Goal: Transaction & Acquisition: Download file/media

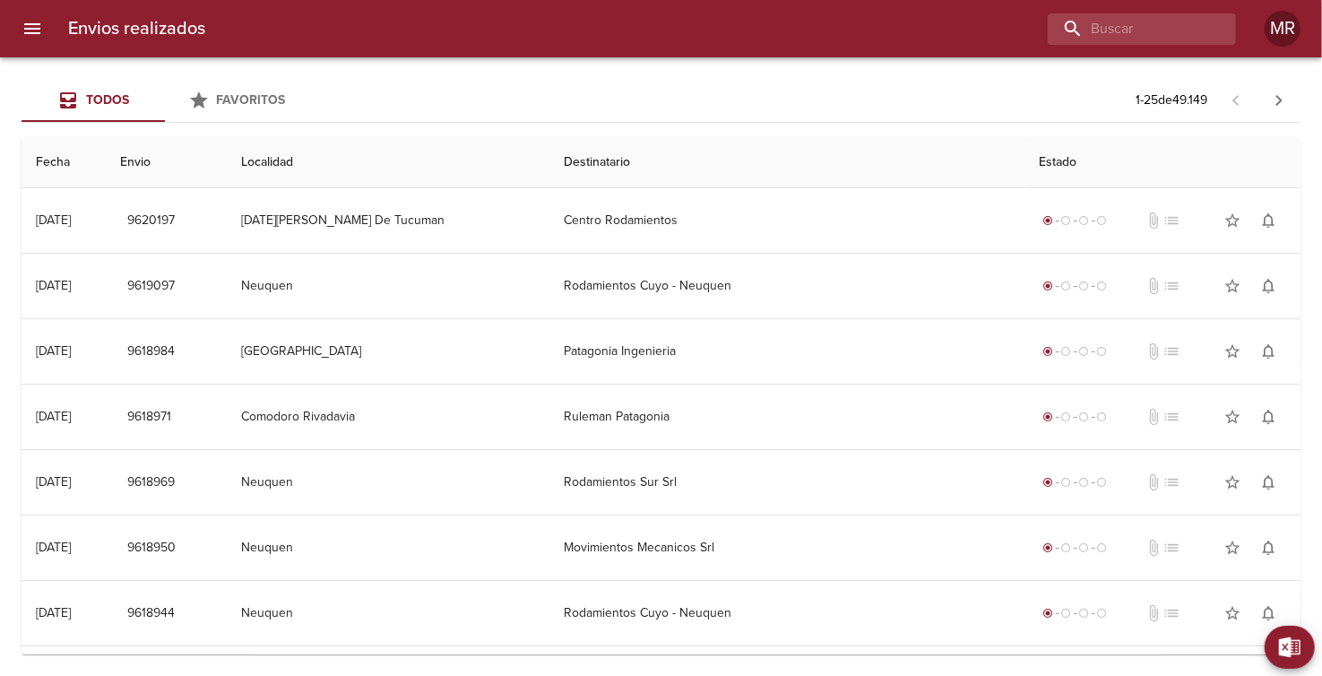
click at [35, 29] on icon "menu" at bounding box center [32, 28] width 16 height 11
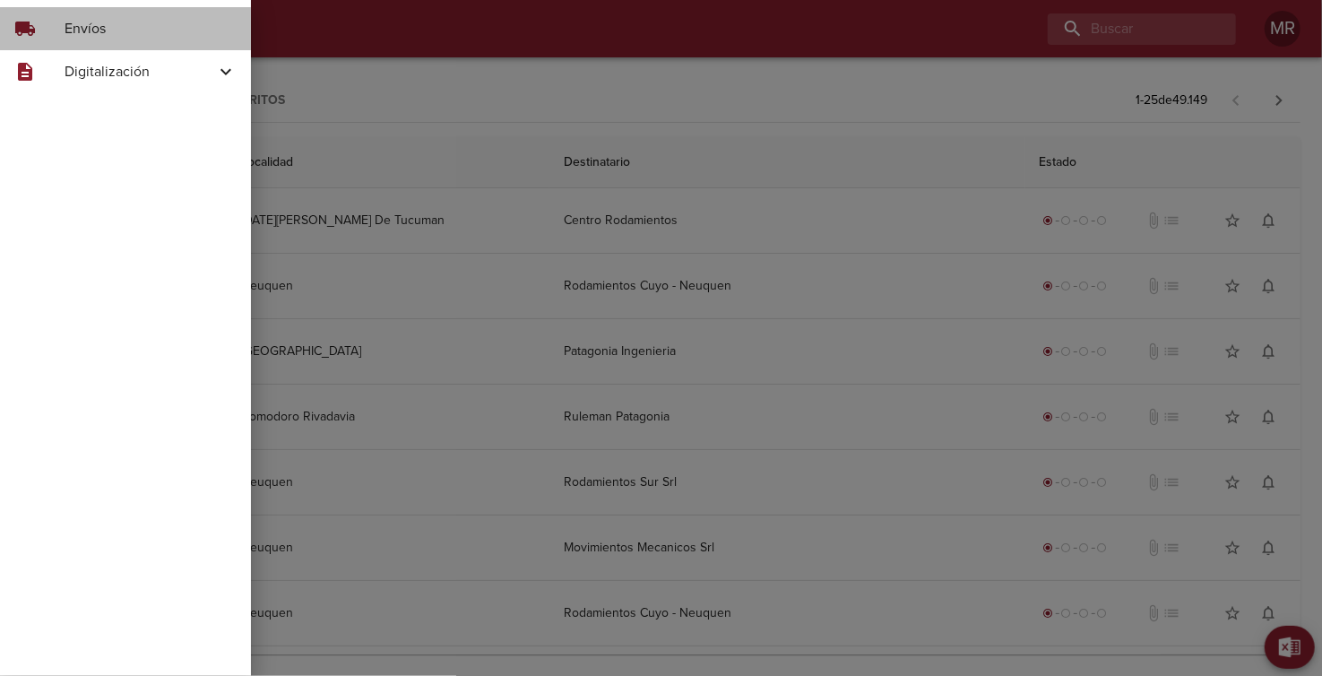
click at [107, 28] on span "Envíos" at bounding box center [151, 29] width 172 height 22
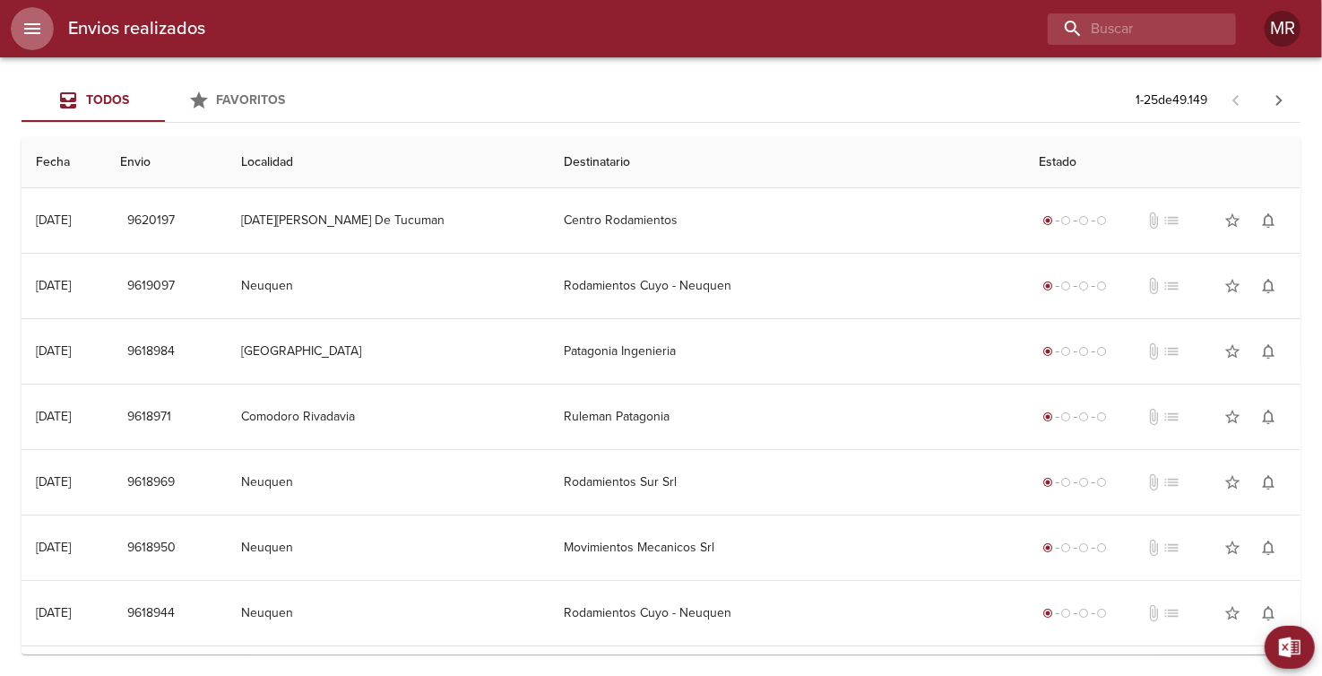
click at [35, 23] on icon "menu" at bounding box center [32, 28] width 16 height 11
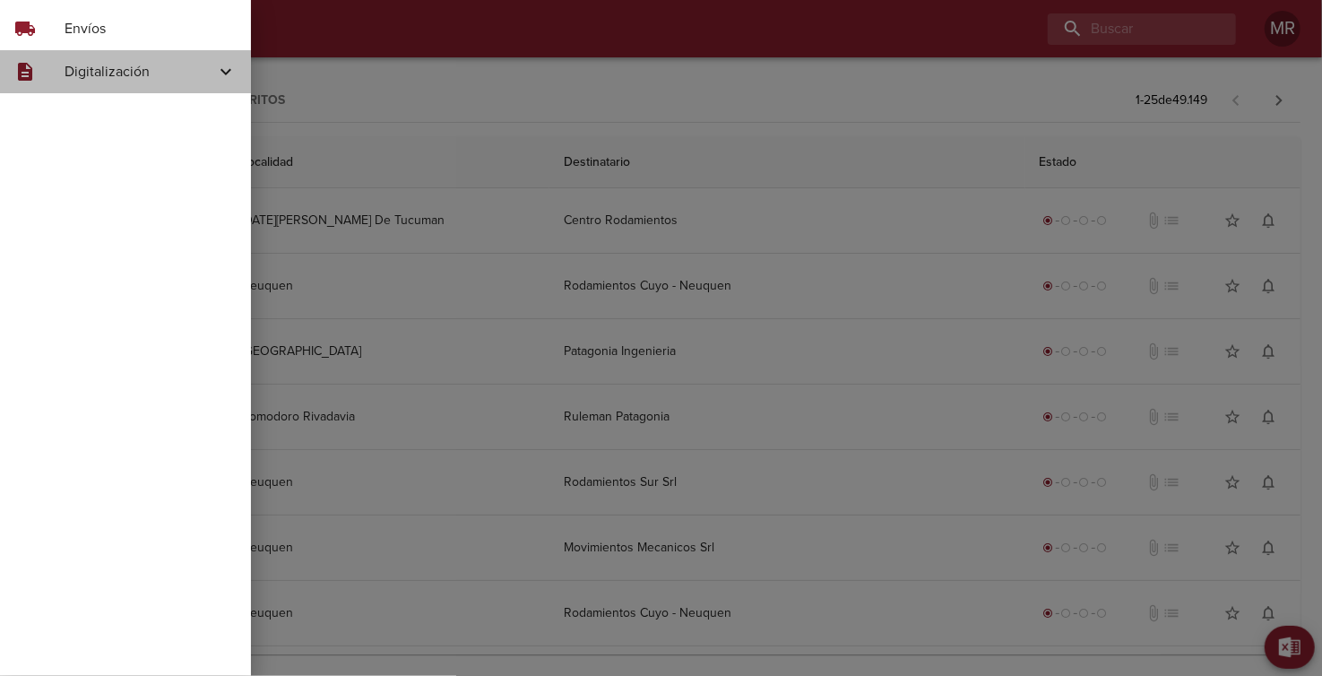
click at [100, 89] on div "description Digitalización" at bounding box center [125, 71] width 251 height 43
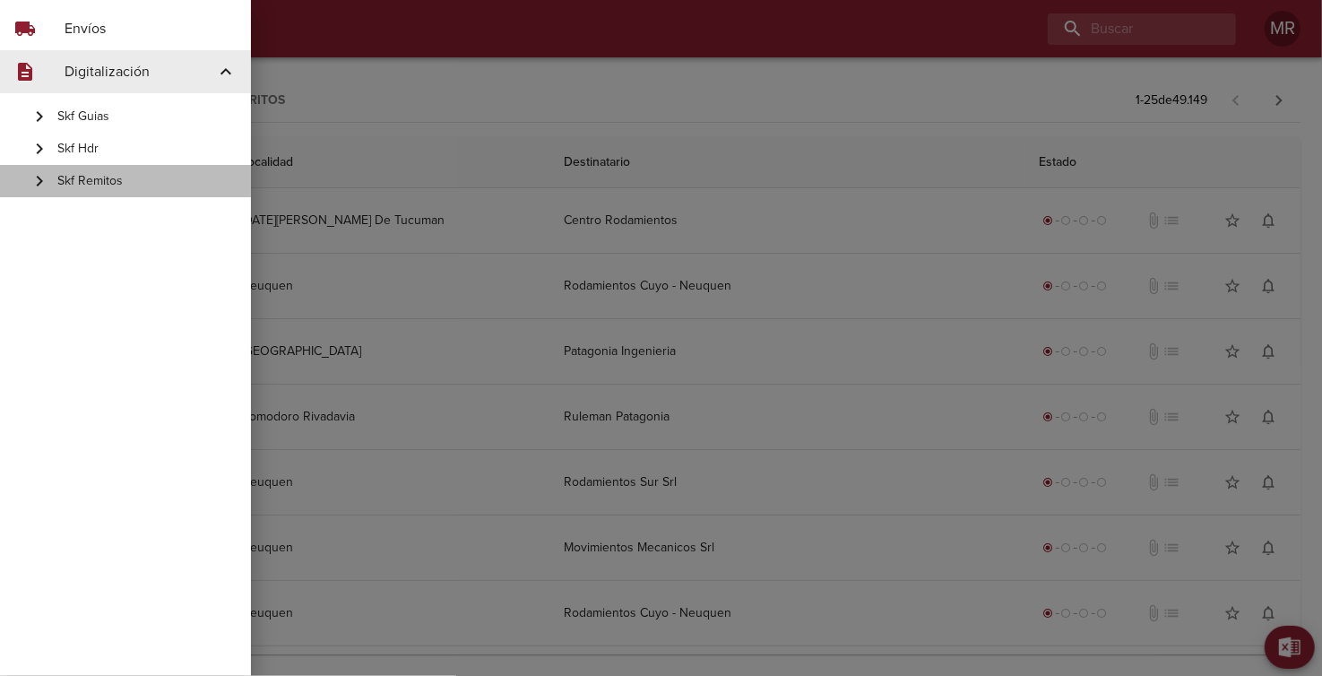
click at [94, 182] on span "Skf Remitos" at bounding box center [146, 181] width 179 height 18
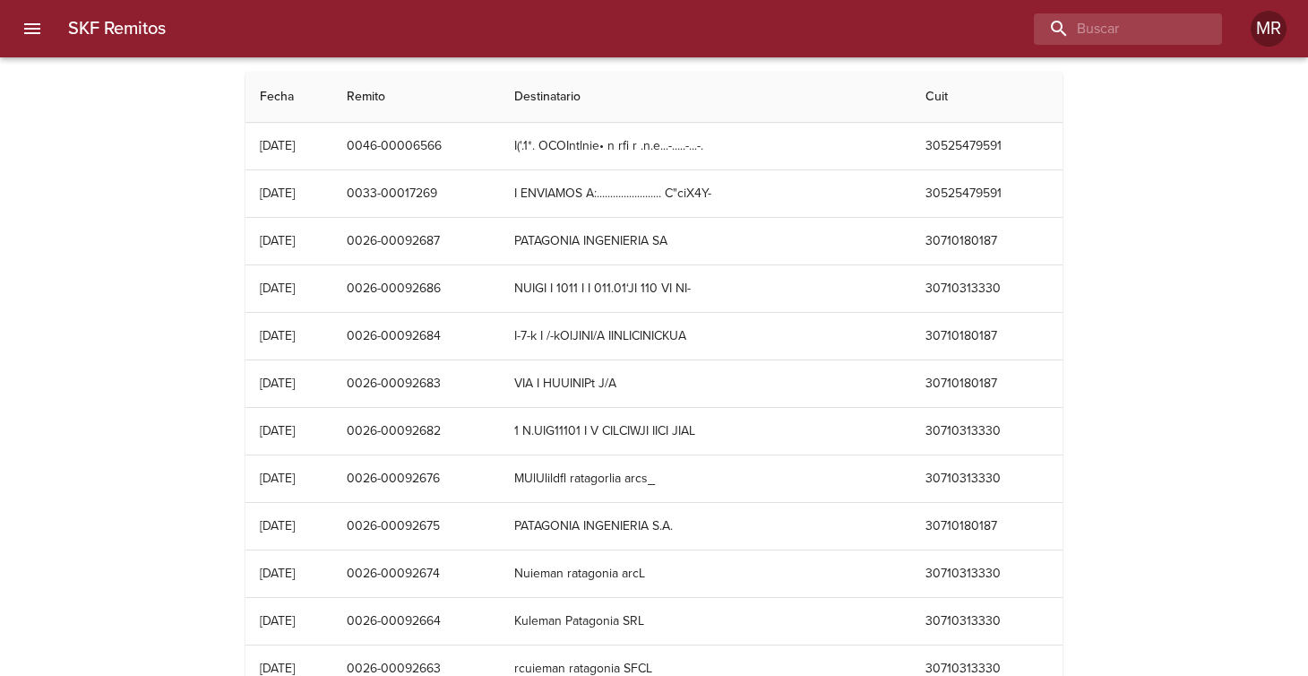
click at [641, 98] on th "Destinatario" at bounding box center [705, 97] width 411 height 51
click at [1161, 22] on input "buscar" at bounding box center [1076, 28] width 229 height 31
type input "celulosa"
click at [1202, 30] on icon "button" at bounding box center [1203, 29] width 18 height 18
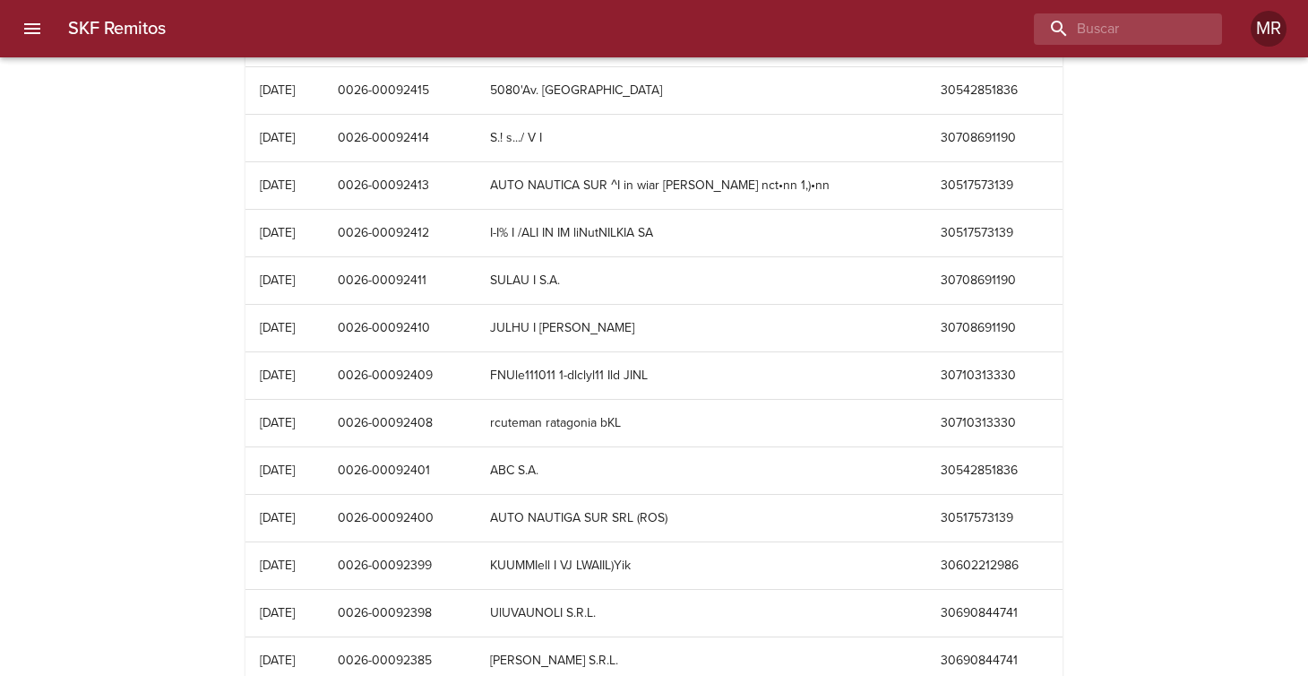
scroll to position [5436, 0]
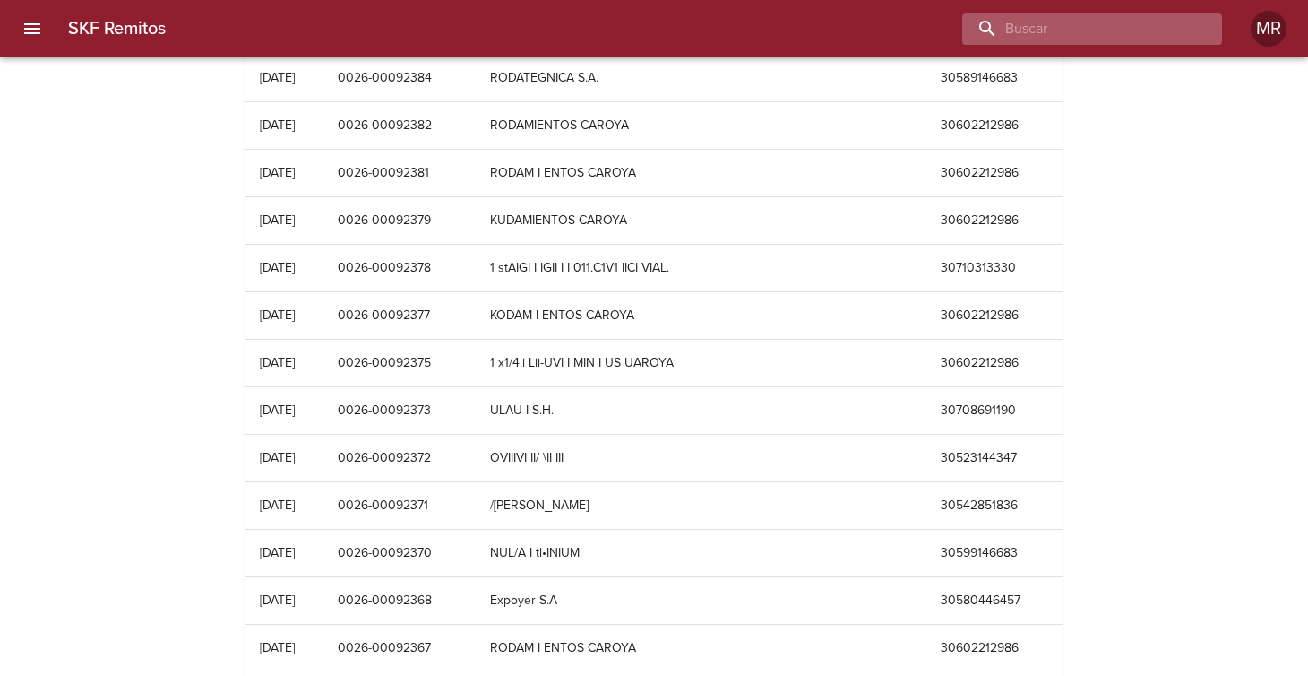
click at [1148, 39] on input "buscar" at bounding box center [1076, 28] width 229 height 31
type input "1297"
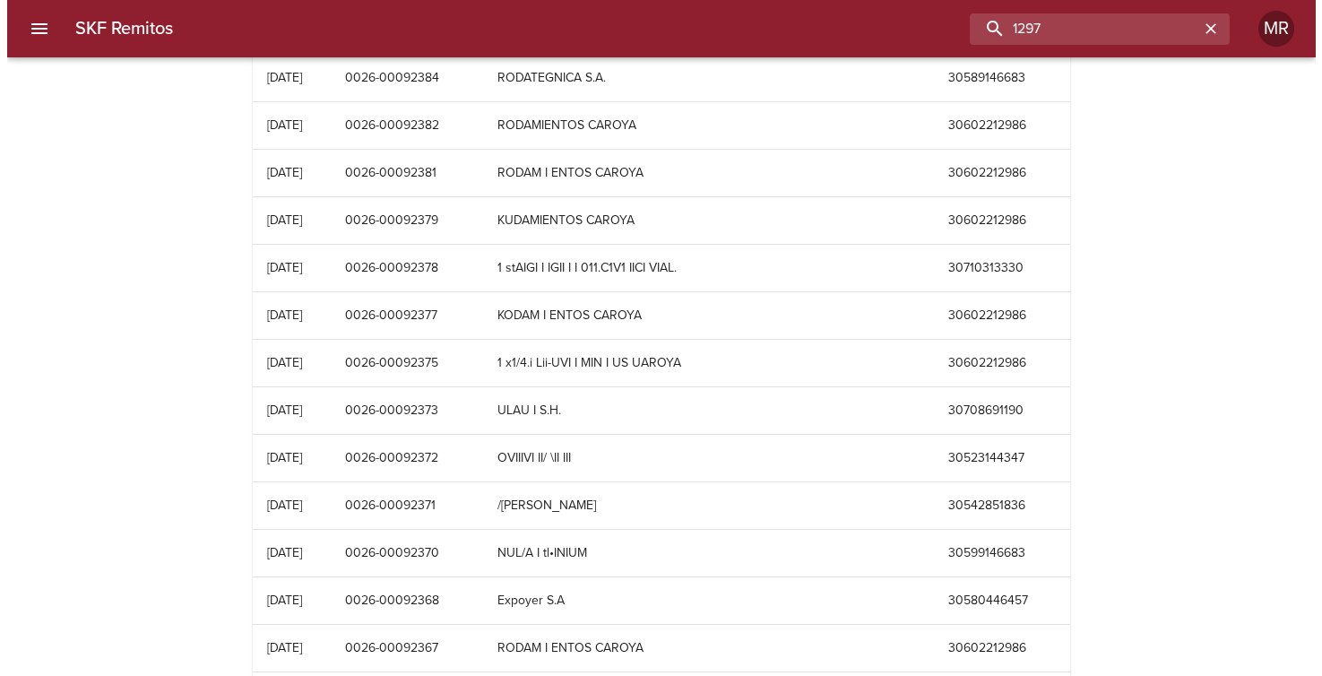
scroll to position [0, 0]
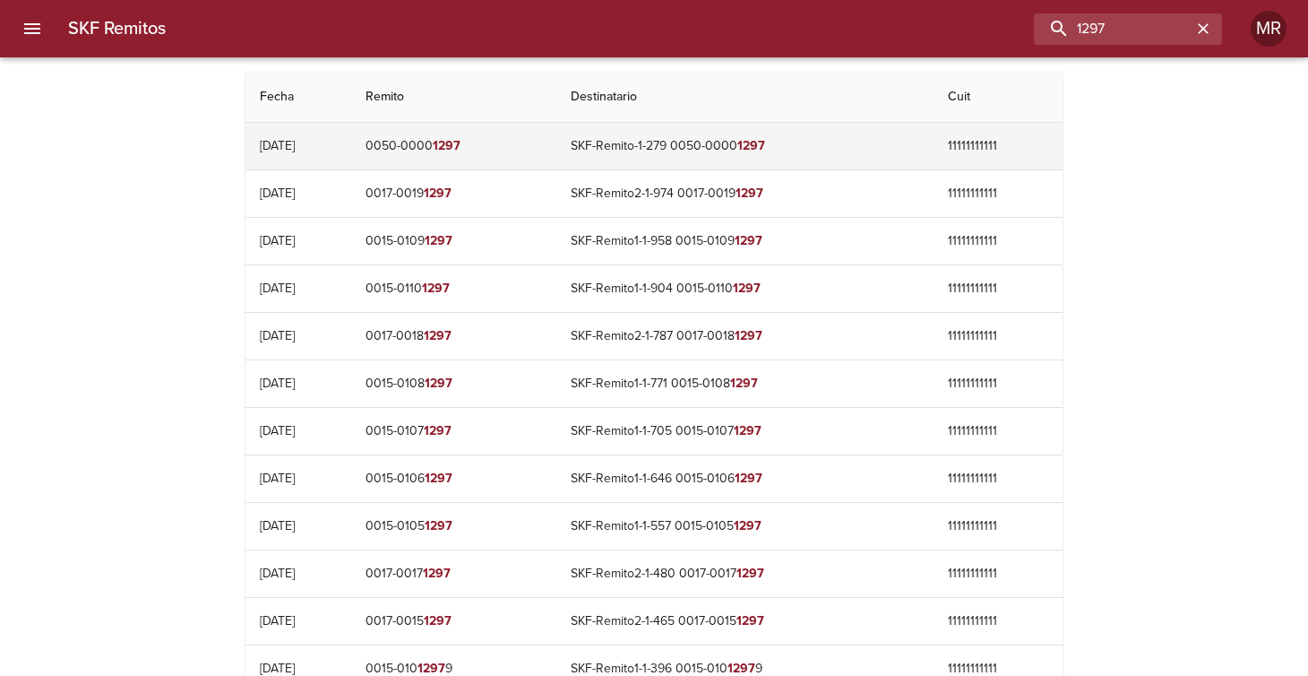
click at [459, 142] on td "[PHONE_NUMBER]" at bounding box center [453, 146] width 205 height 47
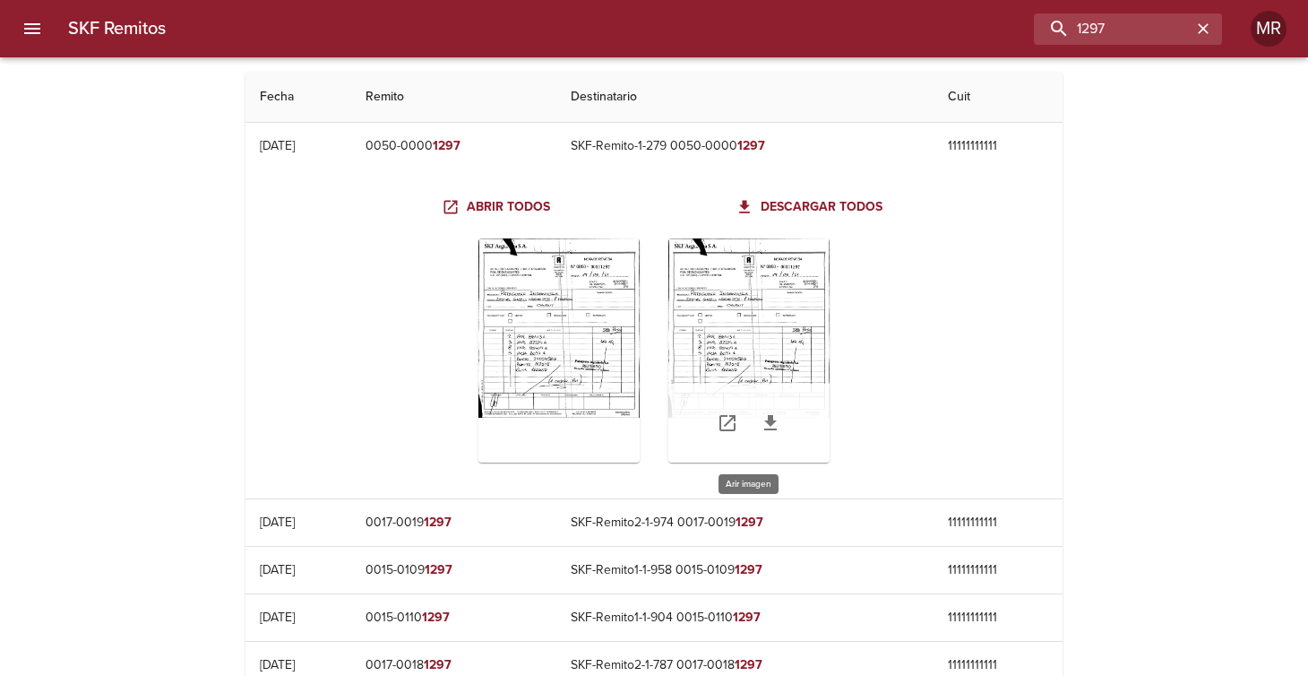
click at [747, 343] on div "Table digitalización - SKF Remitos" at bounding box center [748, 350] width 161 height 224
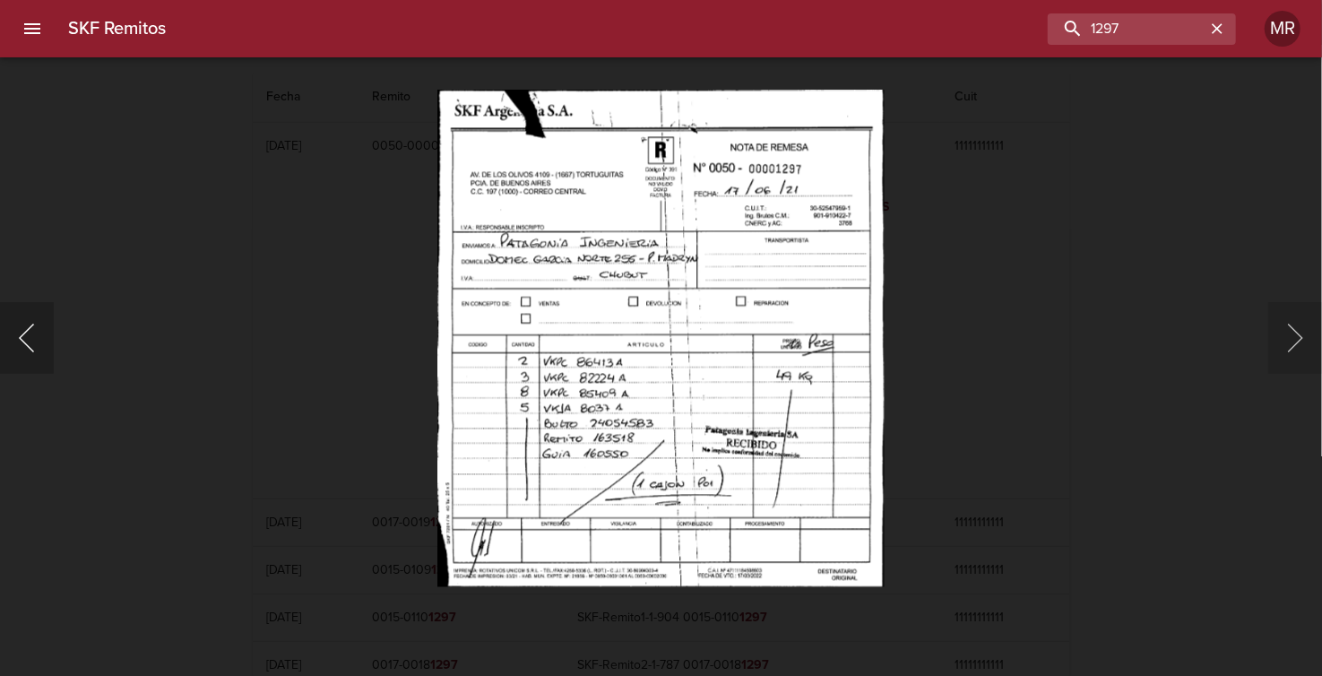
click at [22, 336] on button "Anterior" at bounding box center [27, 338] width 54 height 72
click at [1289, 333] on button "Siguiente" at bounding box center [1295, 338] width 54 height 72
drag, startPoint x: 1131, startPoint y: 35, endPoint x: 1024, endPoint y: 24, distance: 107.2
click at [1024, 24] on input "1297" at bounding box center [1090, 28] width 229 height 31
click at [1000, 30] on input "52761" at bounding box center [1090, 28] width 229 height 31
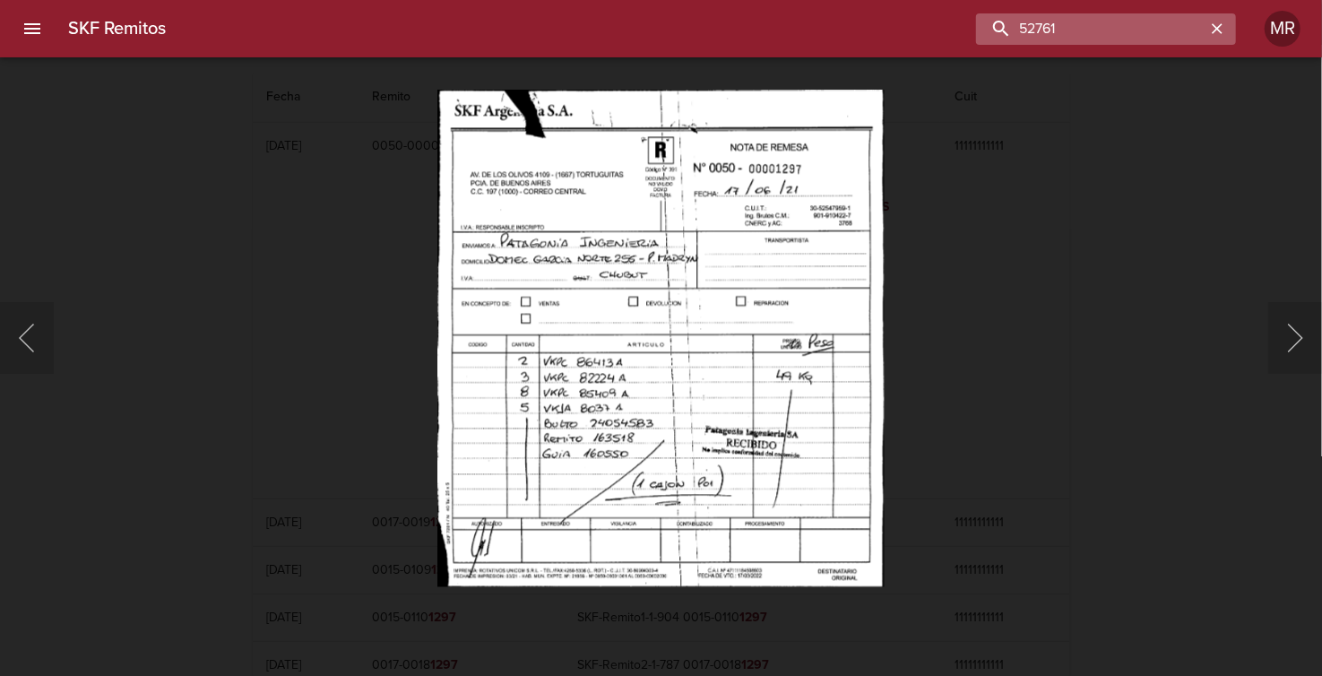
click at [1091, 40] on input "52761" at bounding box center [1090, 28] width 229 height 31
type input "52761"
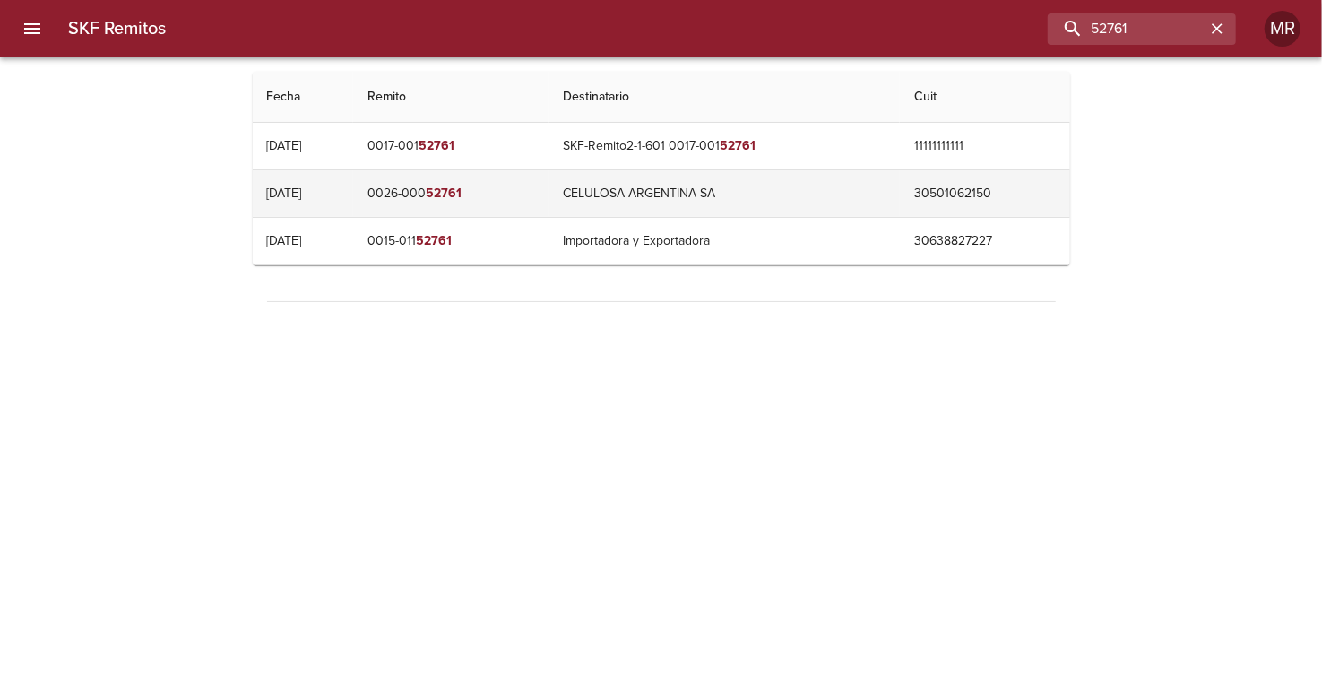
click at [461, 194] on em "52761" at bounding box center [444, 192] width 36 height 15
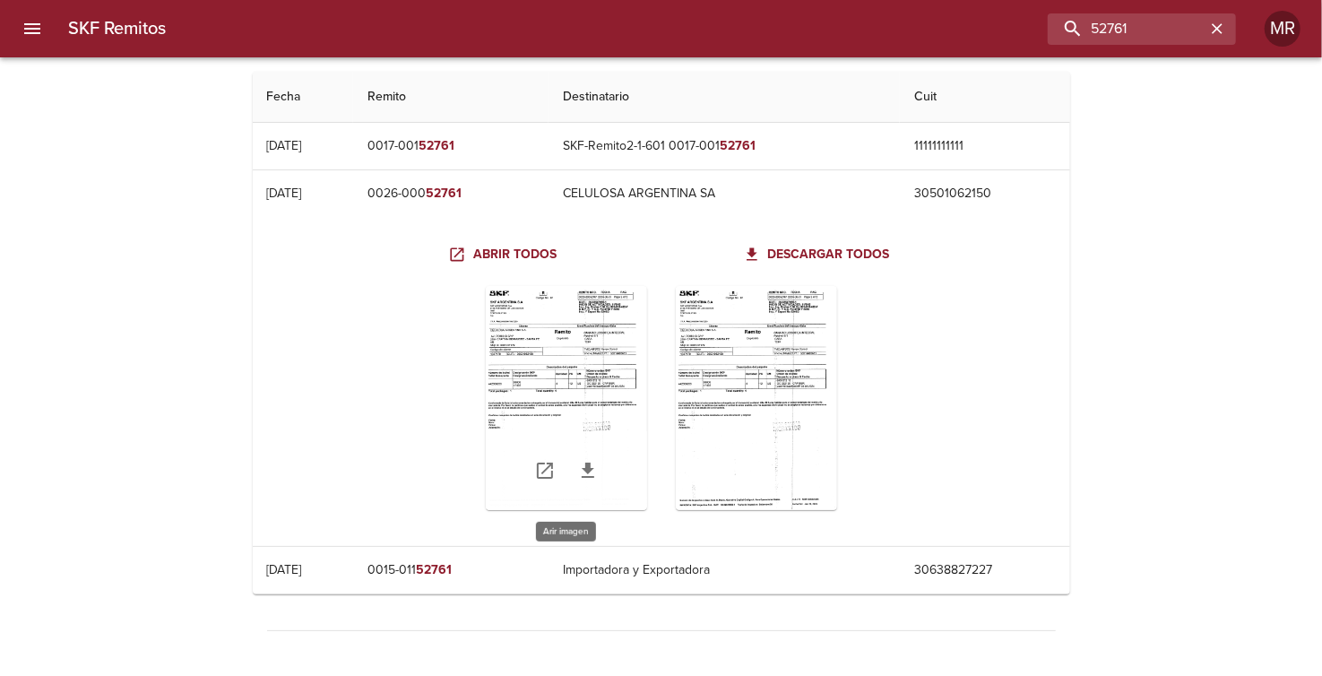
click at [566, 345] on div "Table digitalización - SKF Remitos" at bounding box center [566, 398] width 161 height 224
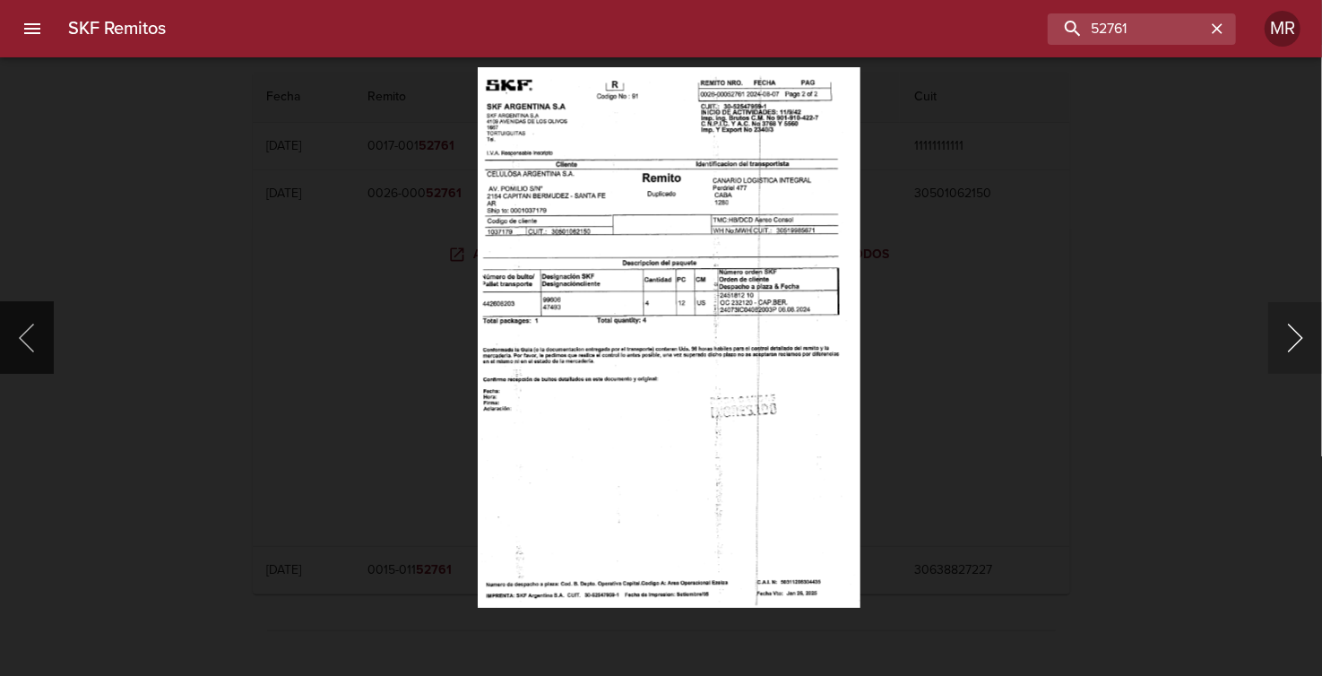
click at [1290, 339] on button "Siguiente" at bounding box center [1295, 338] width 54 height 72
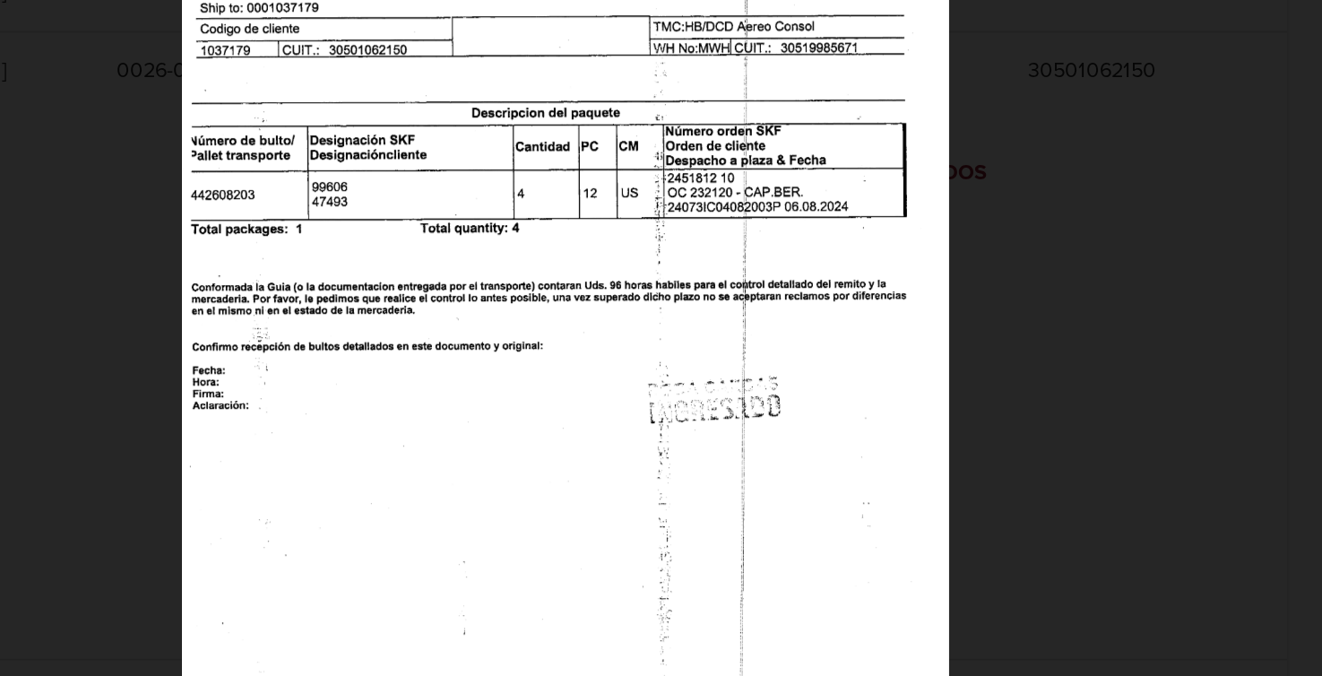
click at [594, 268] on img "Lightbox" at bounding box center [637, 308] width 460 height 650
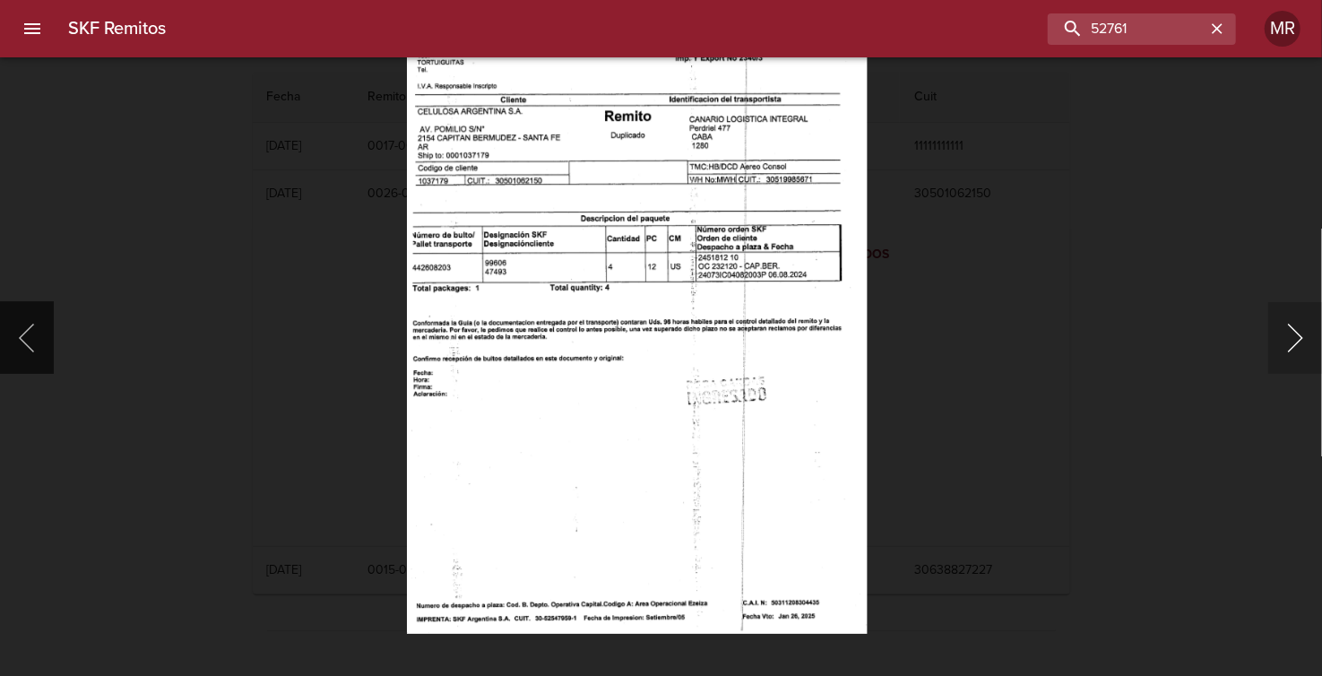
click at [1290, 351] on button "Siguiente" at bounding box center [1295, 338] width 54 height 72
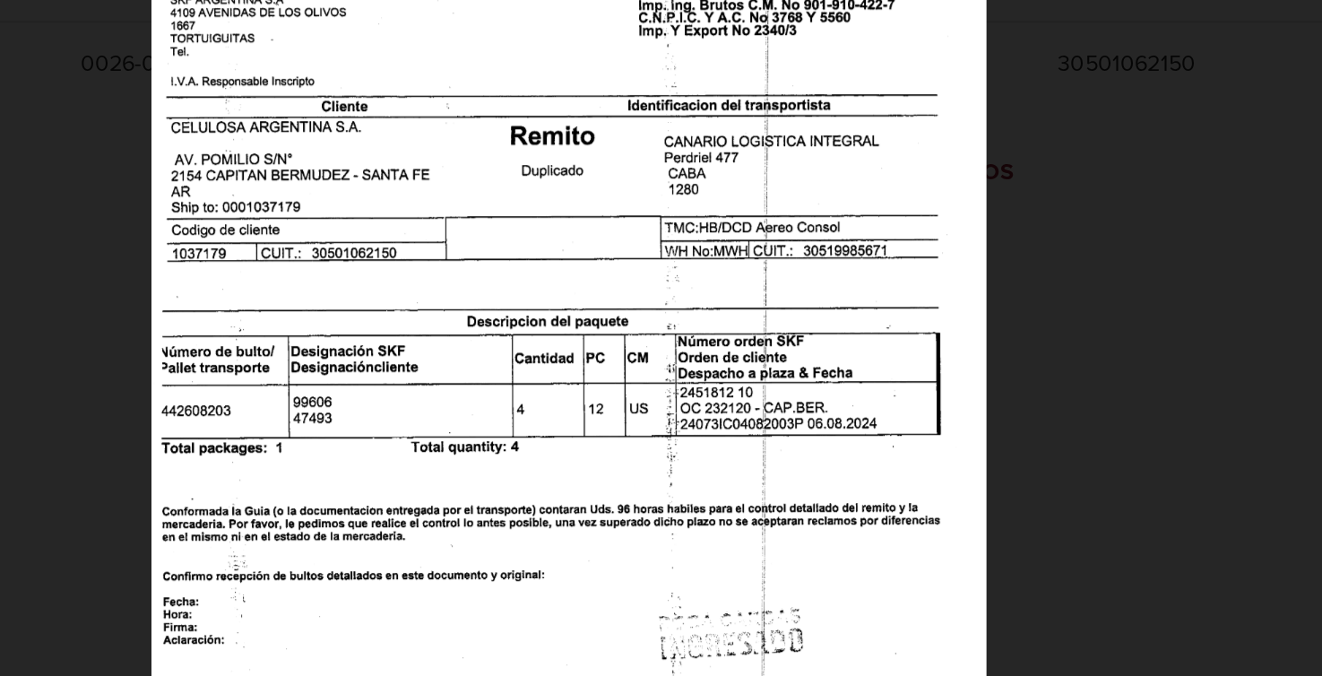
click at [698, 326] on img "Lightbox" at bounding box center [641, 428] width 467 height 660
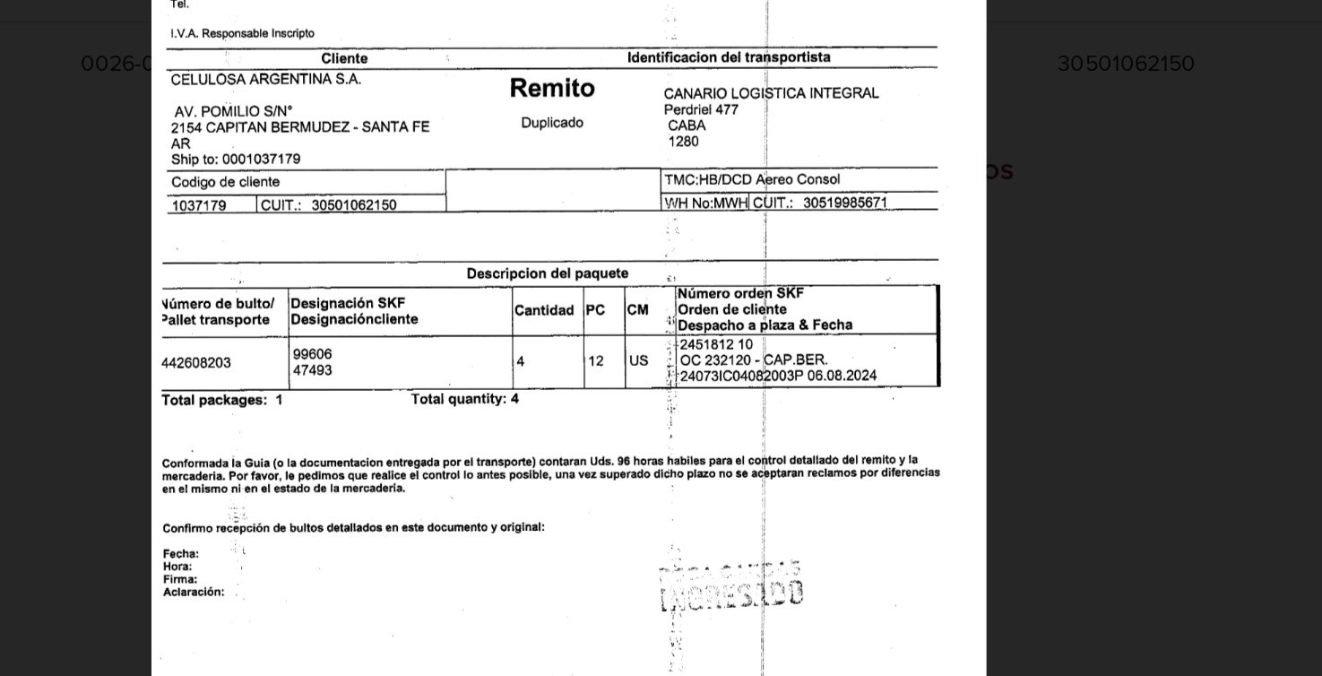
click at [689, 410] on img "Lightbox" at bounding box center [641, 401] width 467 height 660
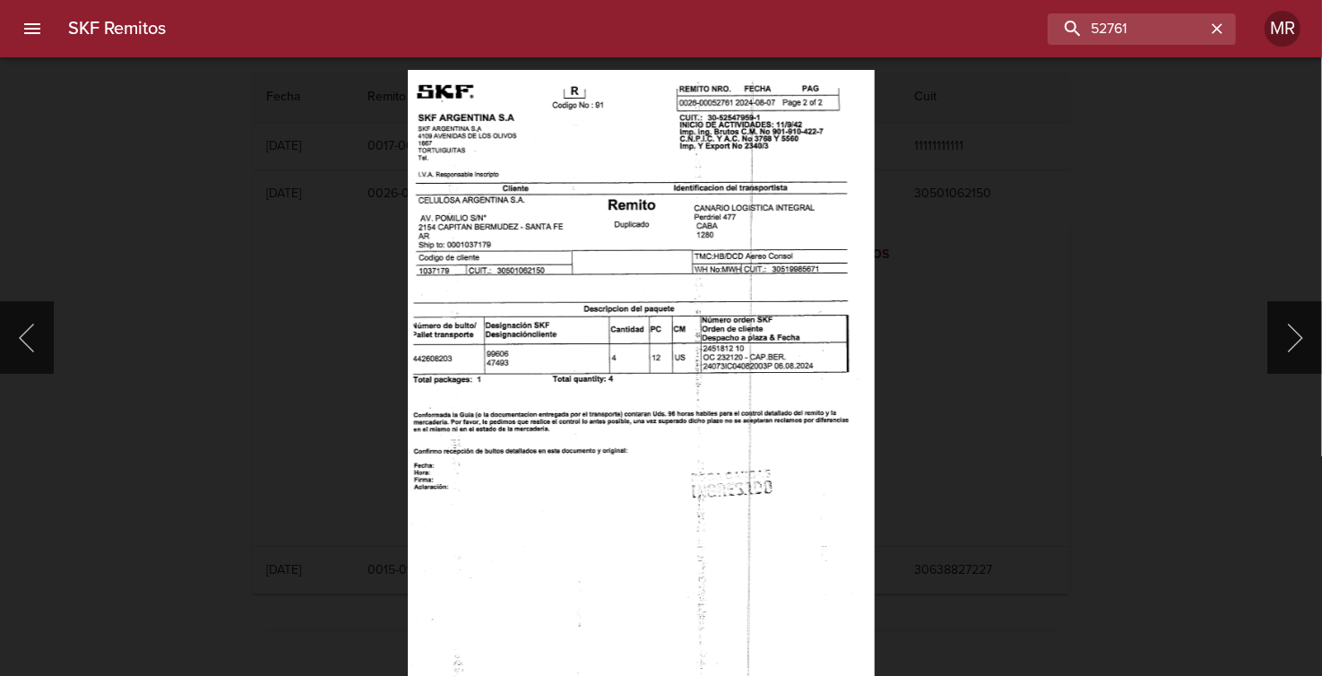
click at [763, 347] on img "Lightbox" at bounding box center [641, 399] width 467 height 660
click at [1304, 342] on button "Siguiente" at bounding box center [1295, 338] width 54 height 72
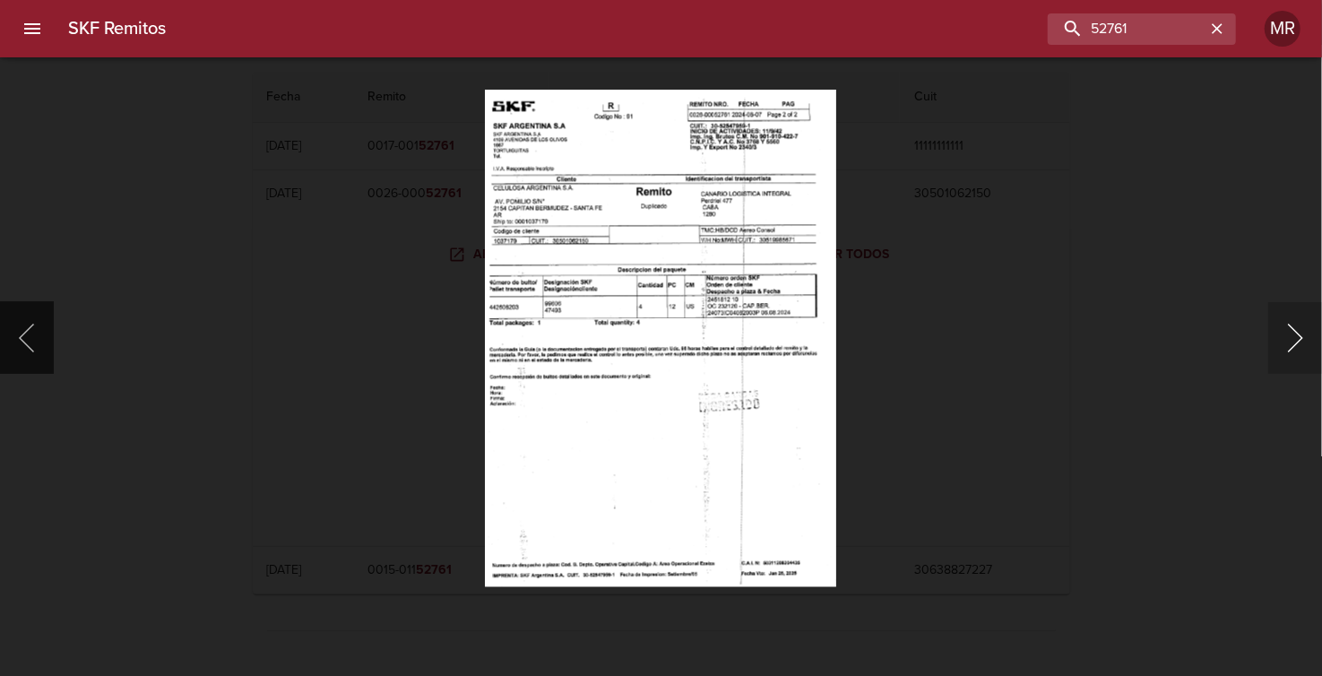
click at [1304, 342] on button "Siguiente" at bounding box center [1295, 338] width 54 height 72
drag, startPoint x: 1146, startPoint y: 24, endPoint x: 982, endPoint y: 22, distance: 164.0
click at [982, 22] on input "52761" at bounding box center [1090, 28] width 229 height 31
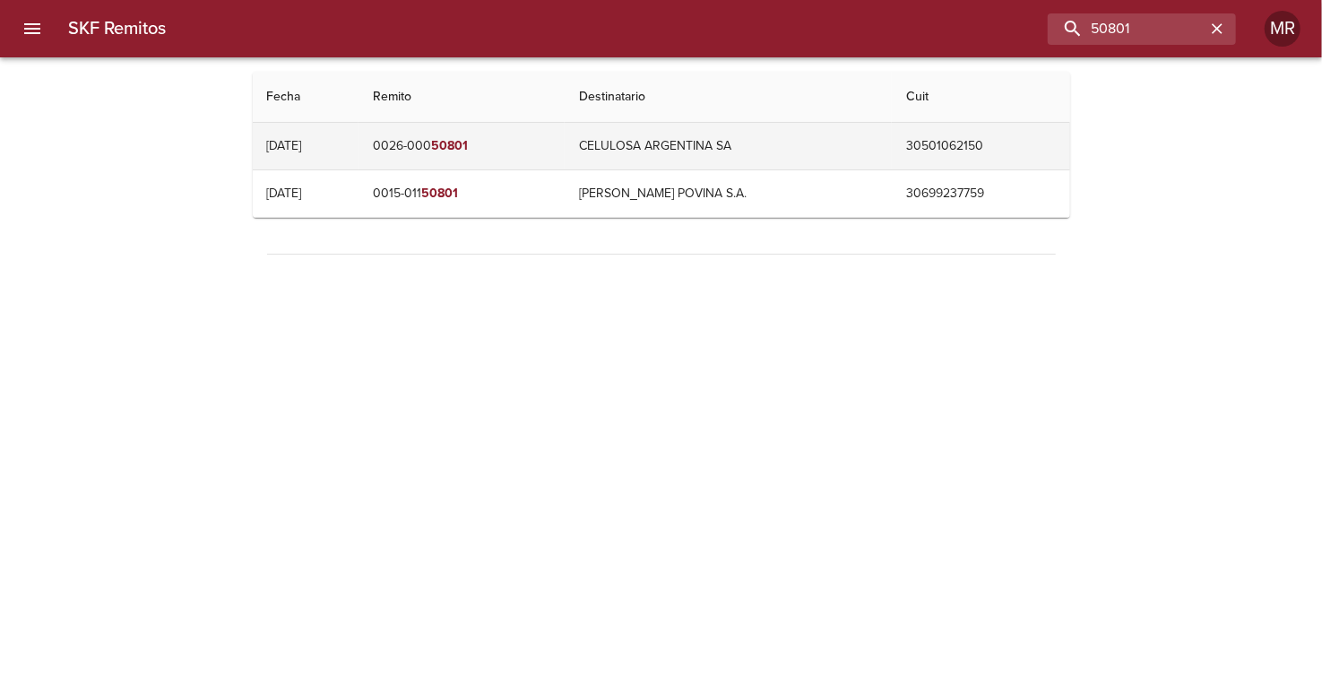
click at [452, 145] on td "0026-000 50801" at bounding box center [461, 146] width 206 height 47
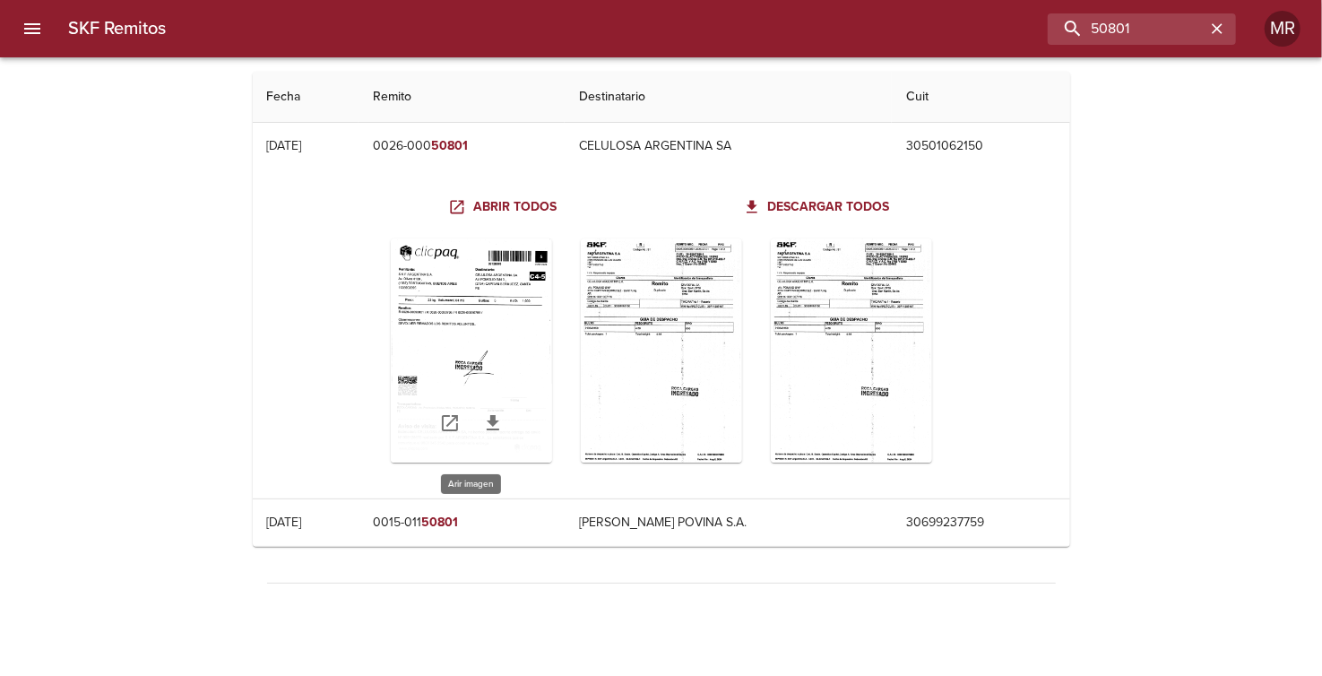
click at [489, 328] on div "Table digitalización - SKF Remitos" at bounding box center [471, 350] width 161 height 224
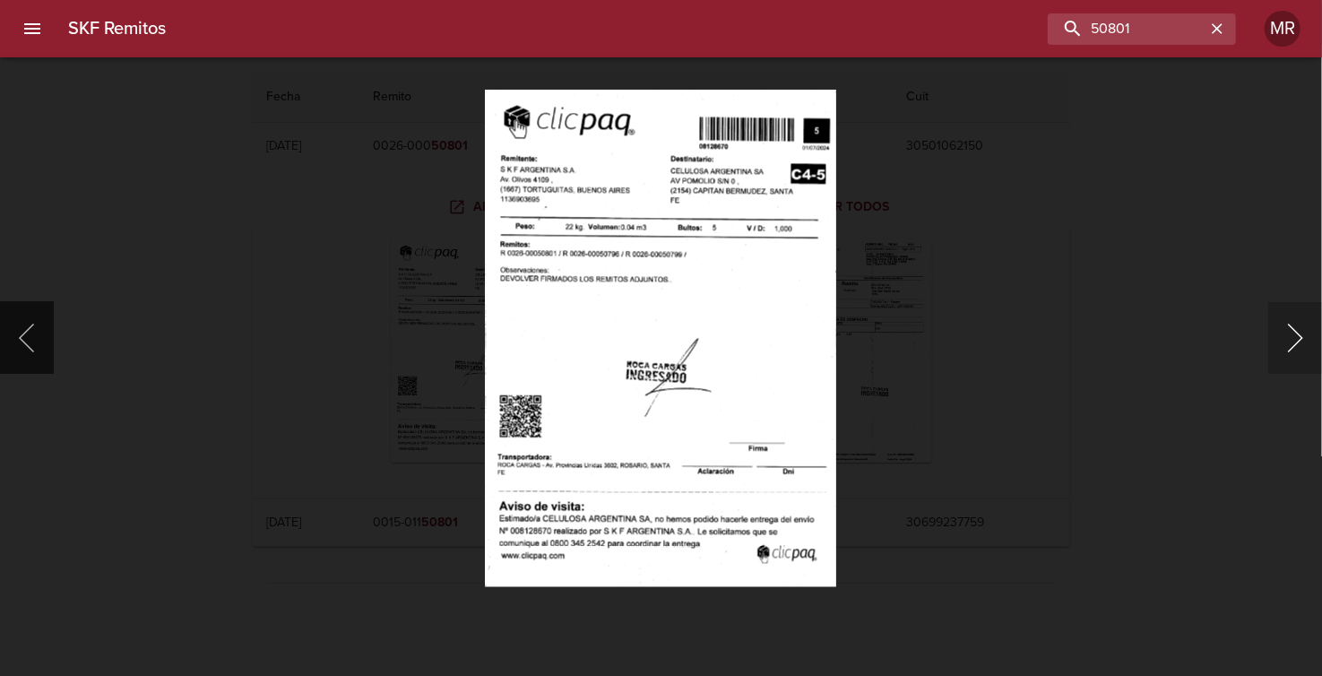
click at [1294, 339] on button "Siguiente" at bounding box center [1295, 338] width 54 height 72
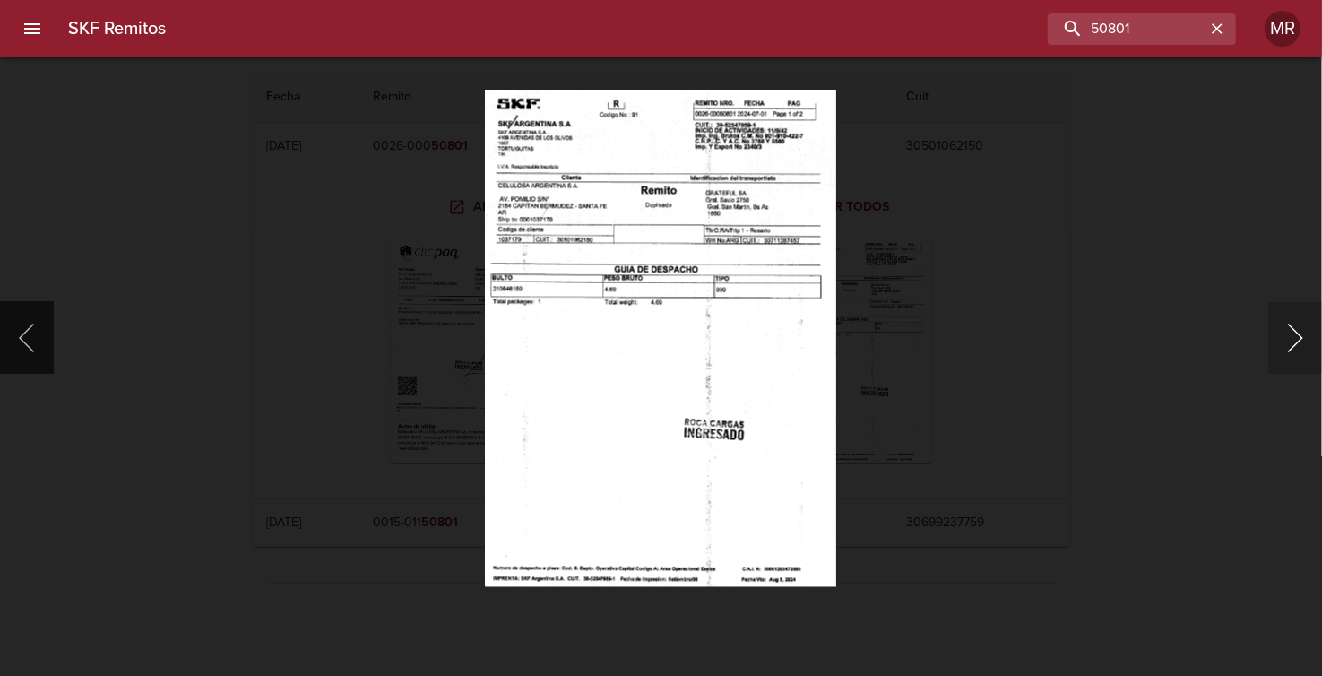
click at [1294, 339] on button "Siguiente" at bounding box center [1295, 338] width 54 height 72
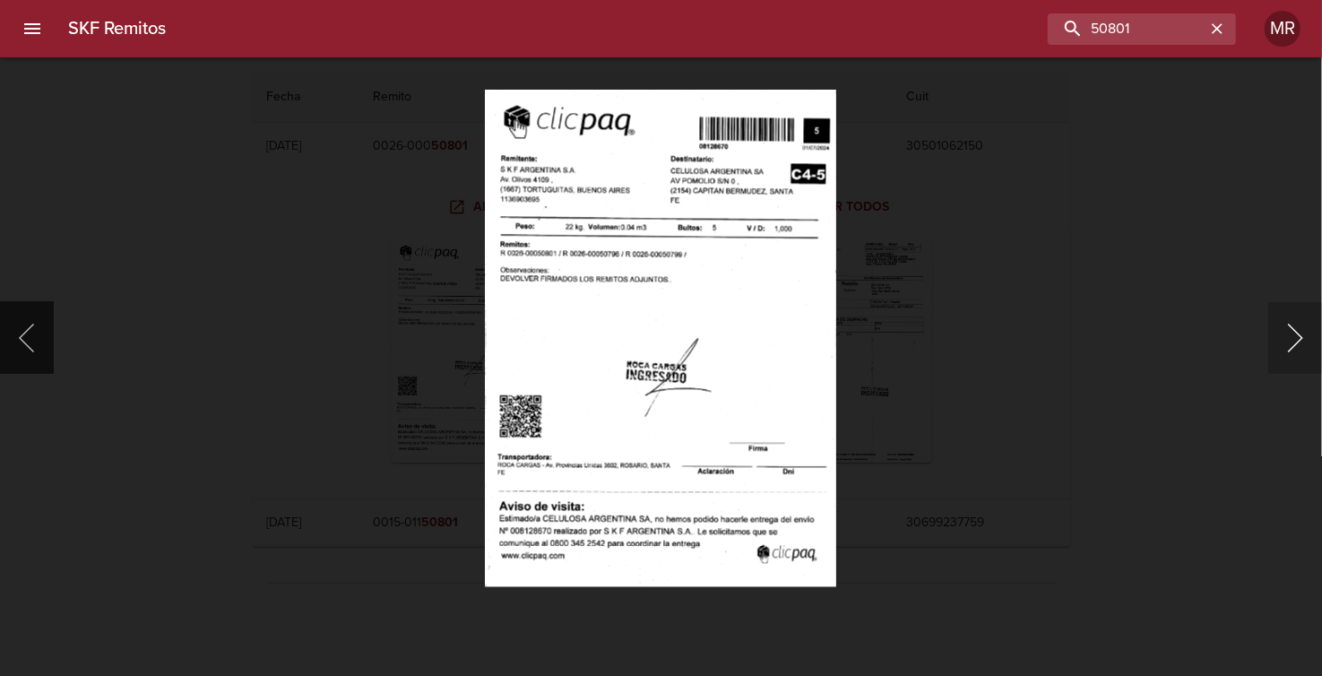
click at [1288, 333] on button "Siguiente" at bounding box center [1295, 338] width 54 height 72
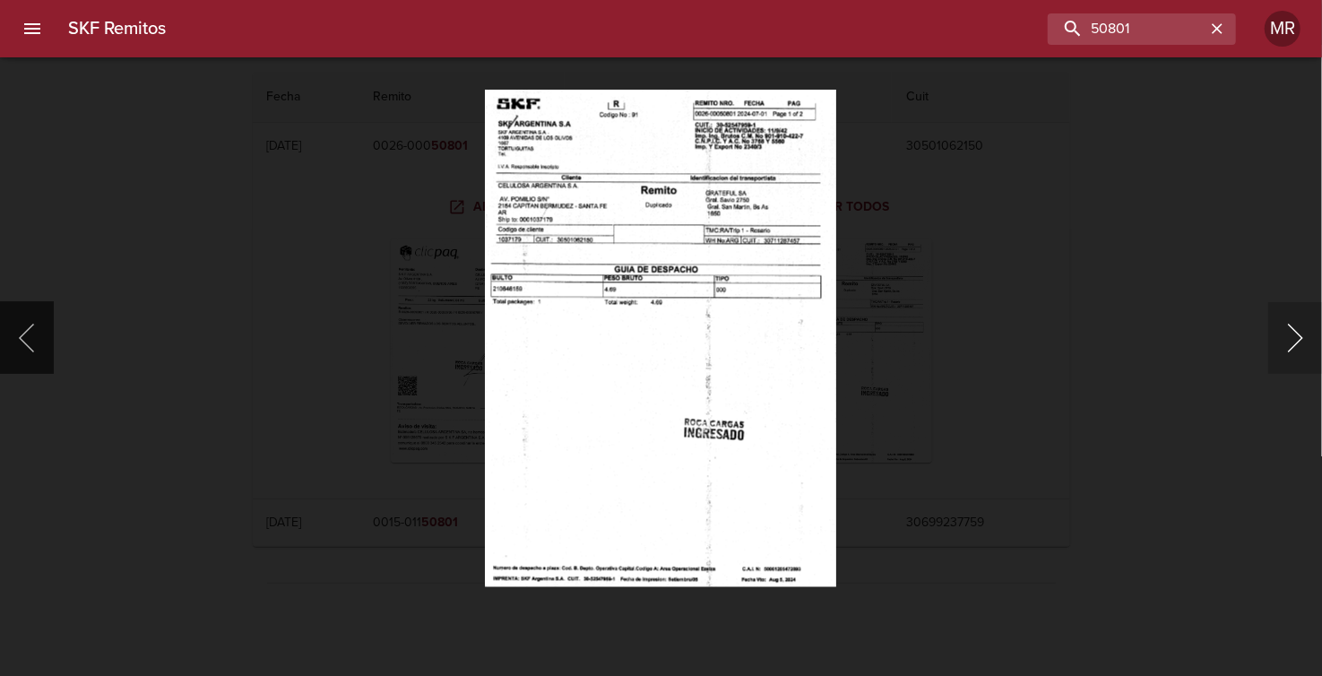
click at [1288, 333] on button "Siguiente" at bounding box center [1295, 338] width 54 height 72
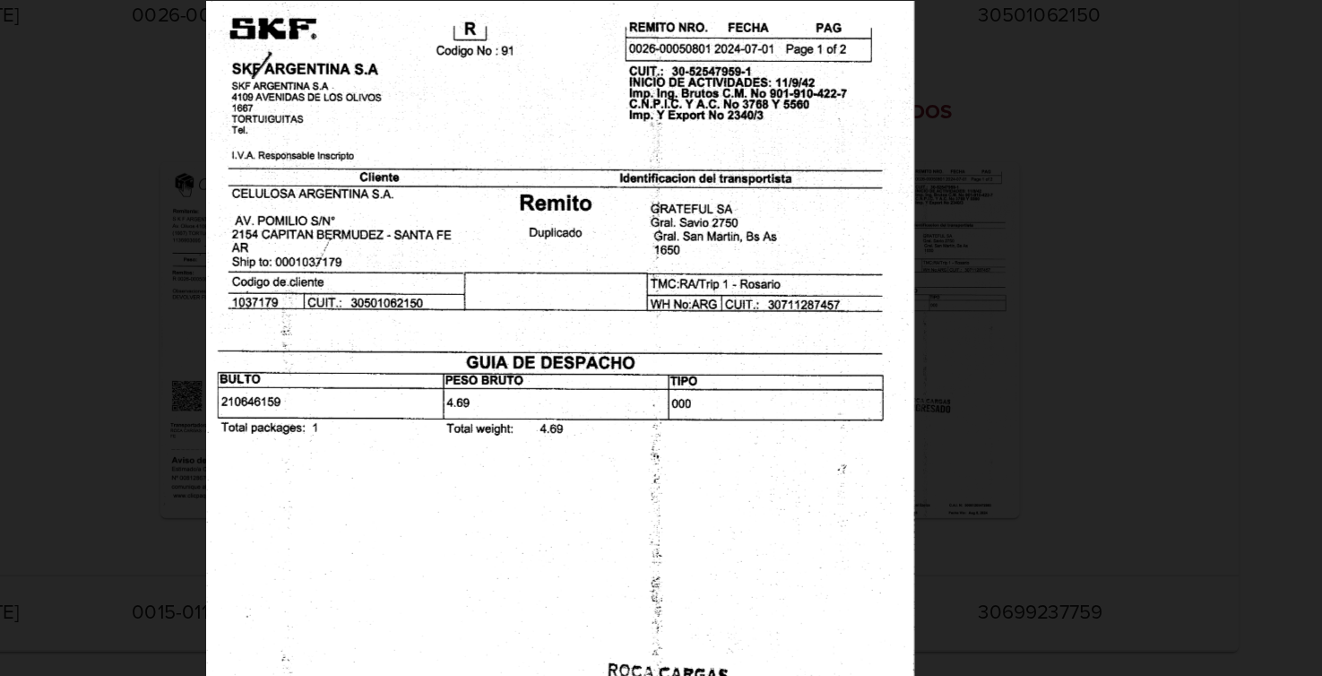
click at [642, 450] on img "Lightbox" at bounding box center [642, 451] width 446 height 631
click at [1120, 372] on div "Lightbox" at bounding box center [661, 338] width 1322 height 676
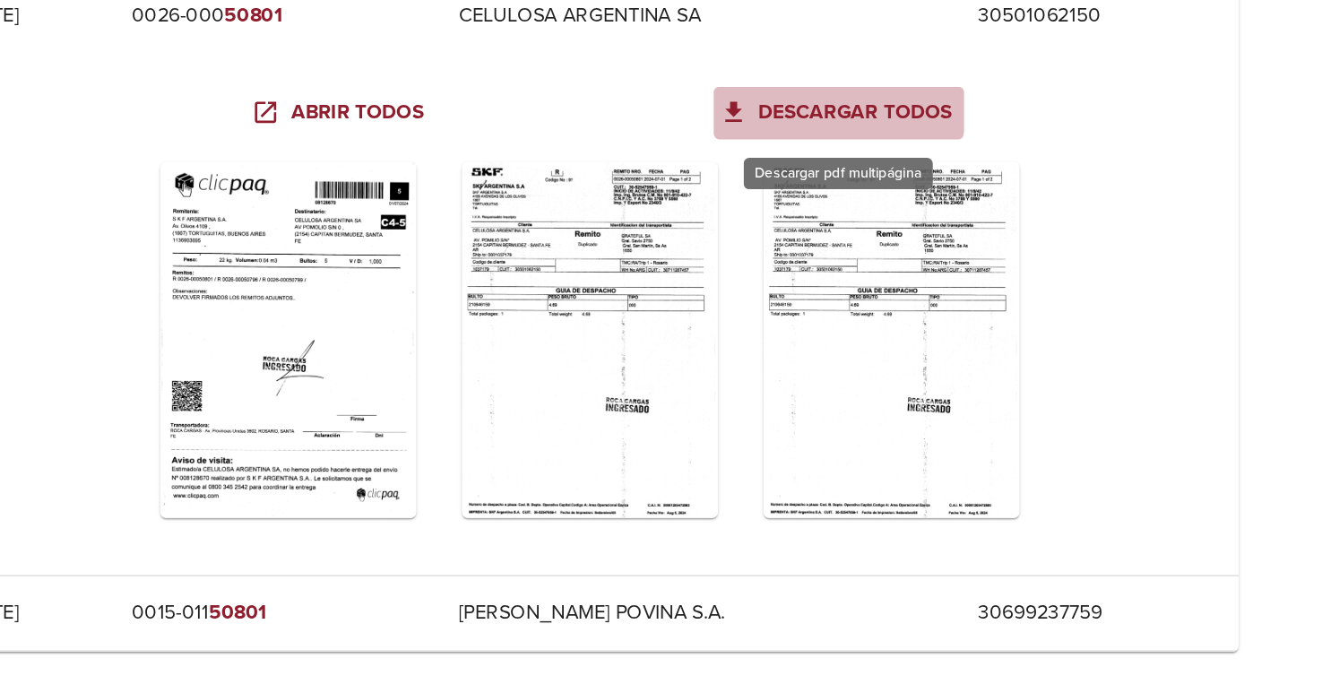
click at [816, 202] on span "Descargar todos" at bounding box center [817, 207] width 143 height 22
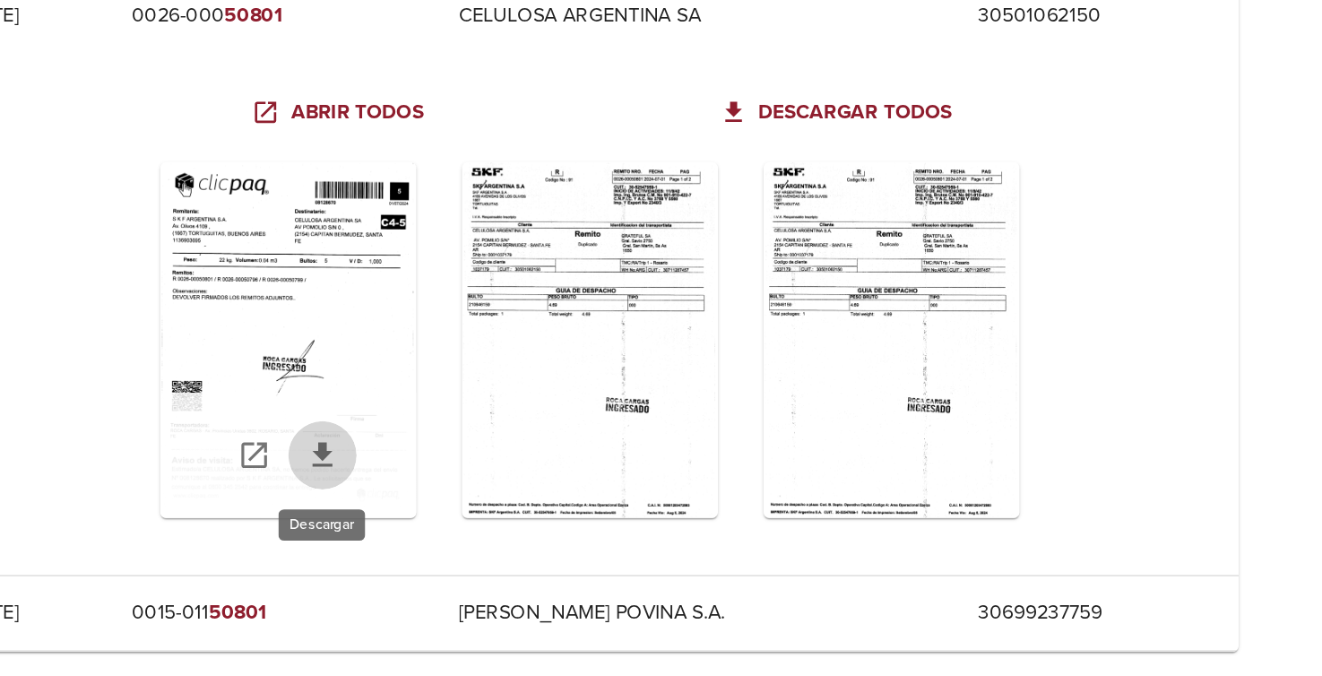
click at [494, 422] on icon "Table digitalización - SKF Remitos" at bounding box center [493, 422] width 13 height 15
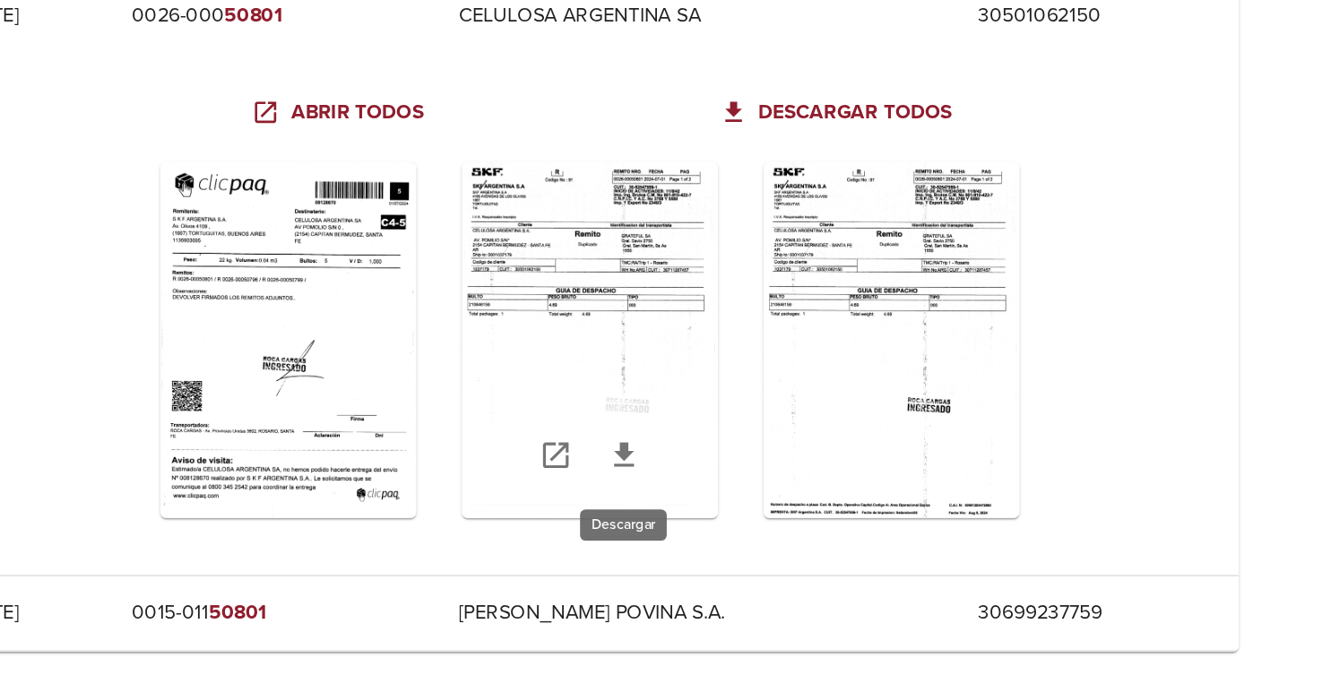
click at [685, 422] on icon "Table digitalización - SKF Remitos" at bounding box center [683, 423] width 22 height 22
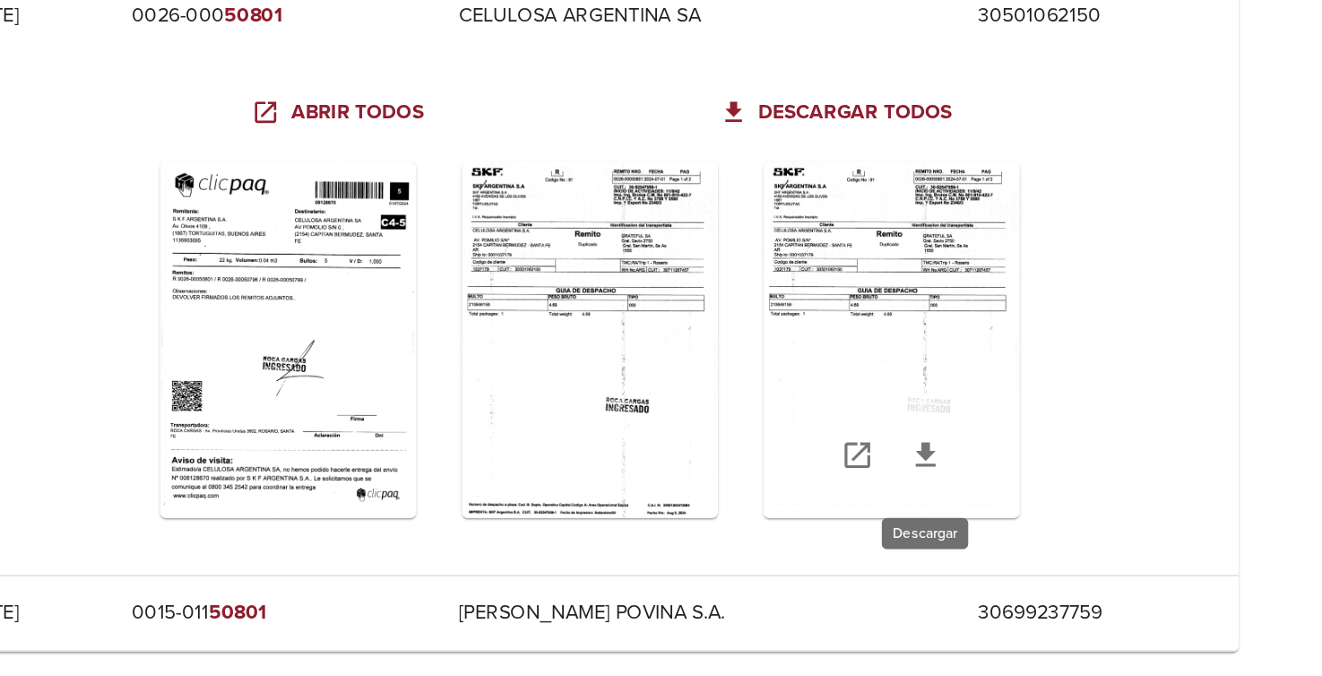
click at [875, 421] on icon "Table digitalización - SKF Remitos" at bounding box center [872, 422] width 13 height 15
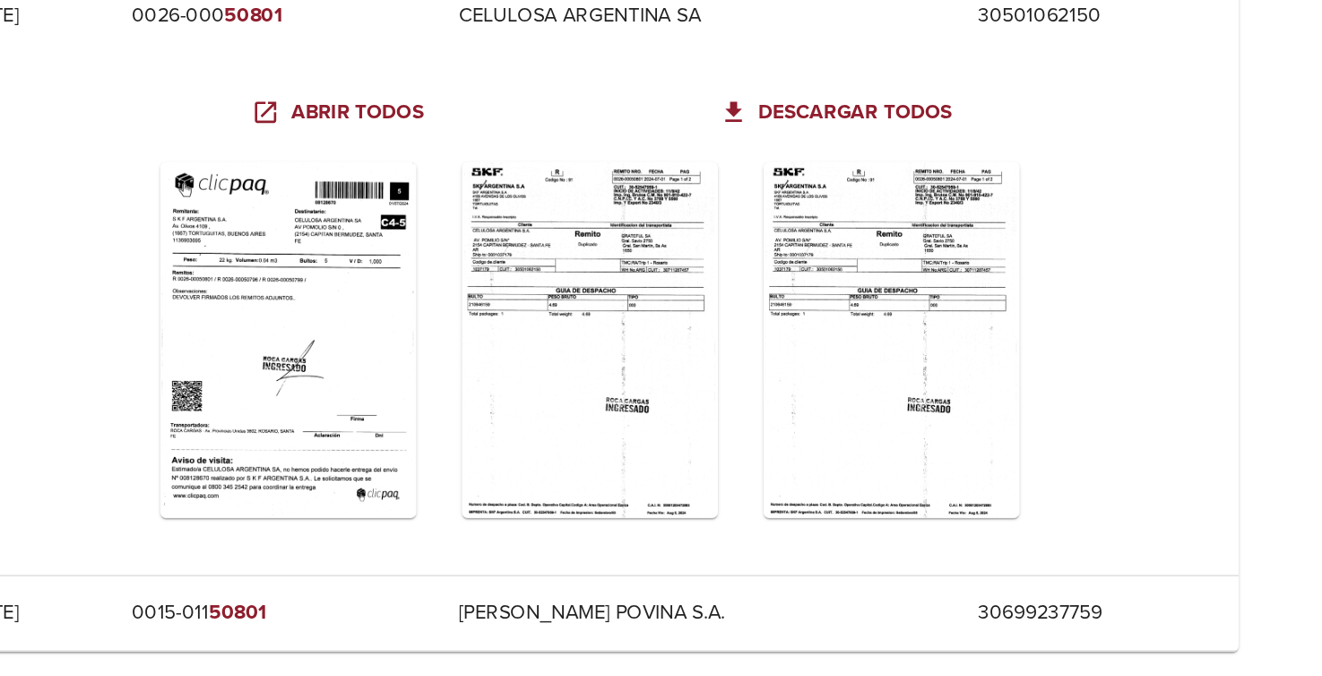
drag, startPoint x: 1115, startPoint y: 214, endPoint x: 1118, endPoint y: 148, distance: 66.4
click at [1118, 148] on div "SKF Remitos Fecha Remito Destinatario Cuit [DATE] 0026-000 50801 CELULOSA ARGEN…" at bounding box center [661, 345] width 1322 height 547
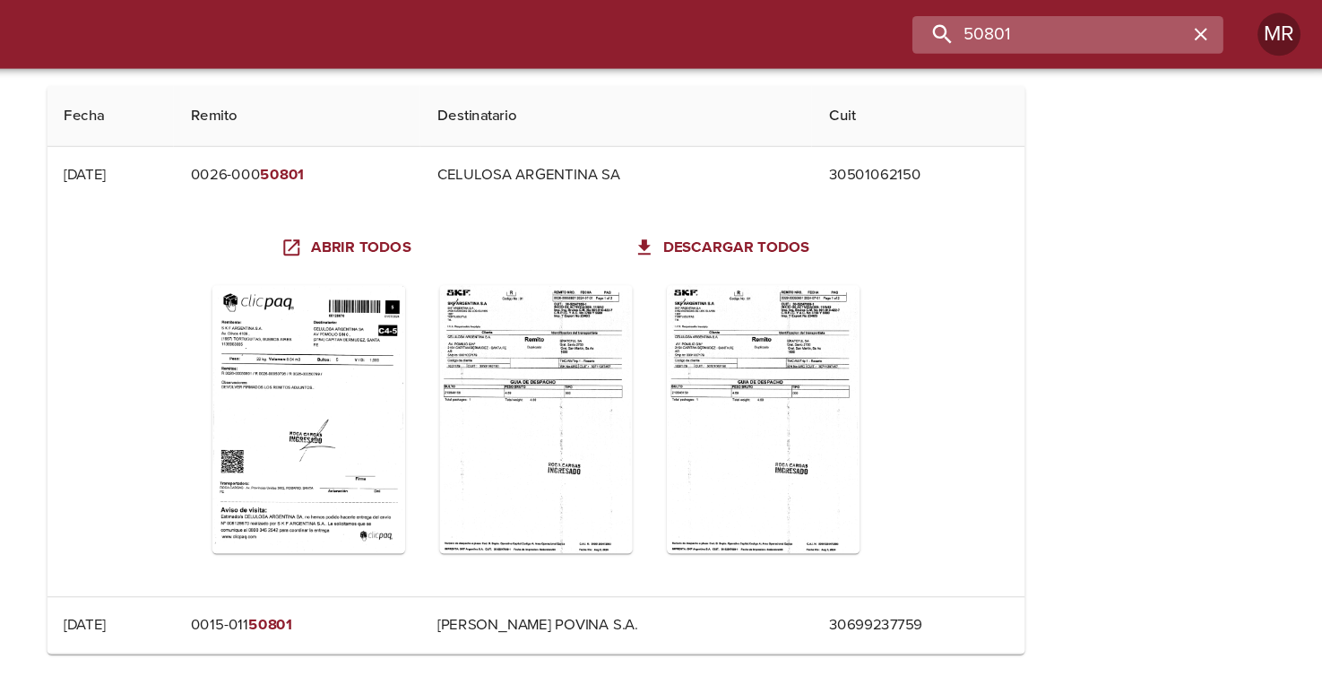
click at [1150, 30] on input "50801" at bounding box center [1090, 28] width 229 height 31
type input "51781"
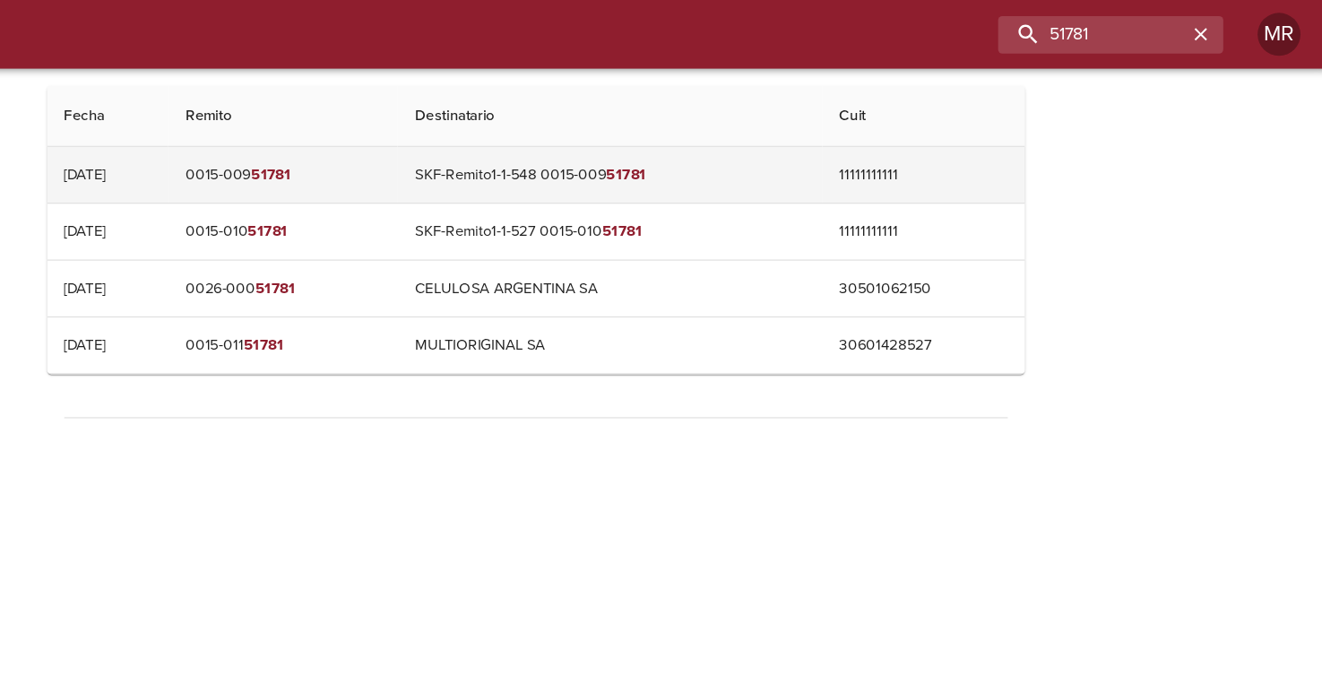
click at [461, 149] on td "0015-009 51781" at bounding box center [450, 146] width 192 height 47
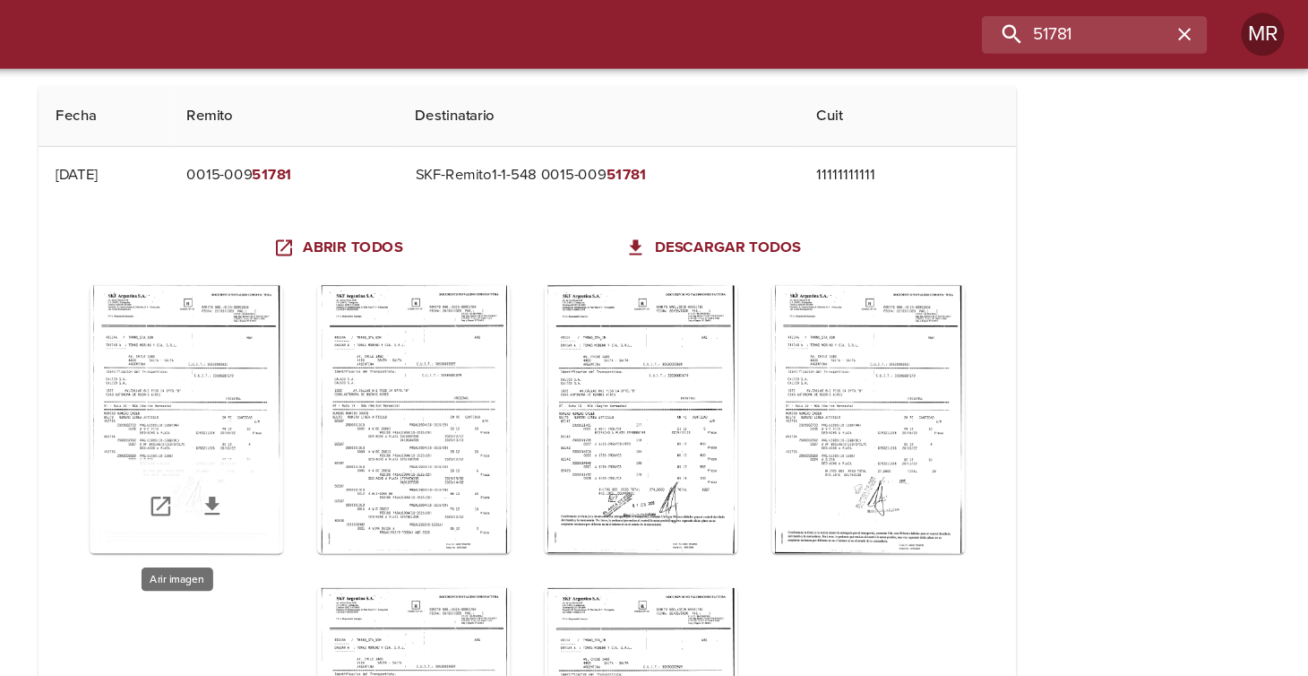
click at [401, 381] on div "Table digitalización - SKF Remitos" at bounding box center [369, 350] width 161 height 224
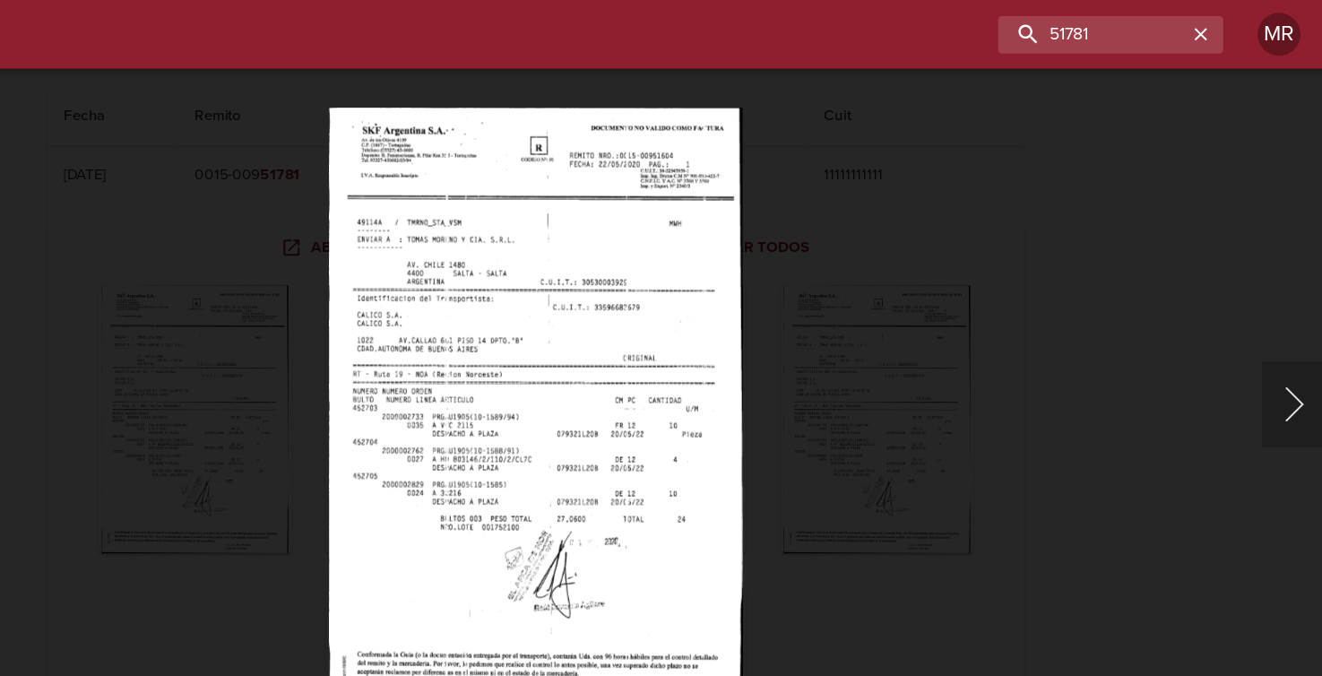
click at [1296, 342] on button "Siguiente" at bounding box center [1295, 338] width 54 height 72
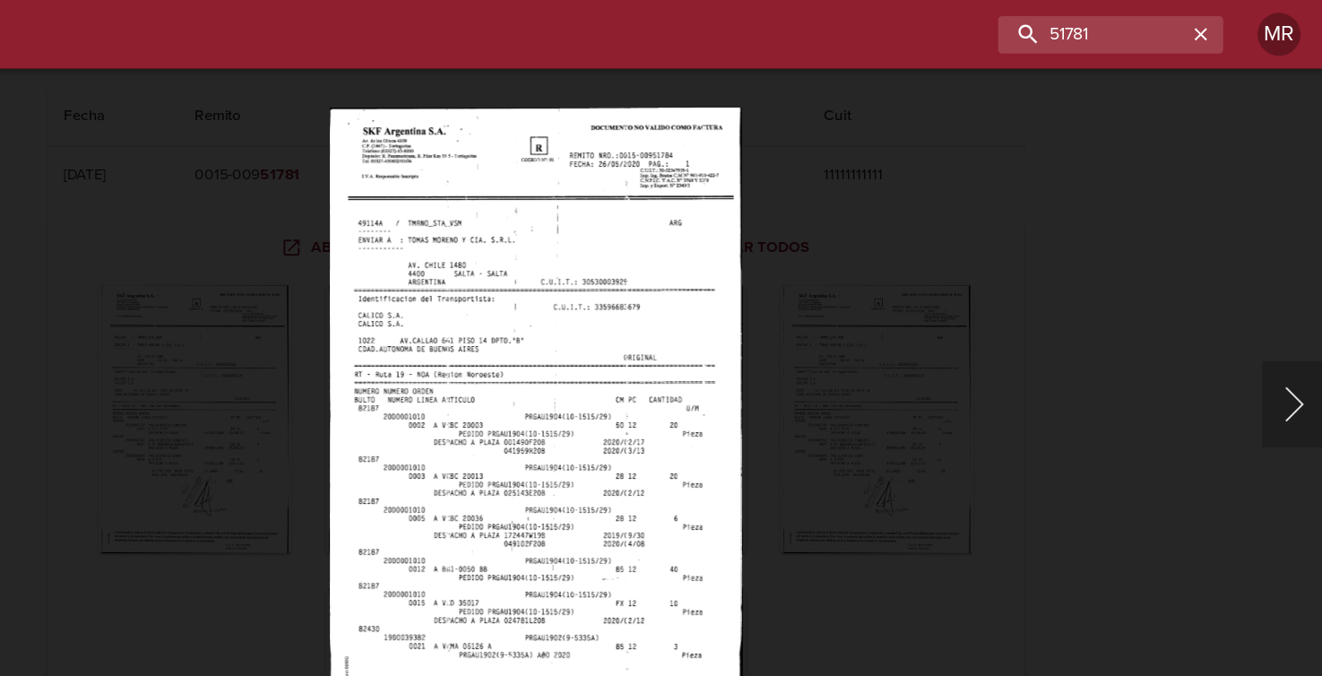
click at [1296, 342] on button "Siguiente" at bounding box center [1295, 338] width 54 height 72
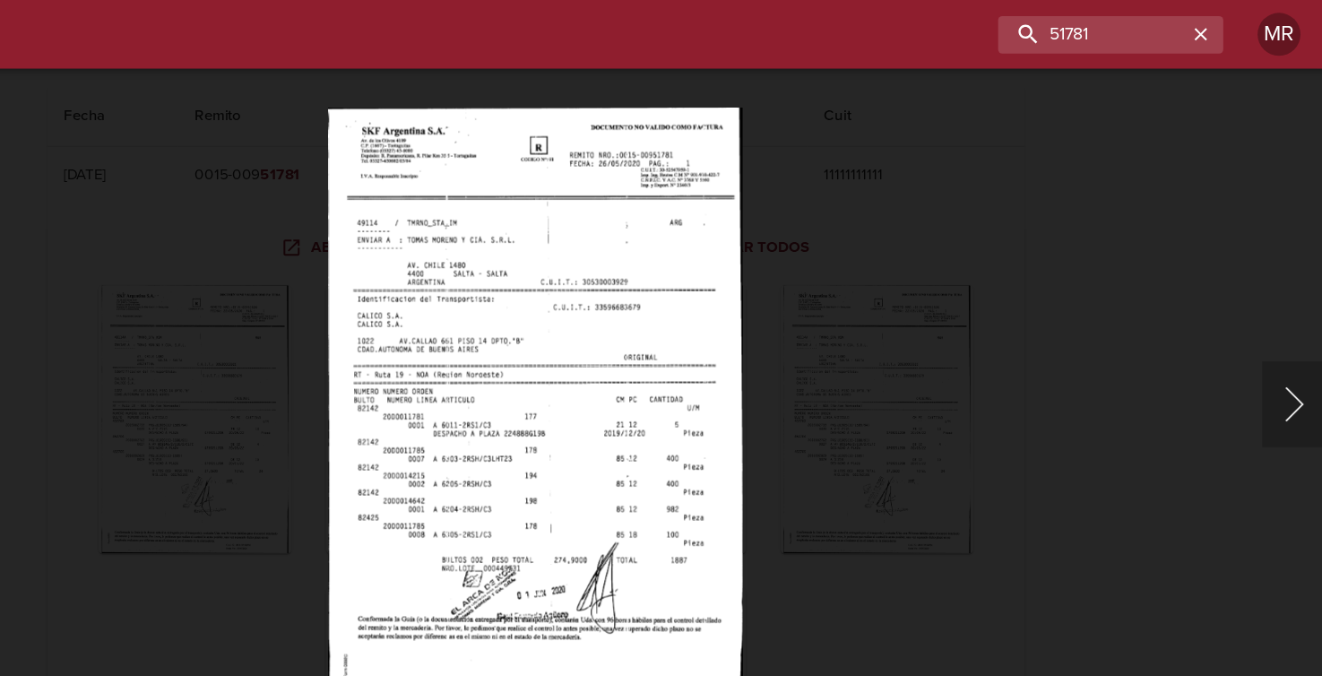
click at [1296, 342] on button "Siguiente" at bounding box center [1295, 338] width 54 height 72
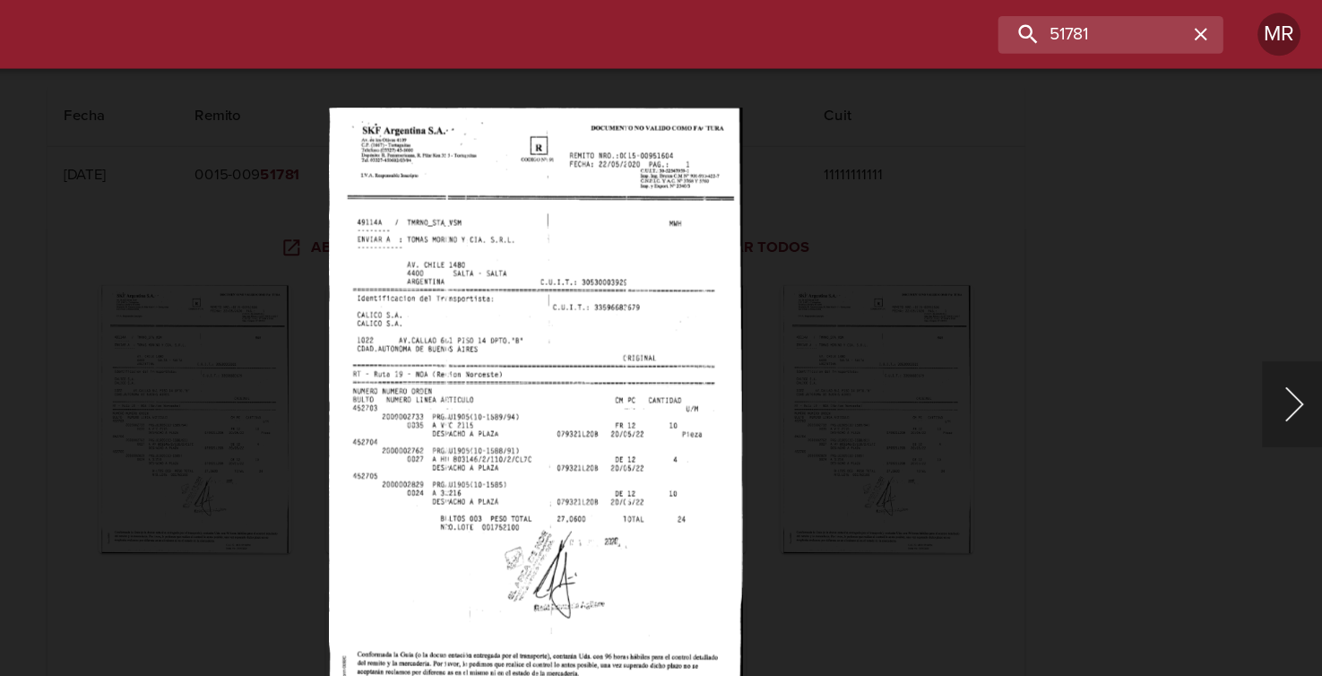
click at [1296, 342] on button "Siguiente" at bounding box center [1295, 338] width 54 height 72
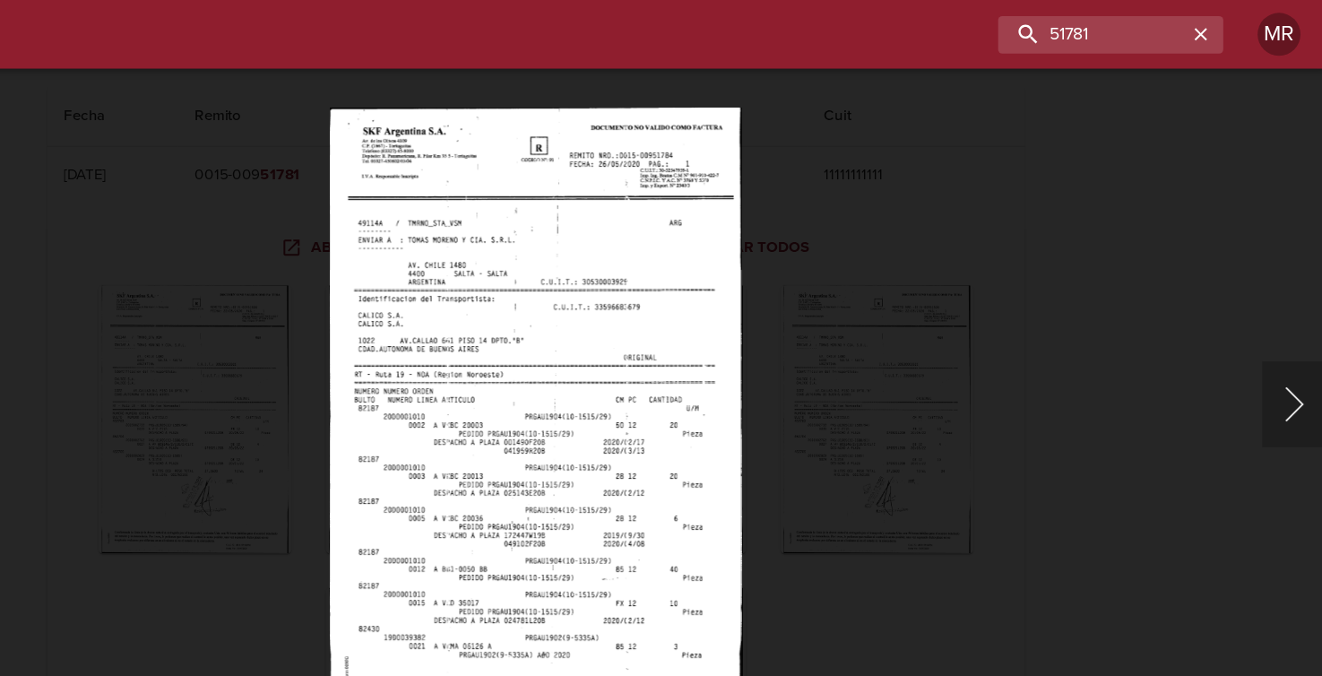
click at [1296, 342] on button "Siguiente" at bounding box center [1295, 338] width 54 height 72
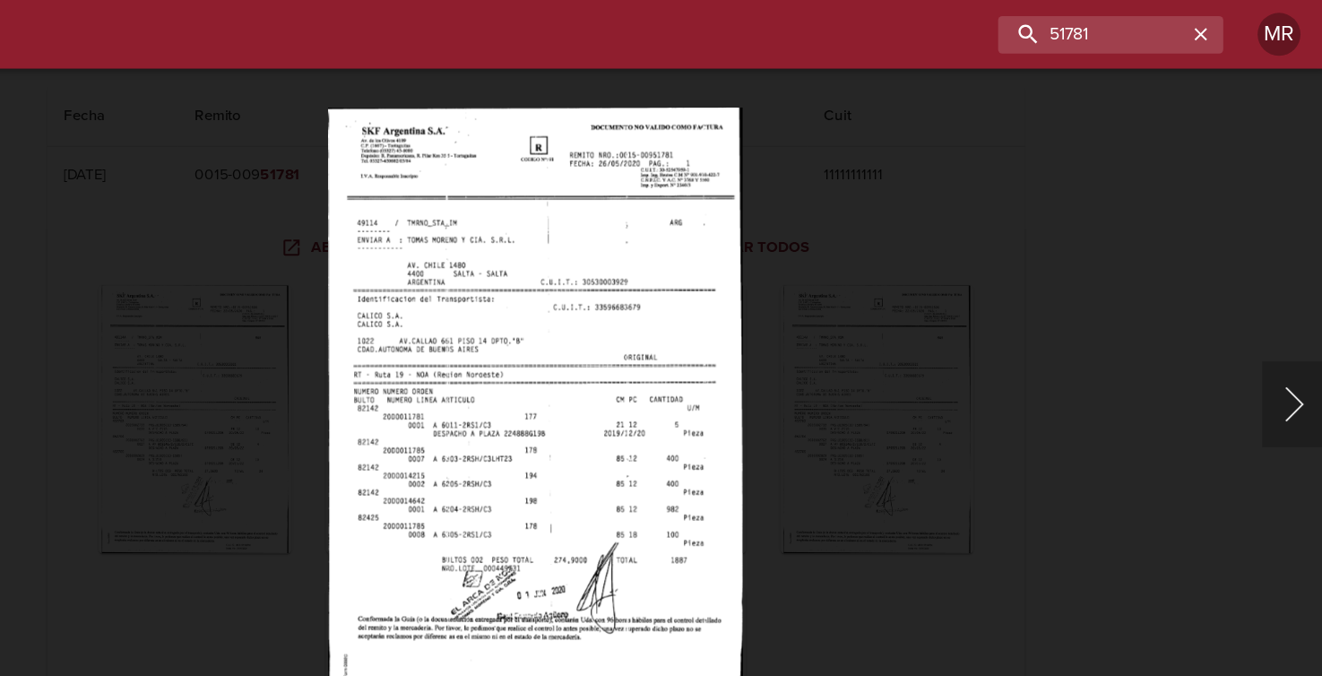
click at [1296, 342] on button "Siguiente" at bounding box center [1295, 338] width 54 height 72
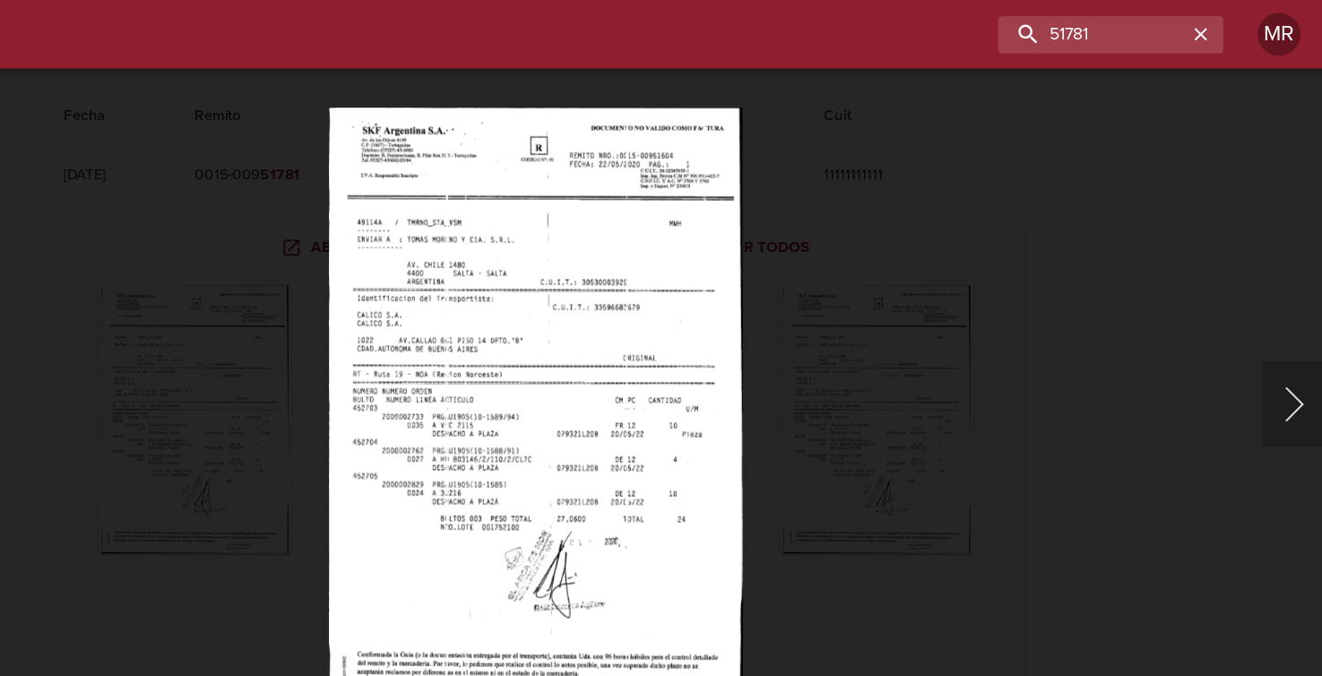
click at [1296, 342] on button "Siguiente" at bounding box center [1295, 338] width 54 height 72
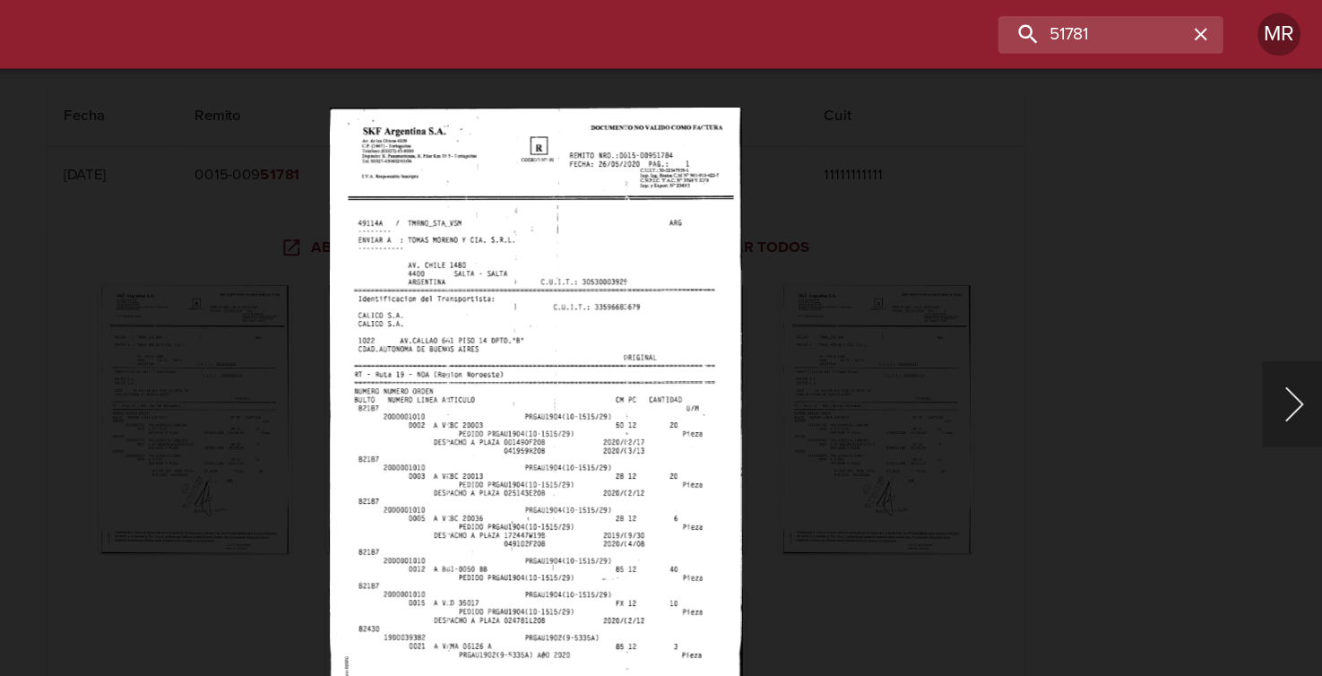
click at [1296, 342] on button "Siguiente" at bounding box center [1295, 338] width 54 height 72
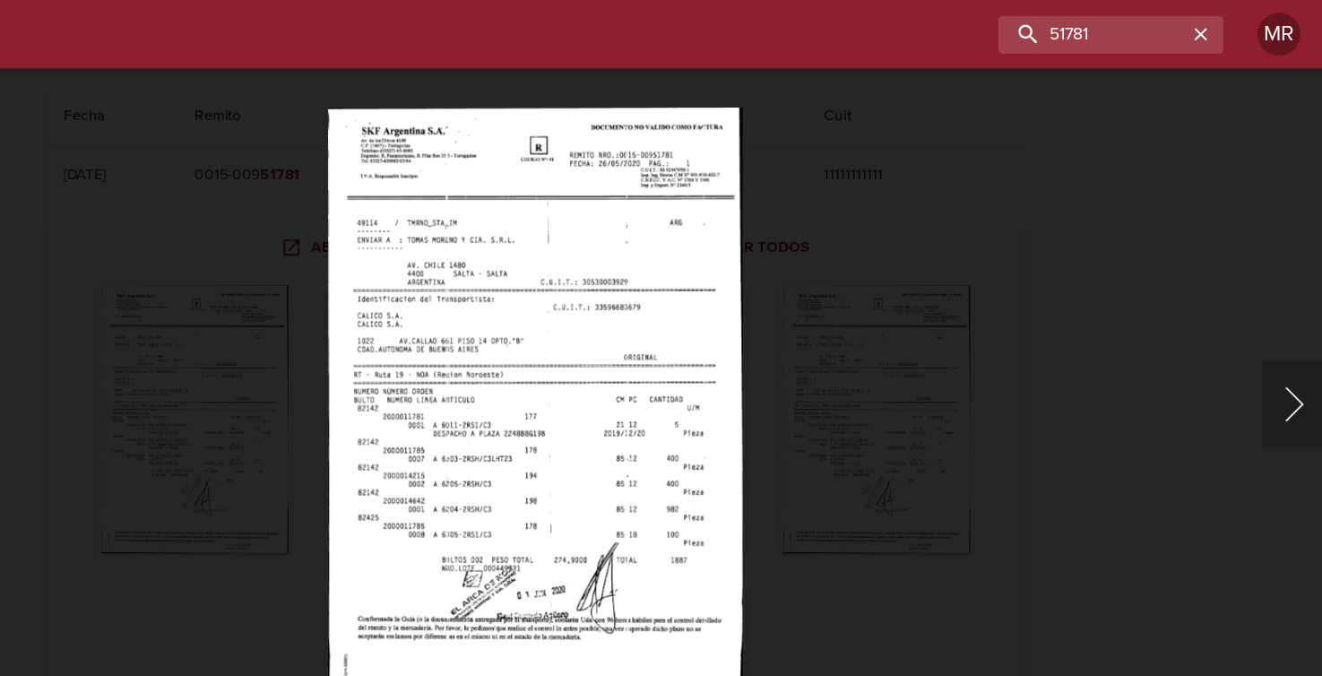
click at [1296, 342] on button "Siguiente" at bounding box center [1295, 338] width 54 height 72
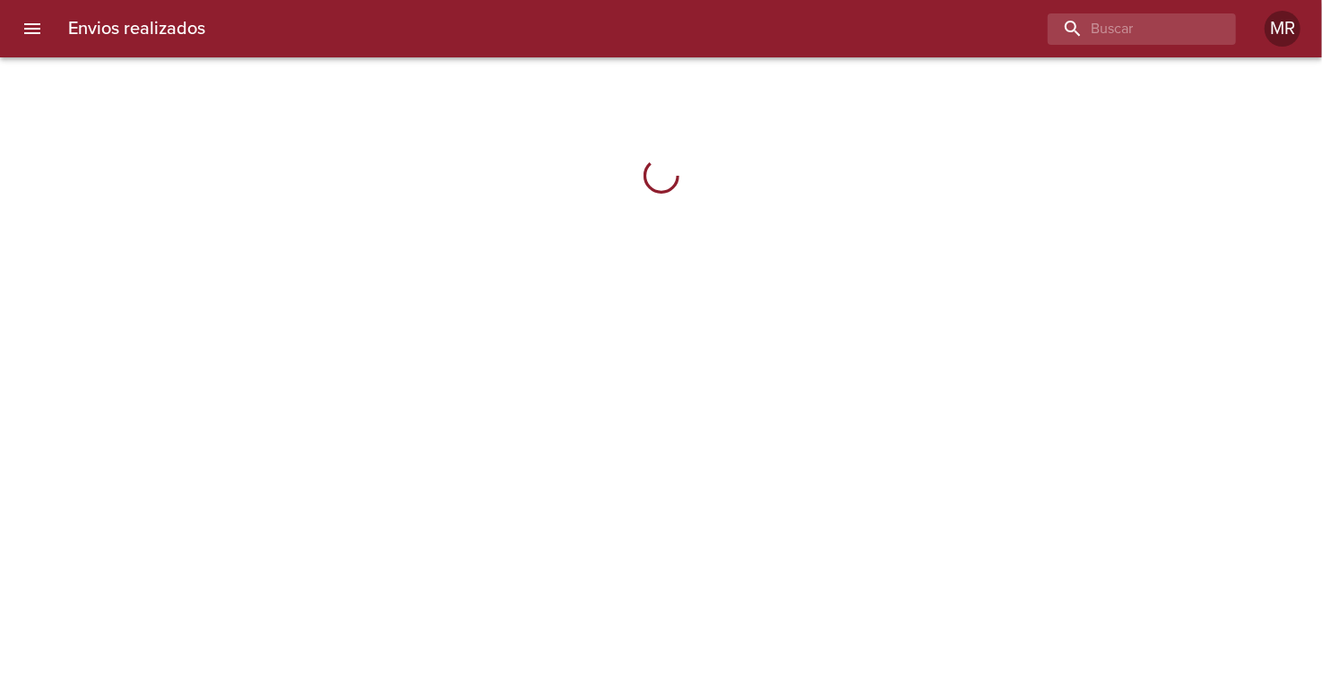
click at [1121, 48] on div "Envios realizados MR" at bounding box center [661, 28] width 1322 height 57
click at [1121, 28] on input "buscar" at bounding box center [1090, 28] width 229 height 31
type input "51781"
click at [35, 28] on icon "menu" at bounding box center [32, 28] width 16 height 11
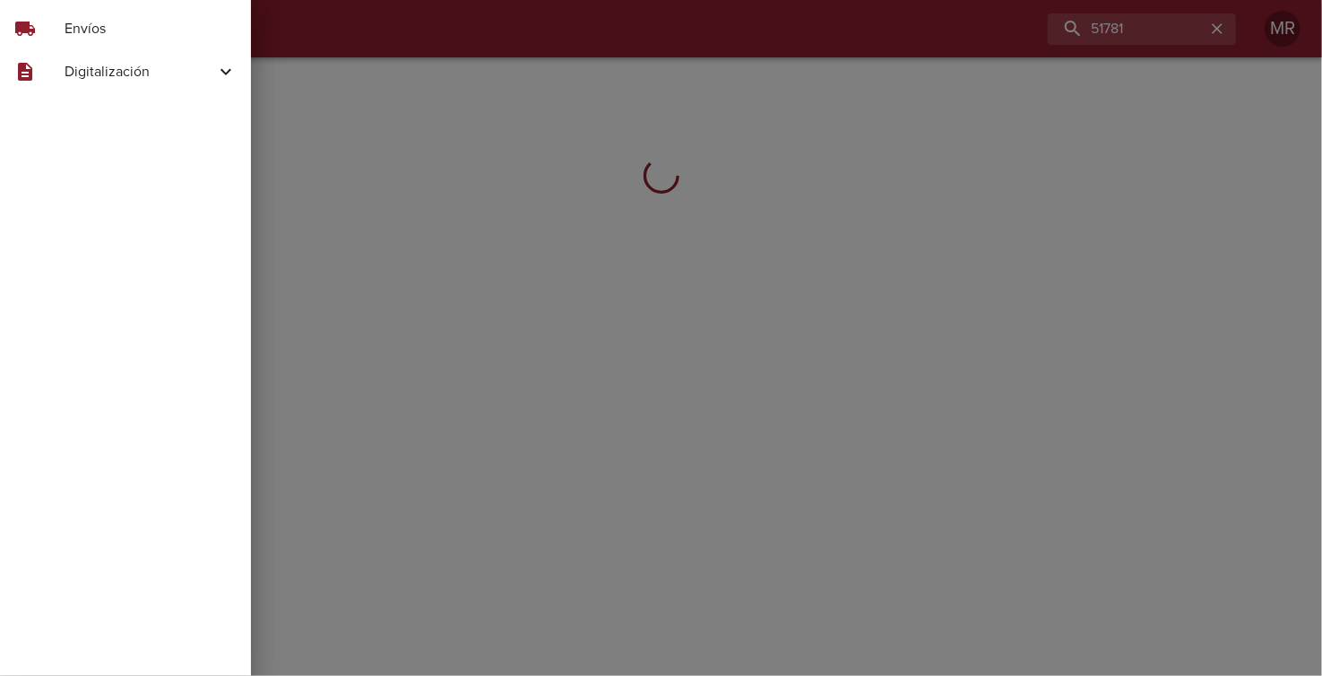
click at [153, 69] on span "Digitalización" at bounding box center [140, 72] width 151 height 22
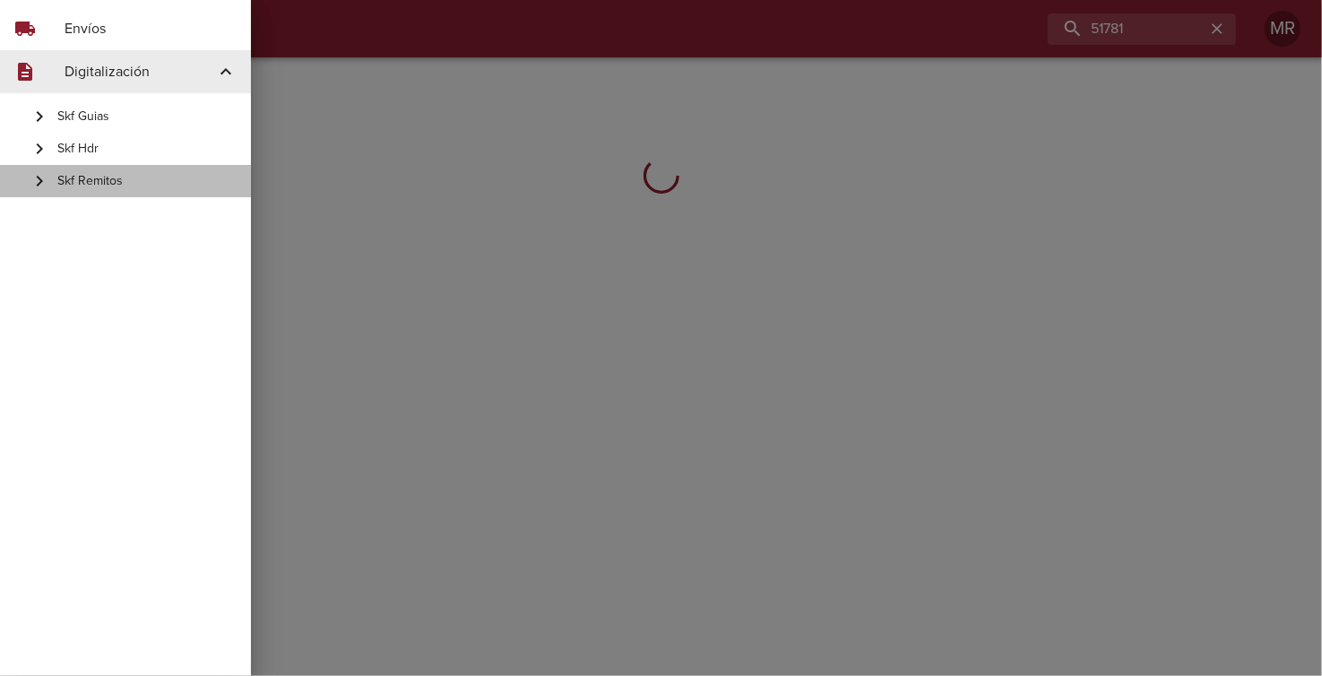
click at [92, 183] on span "Skf Remitos" at bounding box center [146, 181] width 179 height 18
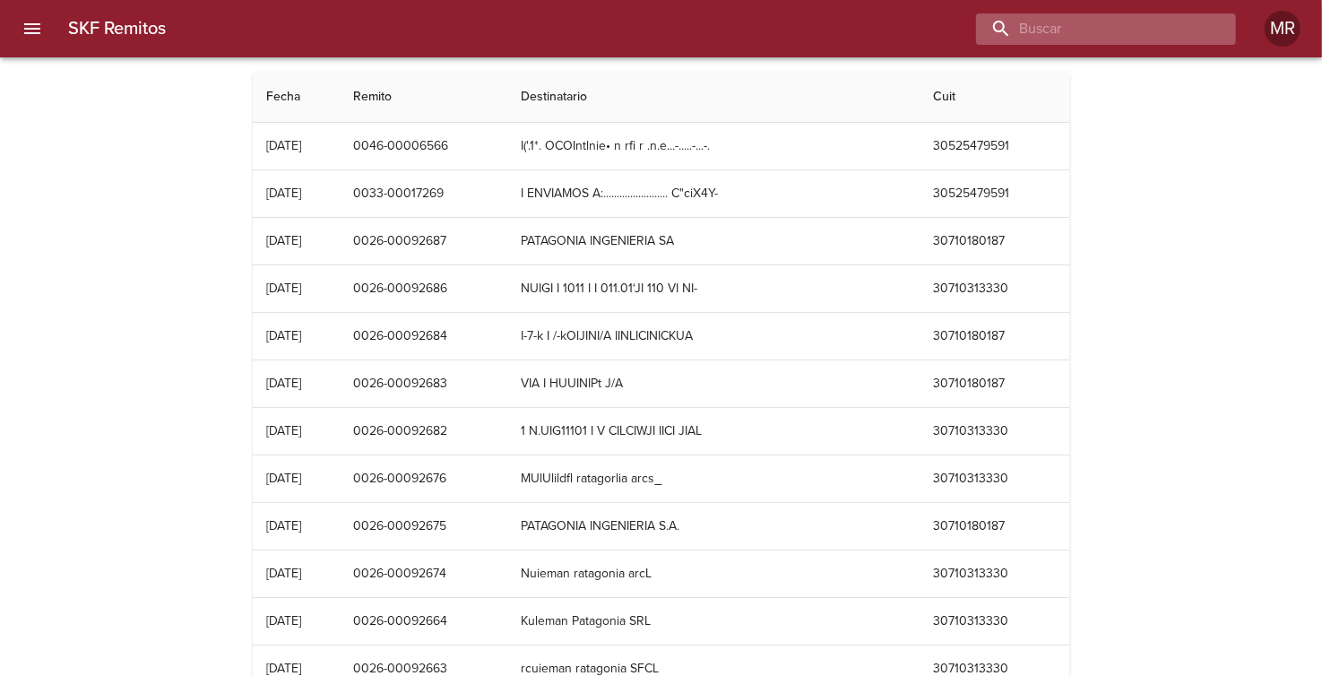
click at [1110, 30] on input "buscar" at bounding box center [1090, 28] width 229 height 31
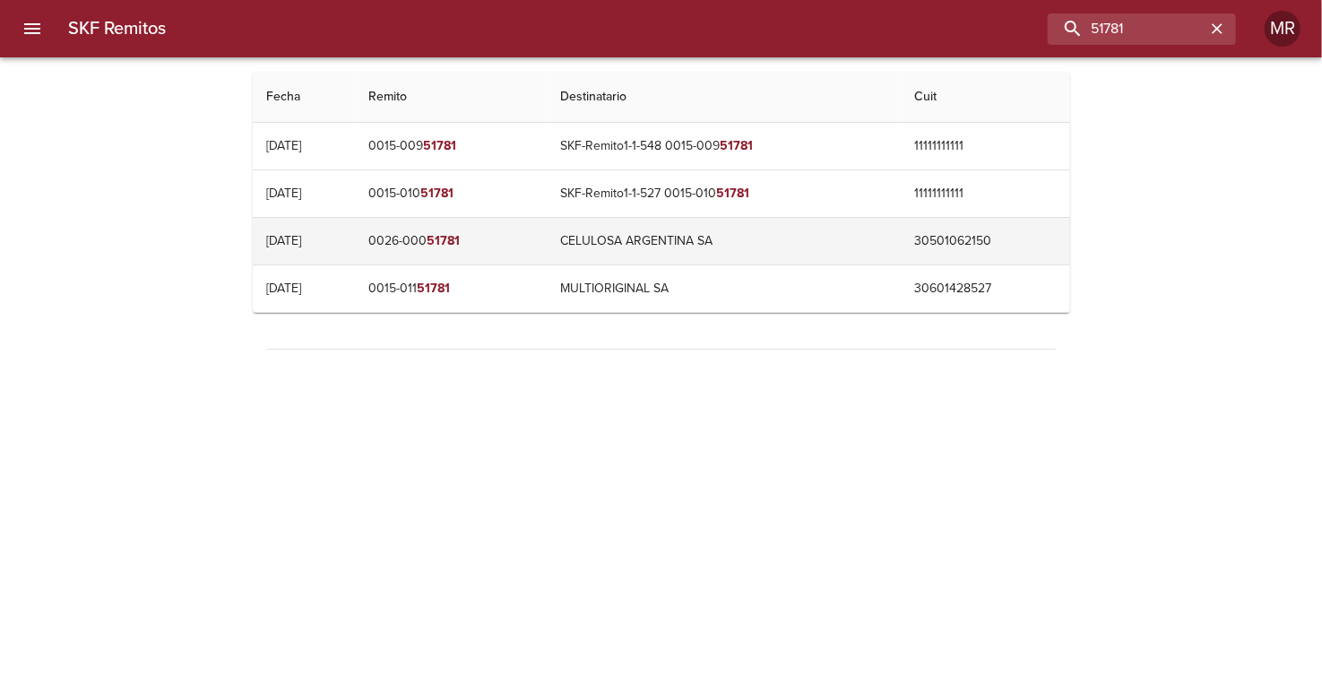
click at [460, 241] on em "51781" at bounding box center [442, 240] width 33 height 15
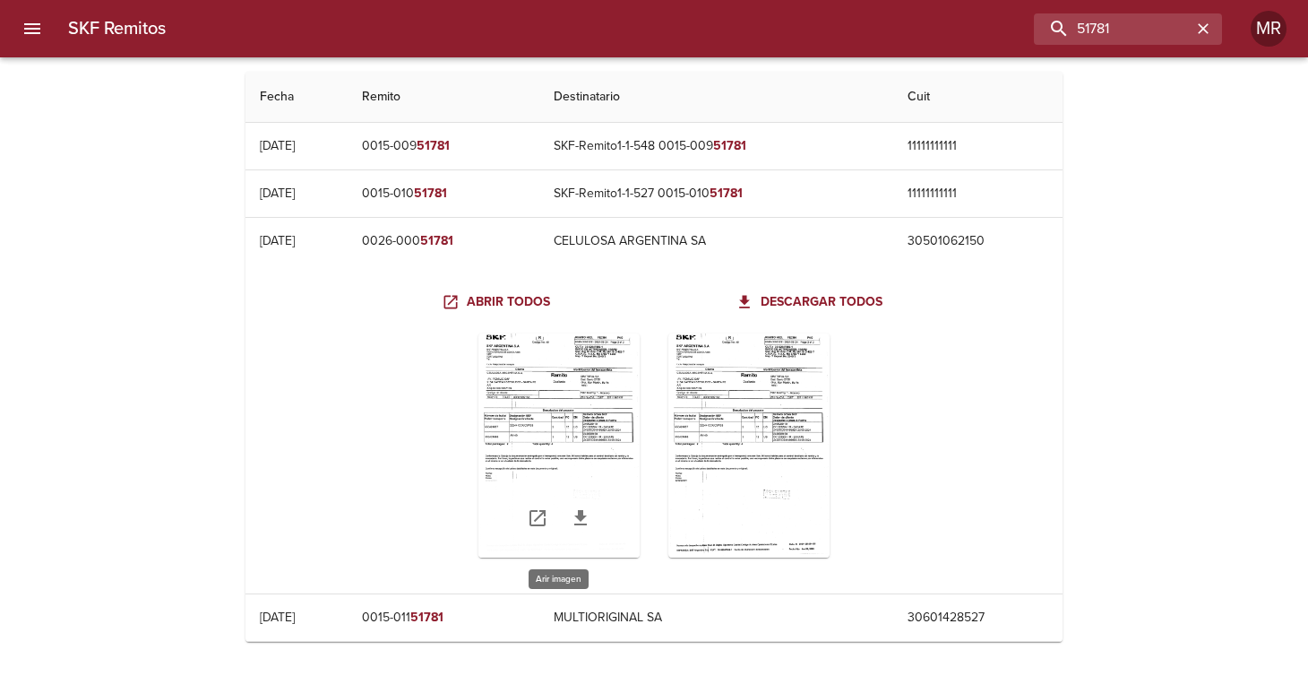
click at [606, 413] on div "Table digitalización - SKF Remitos" at bounding box center [558, 445] width 161 height 224
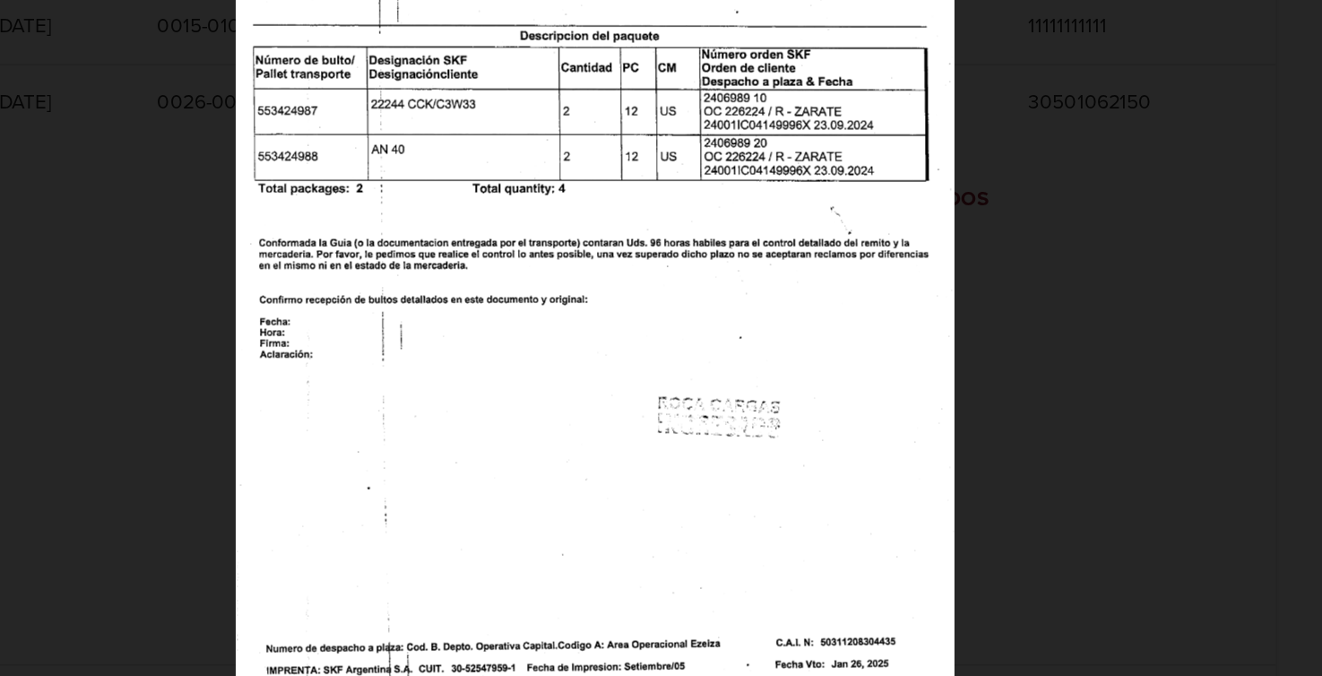
click at [322, 403] on div "Lightbox" at bounding box center [661, 338] width 1322 height 676
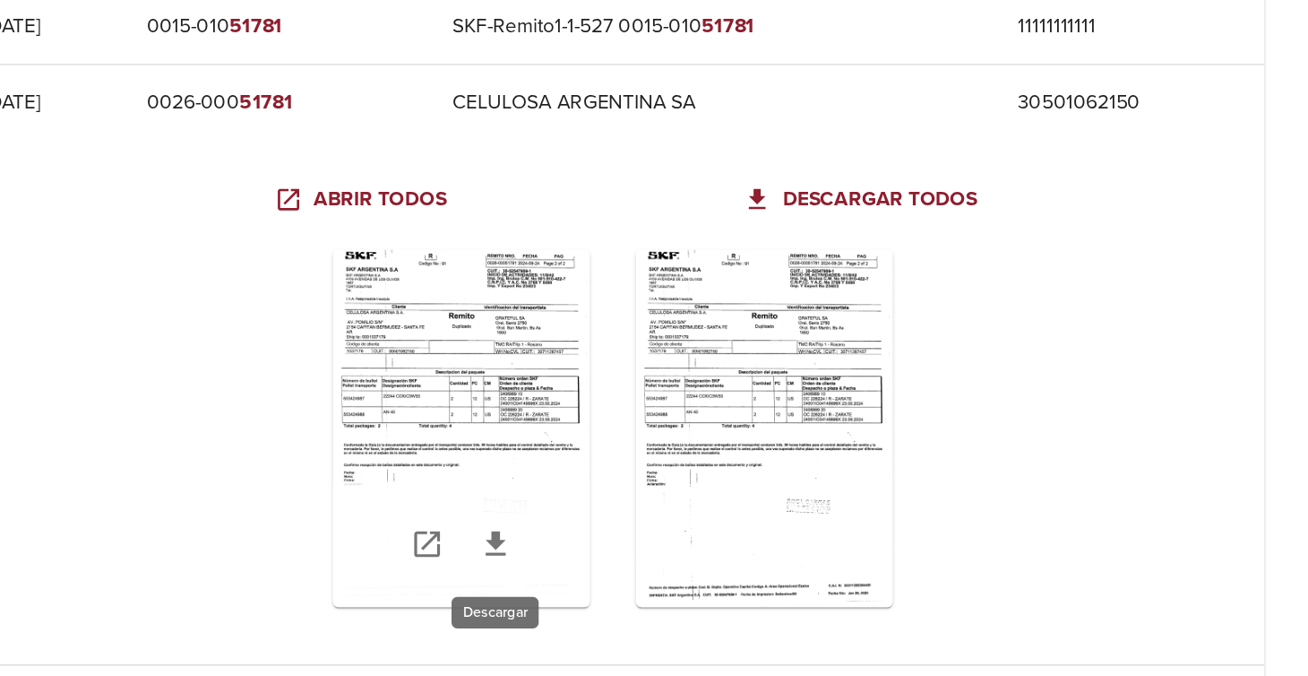
click at [581, 520] on icon "Table digitalización - SKF Remitos" at bounding box center [581, 518] width 22 height 22
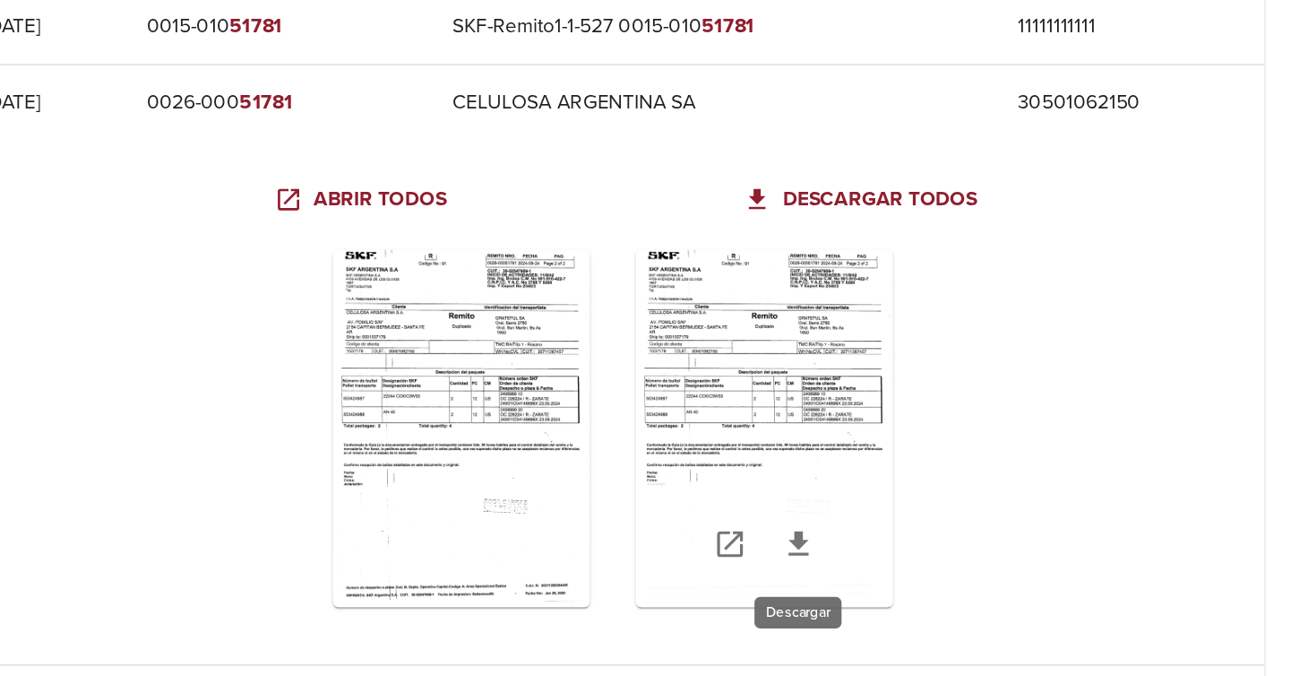
click at [770, 514] on icon "Table digitalización - SKF Remitos" at bounding box center [770, 517] width 13 height 15
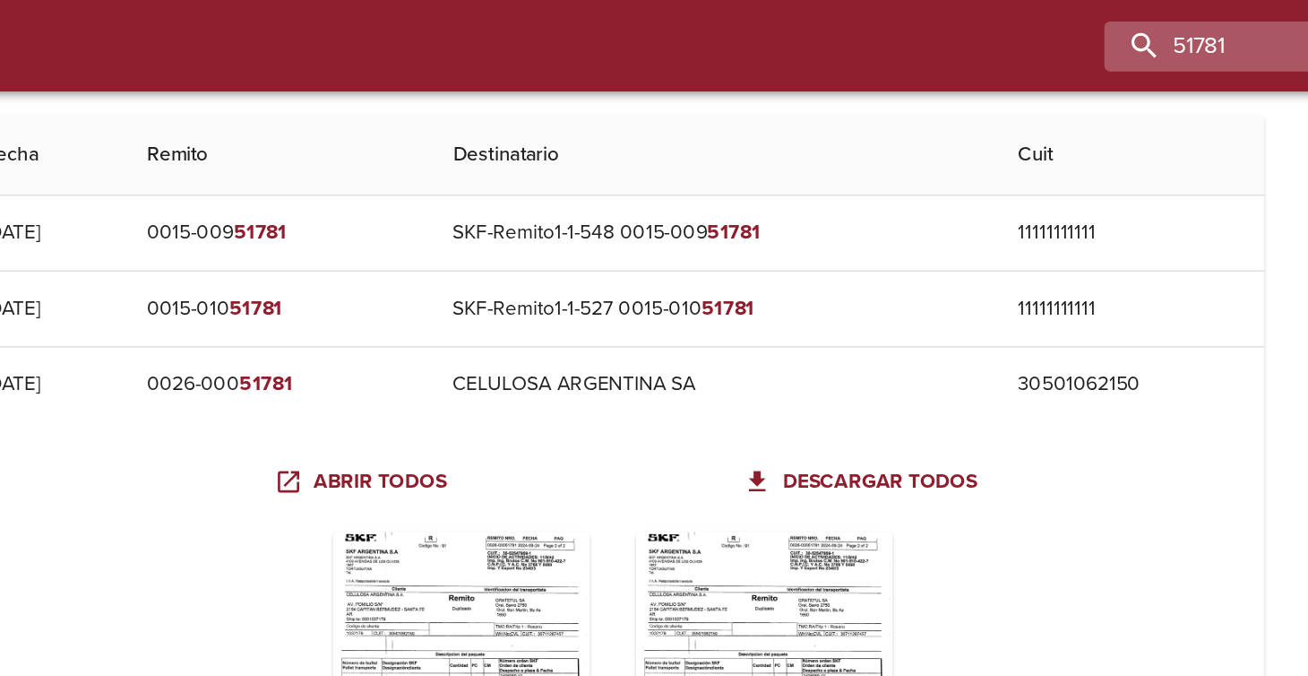
click at [1067, 30] on input "51781" at bounding box center [1076, 28] width 229 height 31
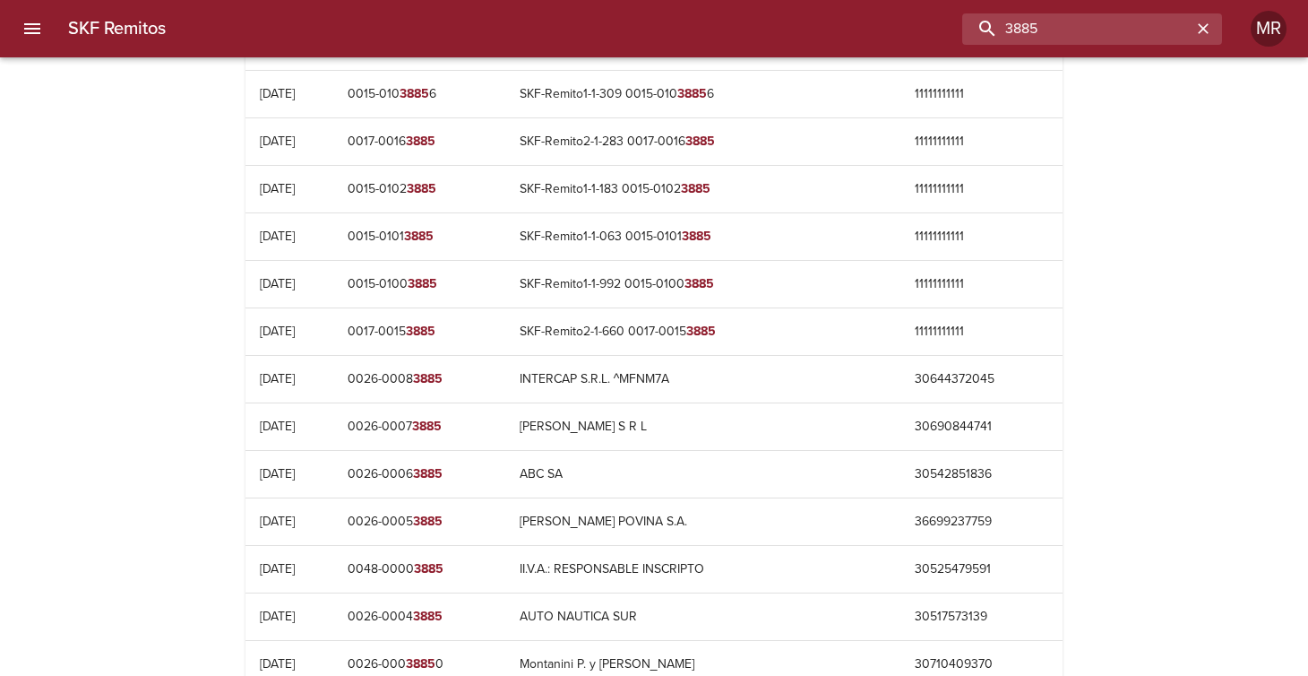
scroll to position [673, 0]
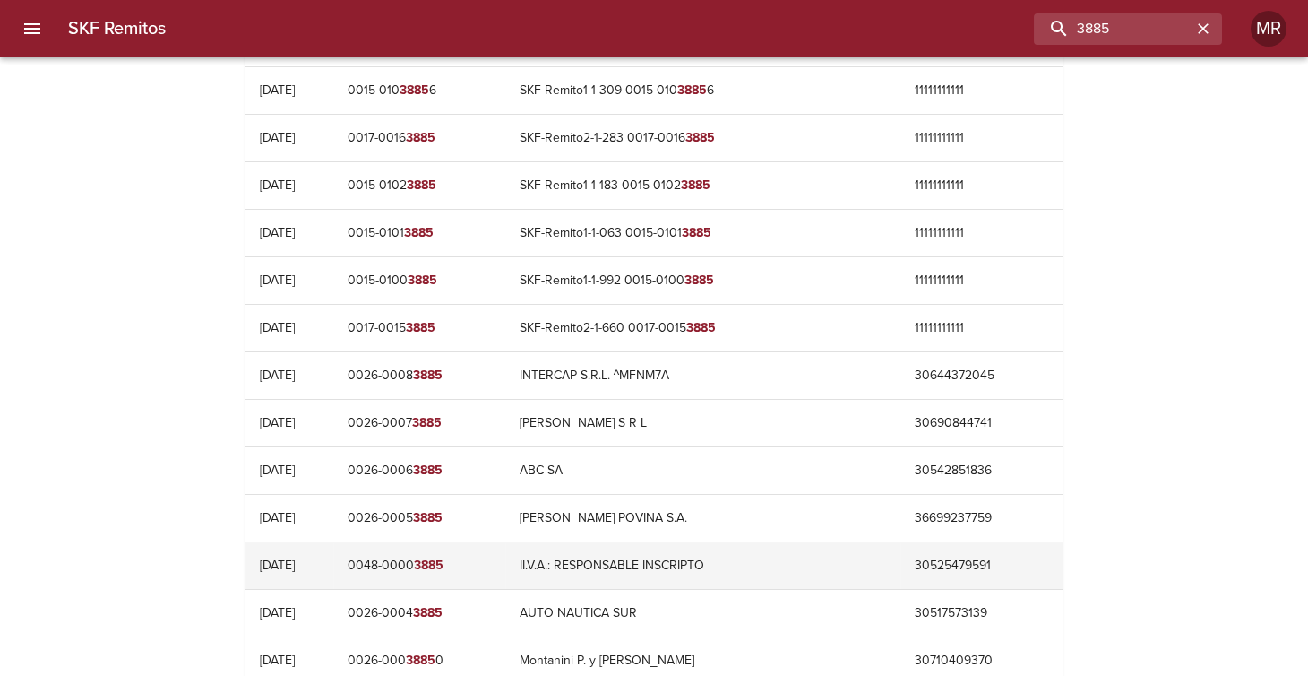
click at [302, 562] on td "[DATE]" at bounding box center [289, 565] width 88 height 47
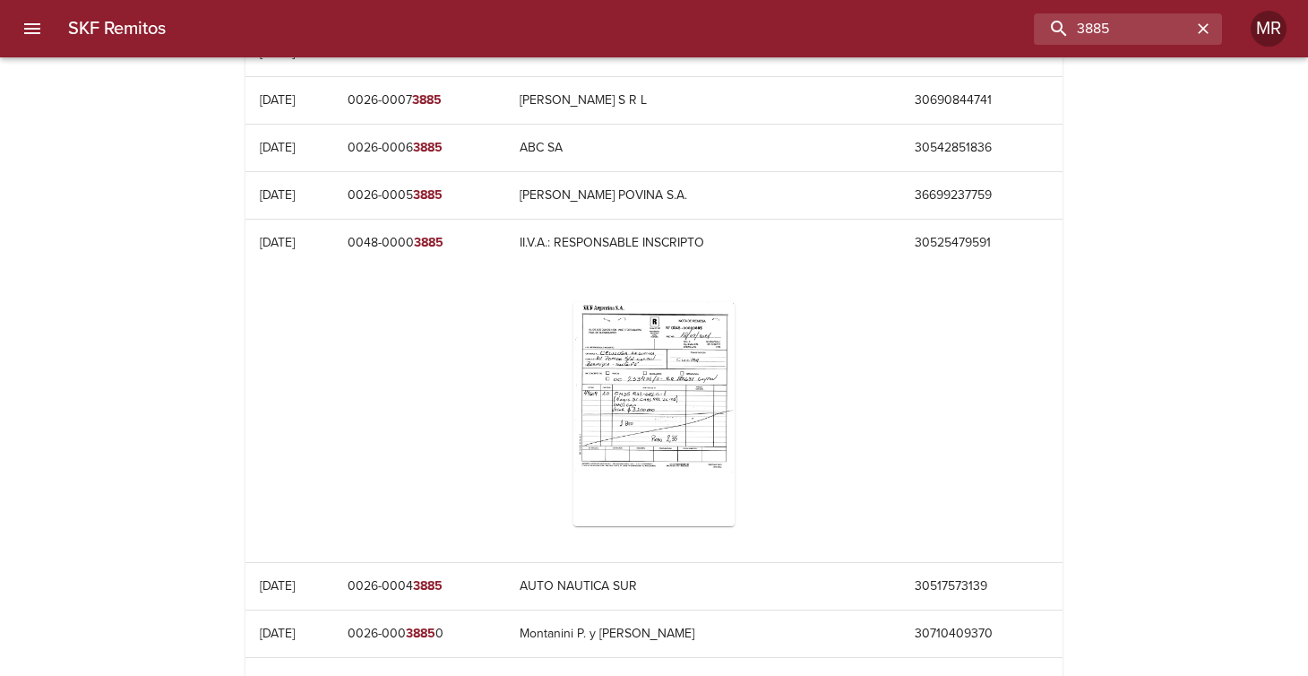
scroll to position [1073, 0]
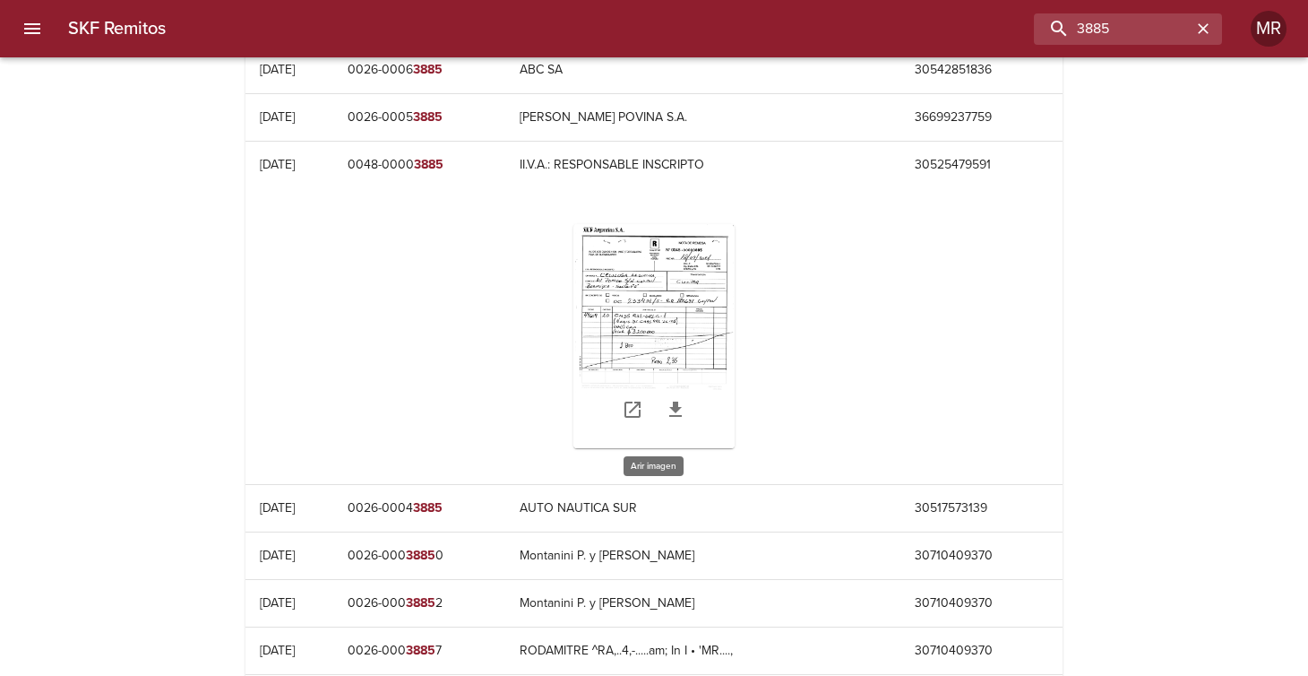
click at [628, 296] on div "Table digitalización - SKF Remitos" at bounding box center [653, 336] width 161 height 224
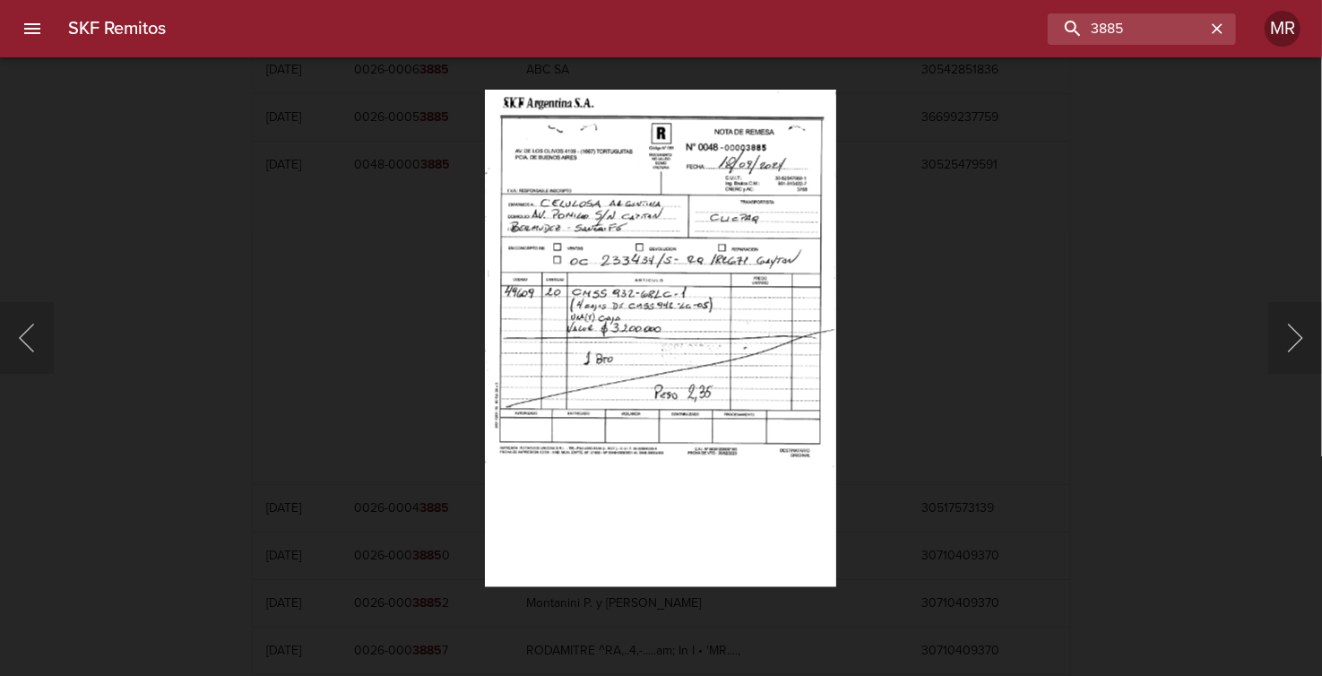
click at [746, 250] on img "Lightbox" at bounding box center [661, 338] width 351 height 496
click at [964, 484] on div "Lightbox" at bounding box center [661, 338] width 1322 height 676
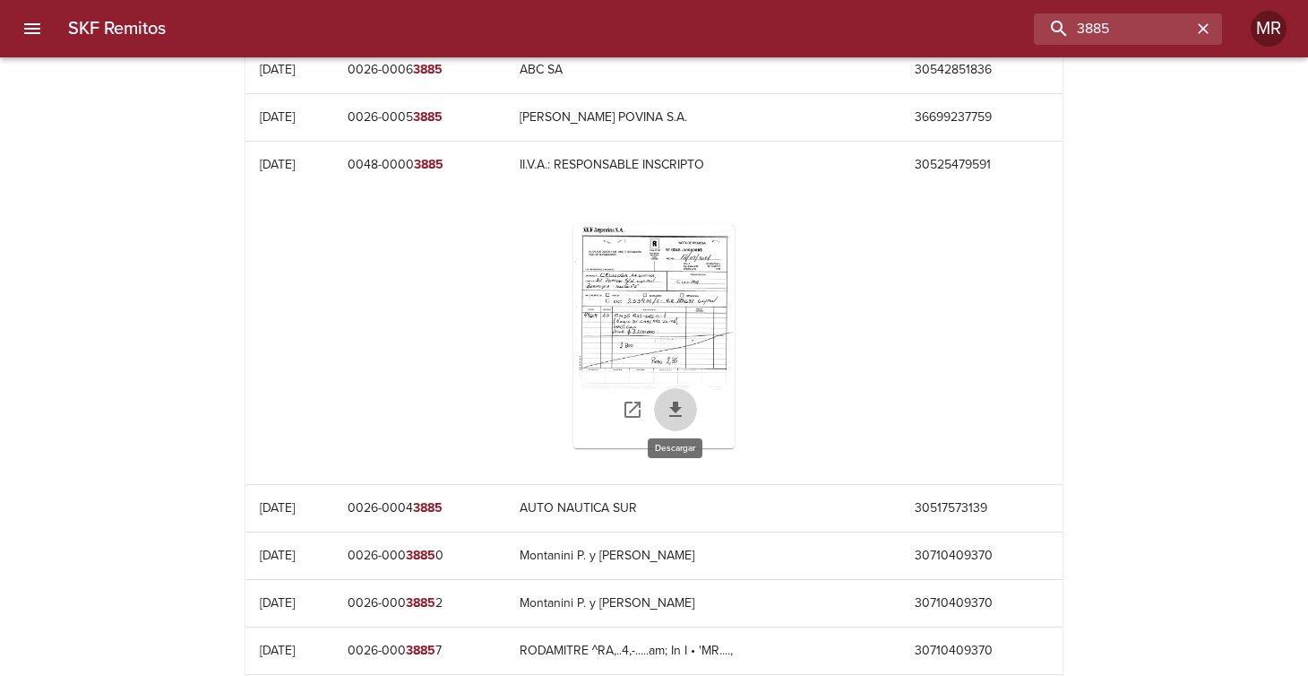
click at [671, 399] on icon "Table digitalización - SKF Remitos" at bounding box center [676, 410] width 22 height 22
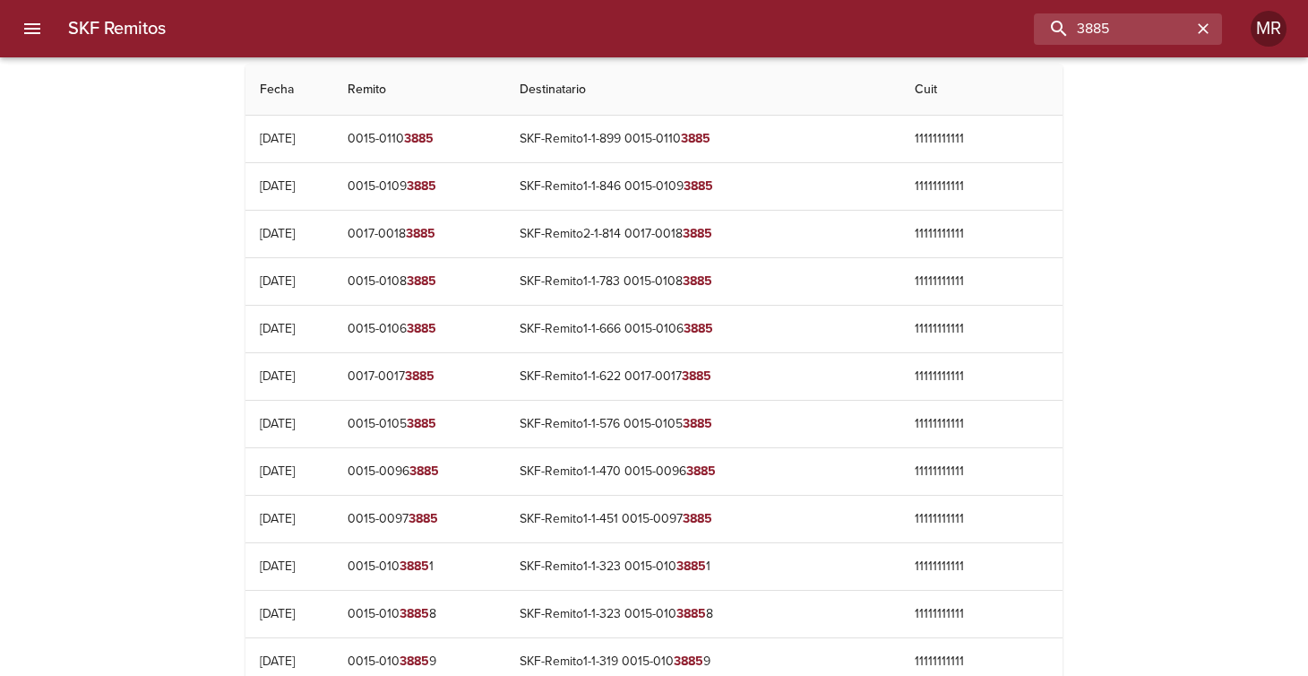
scroll to position [0, 0]
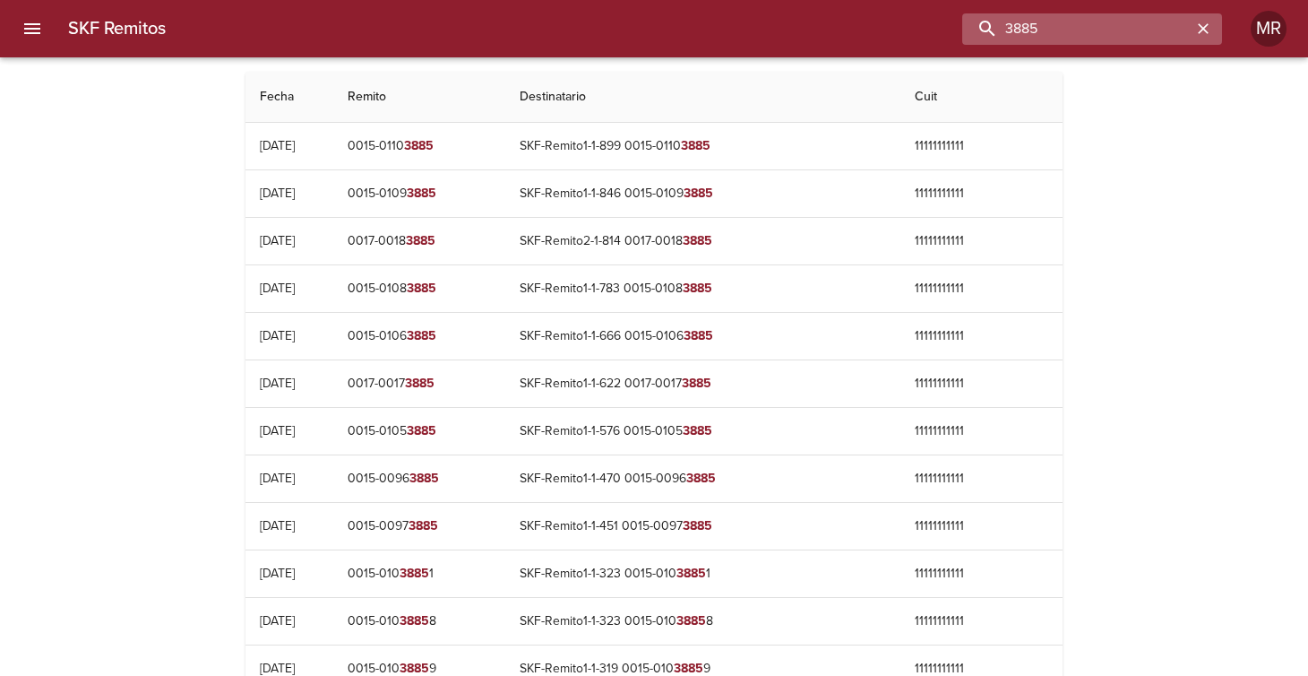
click at [1117, 28] on input "3885" at bounding box center [1076, 28] width 229 height 31
type input "3609"
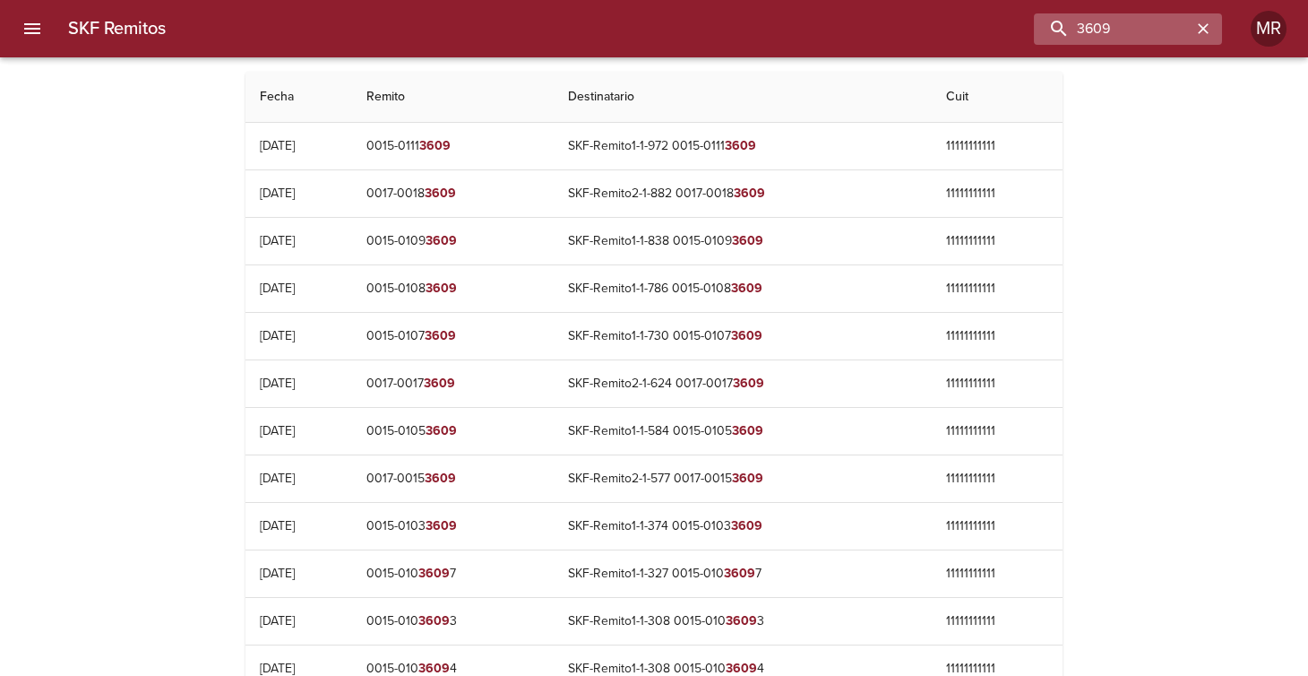
click at [1204, 30] on icon "button" at bounding box center [1203, 28] width 11 height 11
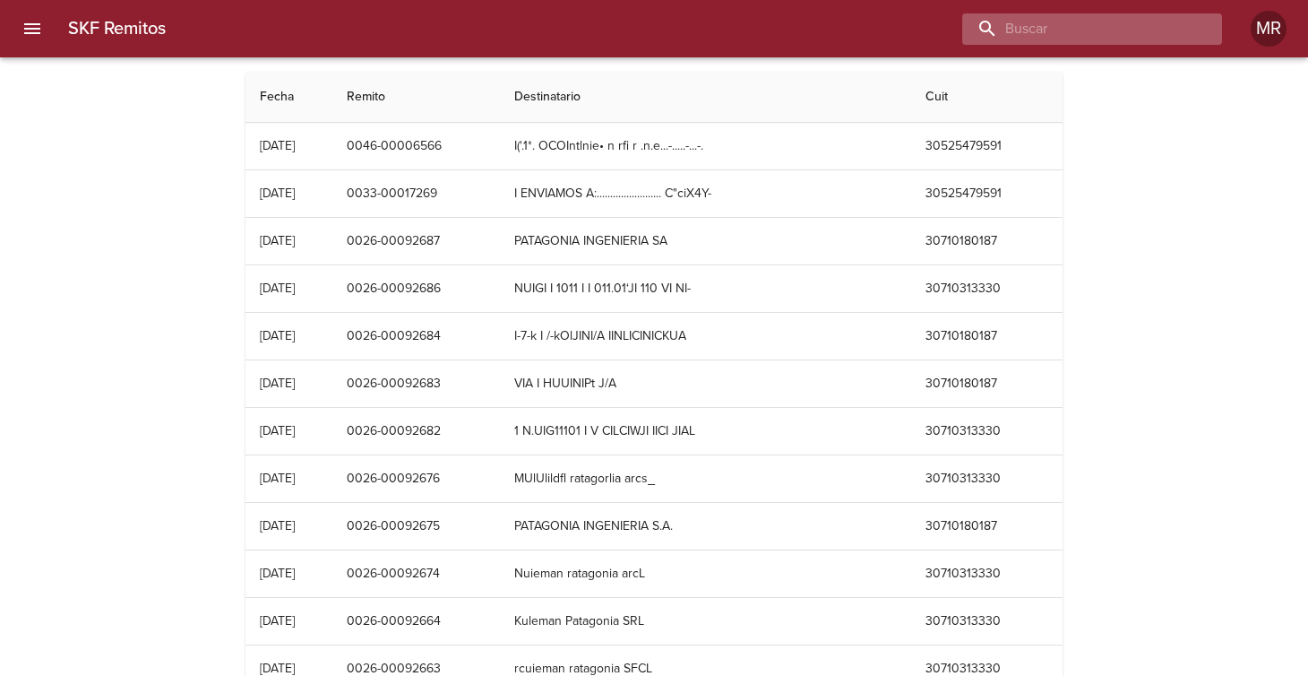
click at [1124, 38] on input "buscar" at bounding box center [1076, 28] width 229 height 31
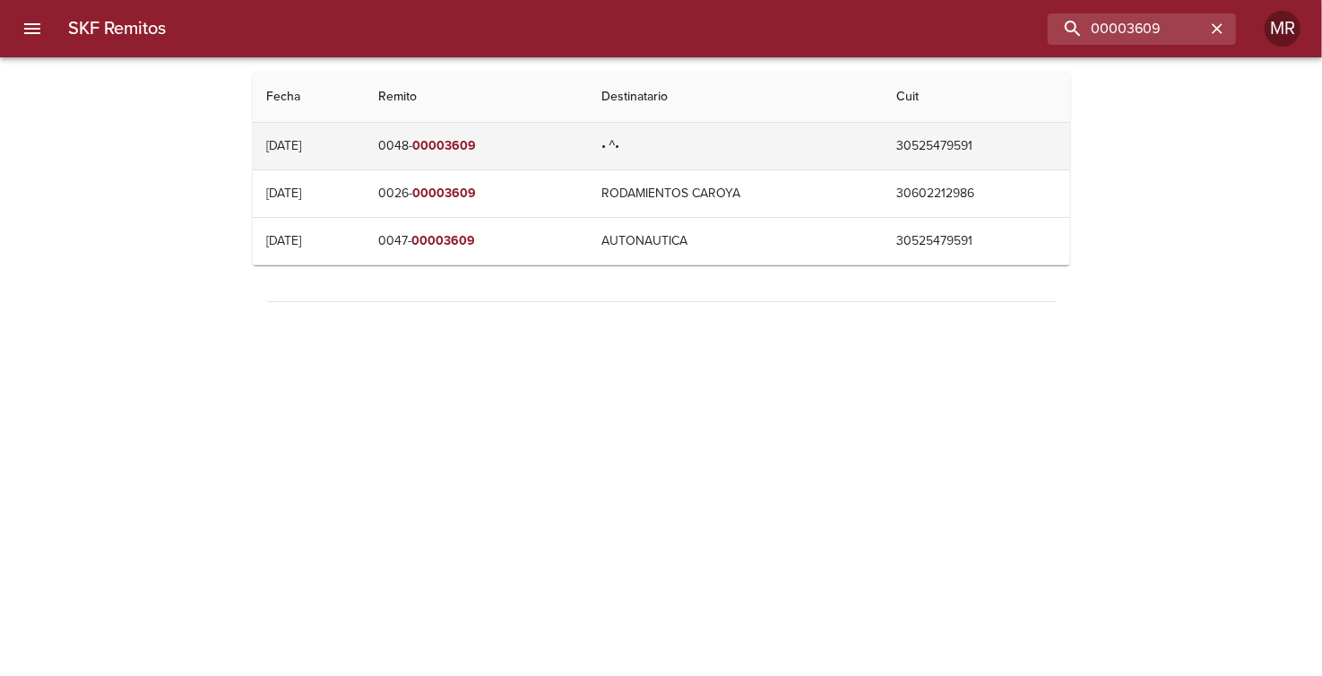
click at [477, 144] on em "00003609" at bounding box center [445, 145] width 64 height 15
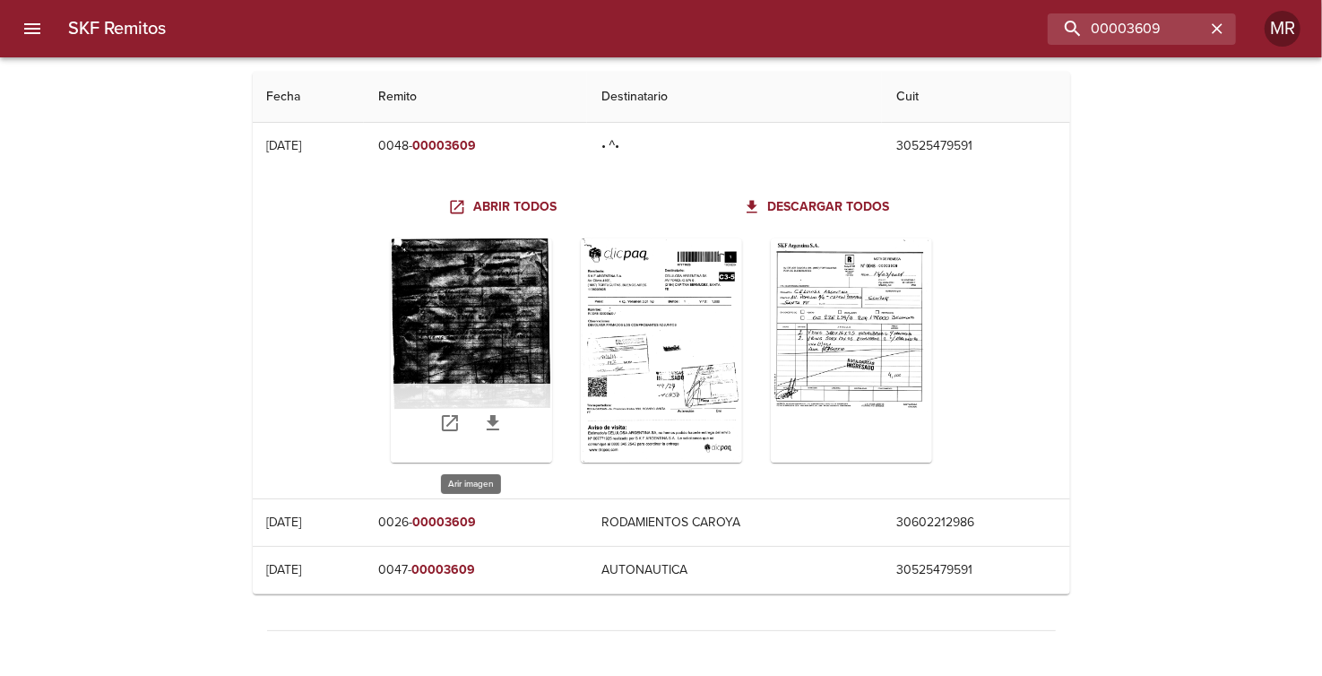
click at [500, 359] on div "Table digitalización - SKF Remitos" at bounding box center [471, 350] width 161 height 224
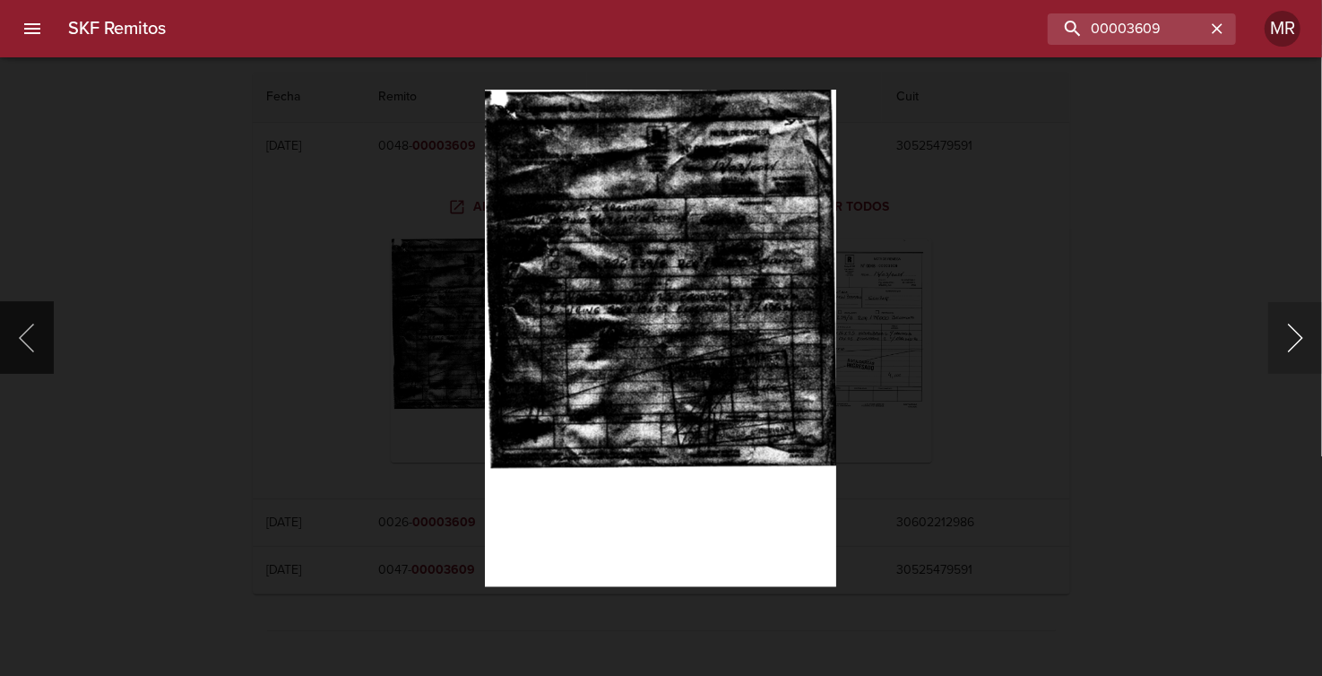
click at [1298, 336] on button "Siguiente" at bounding box center [1295, 338] width 54 height 72
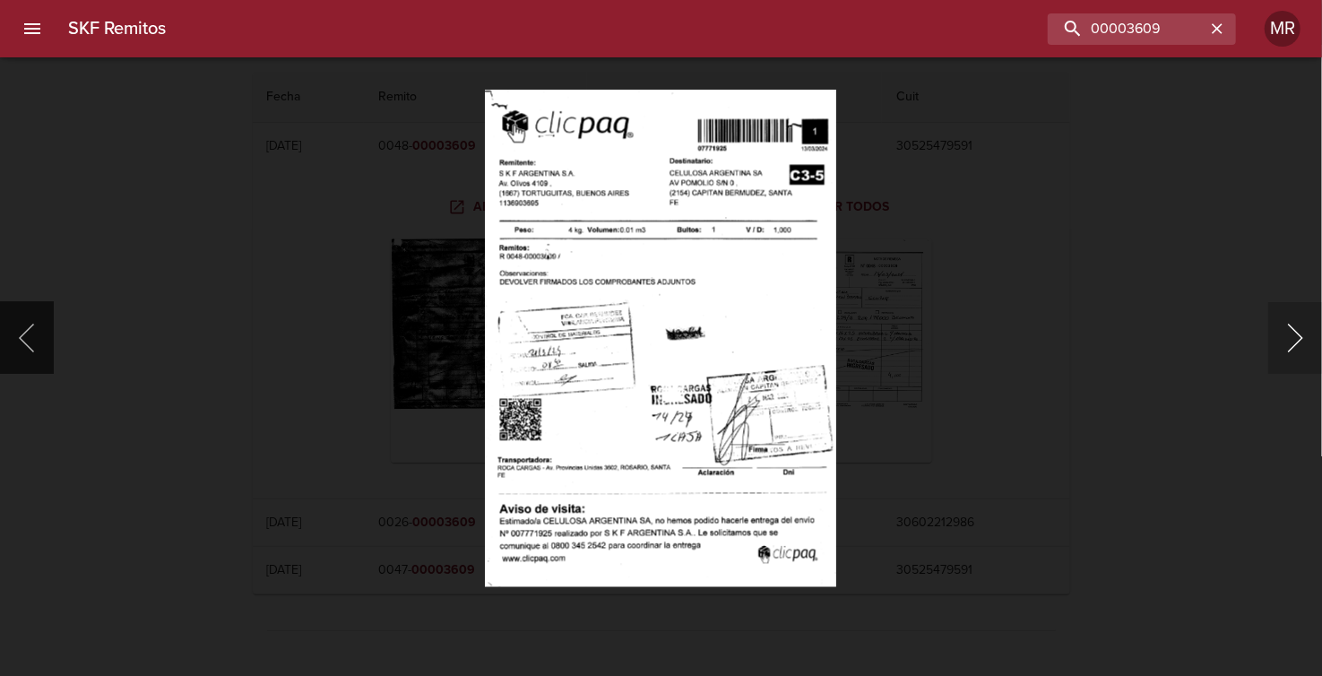
click at [1298, 336] on button "Siguiente" at bounding box center [1295, 338] width 54 height 72
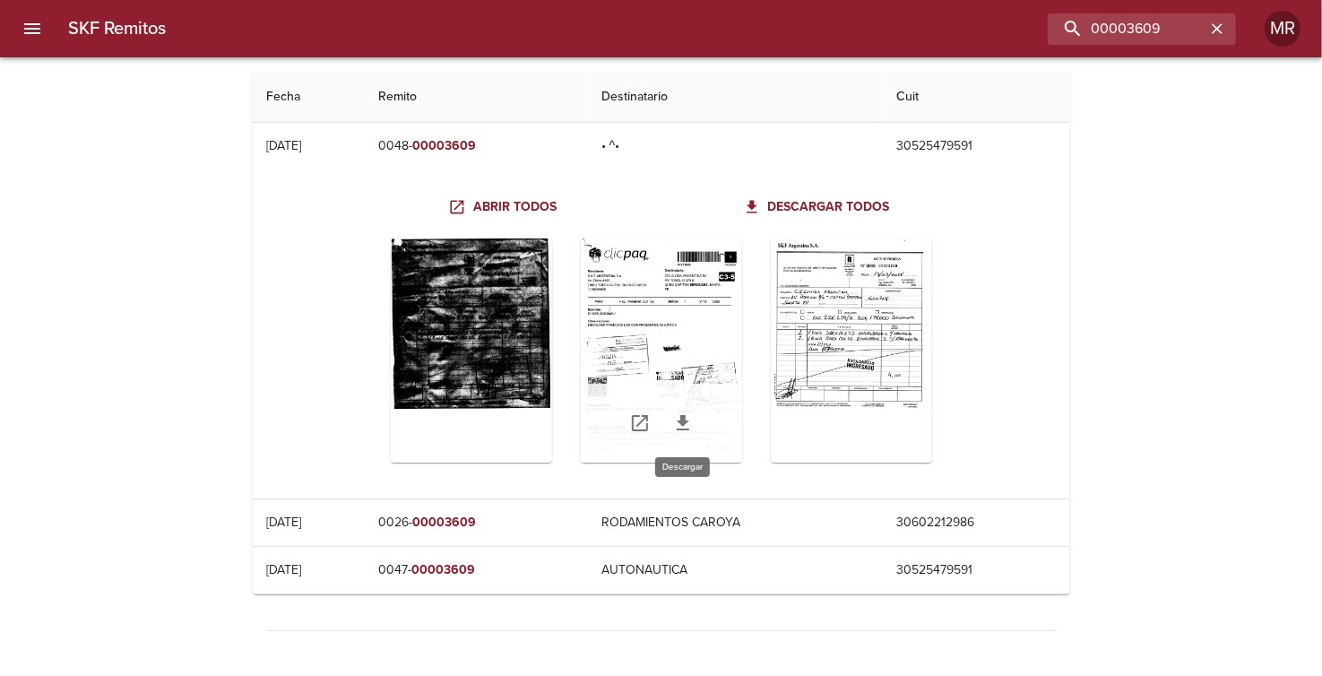
click at [685, 424] on icon "Table digitalización - SKF Remitos" at bounding box center [683, 423] width 22 height 22
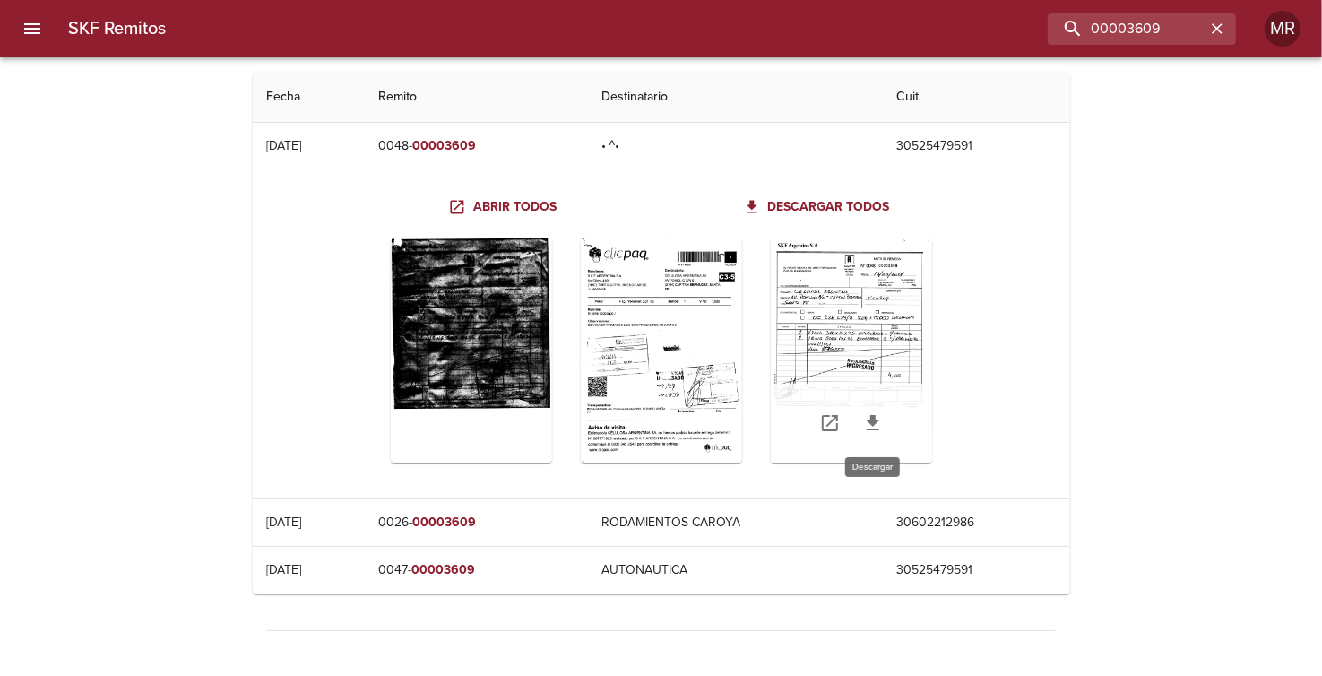
click at [877, 427] on icon "Table digitalización - SKF Remitos" at bounding box center [873, 423] width 22 height 22
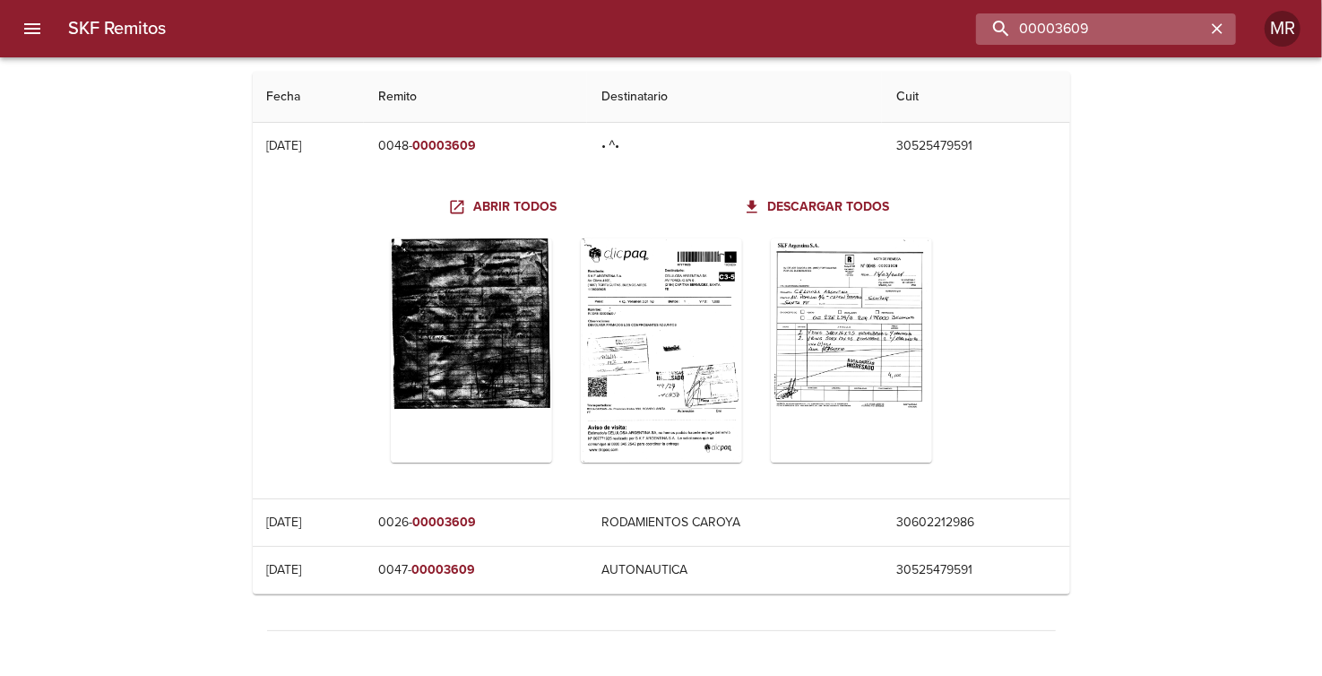
drag, startPoint x: 1167, startPoint y: 31, endPoint x: 994, endPoint y: 40, distance: 173.2
click at [994, 40] on input "00003609" at bounding box center [1090, 28] width 229 height 31
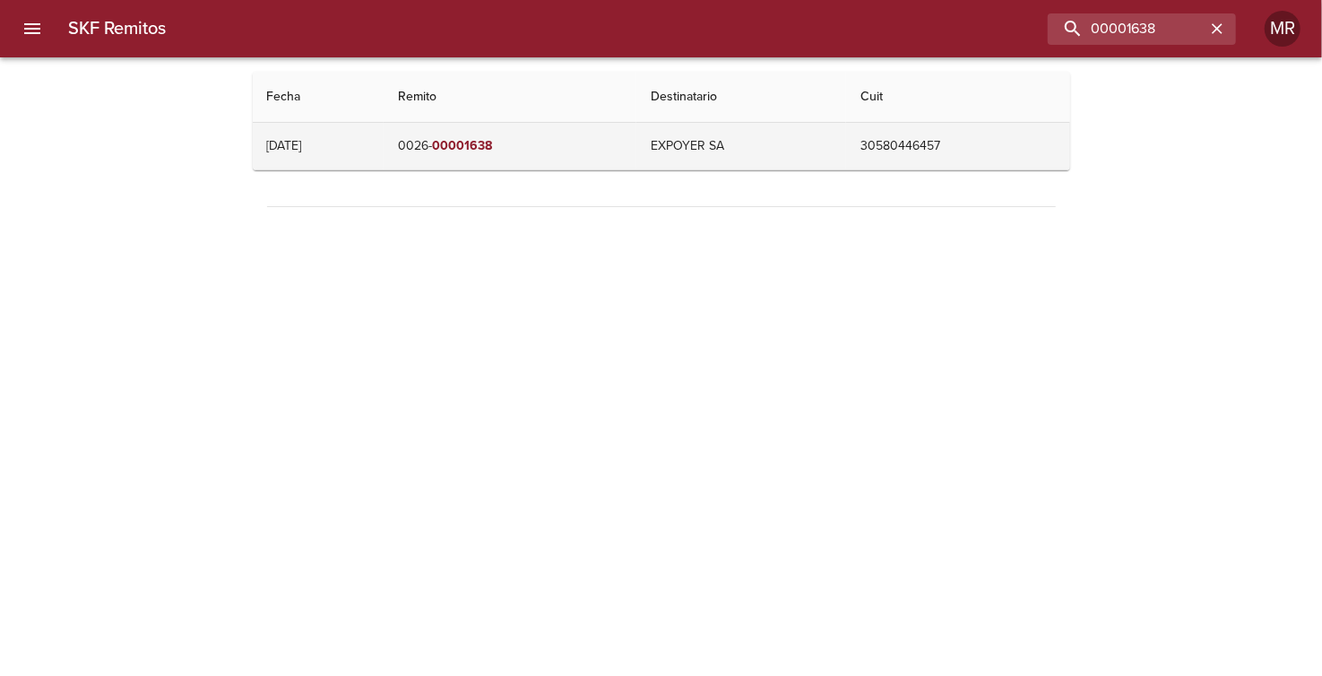
click at [489, 149] on em "00001638" at bounding box center [462, 145] width 60 height 15
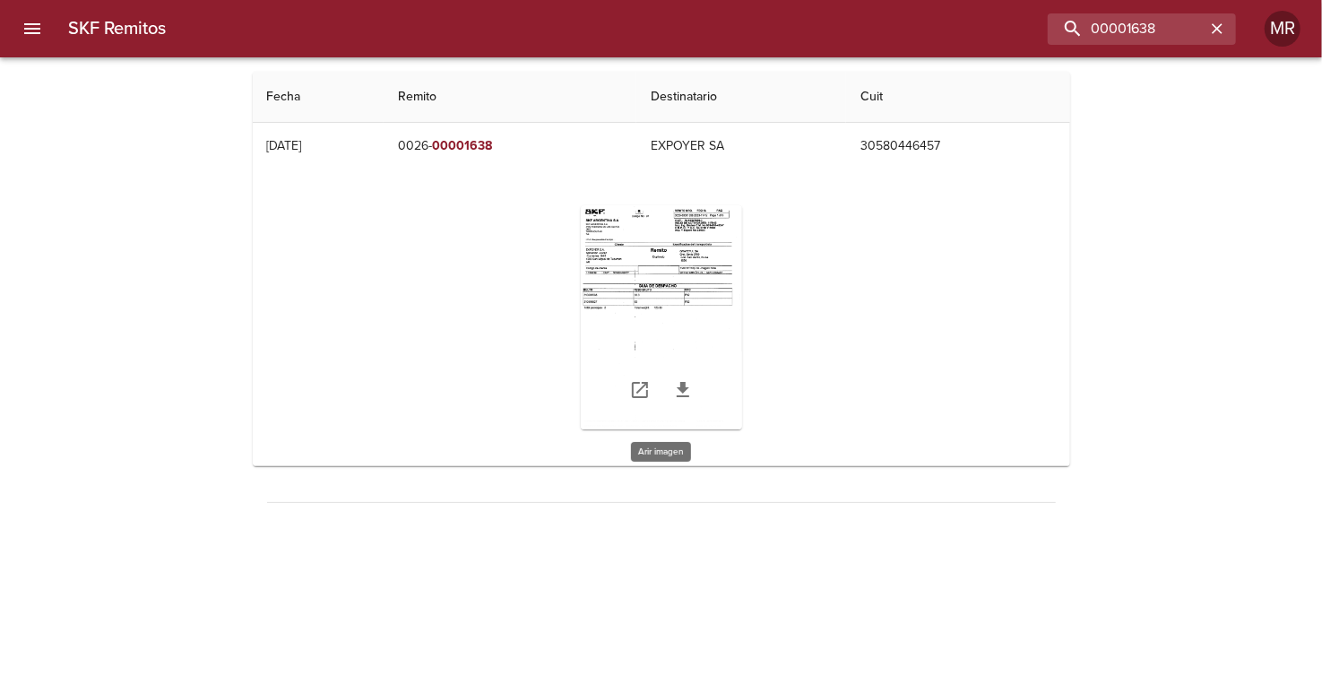
click at [693, 237] on div "Table digitalización - SKF Remitos" at bounding box center [661, 317] width 161 height 224
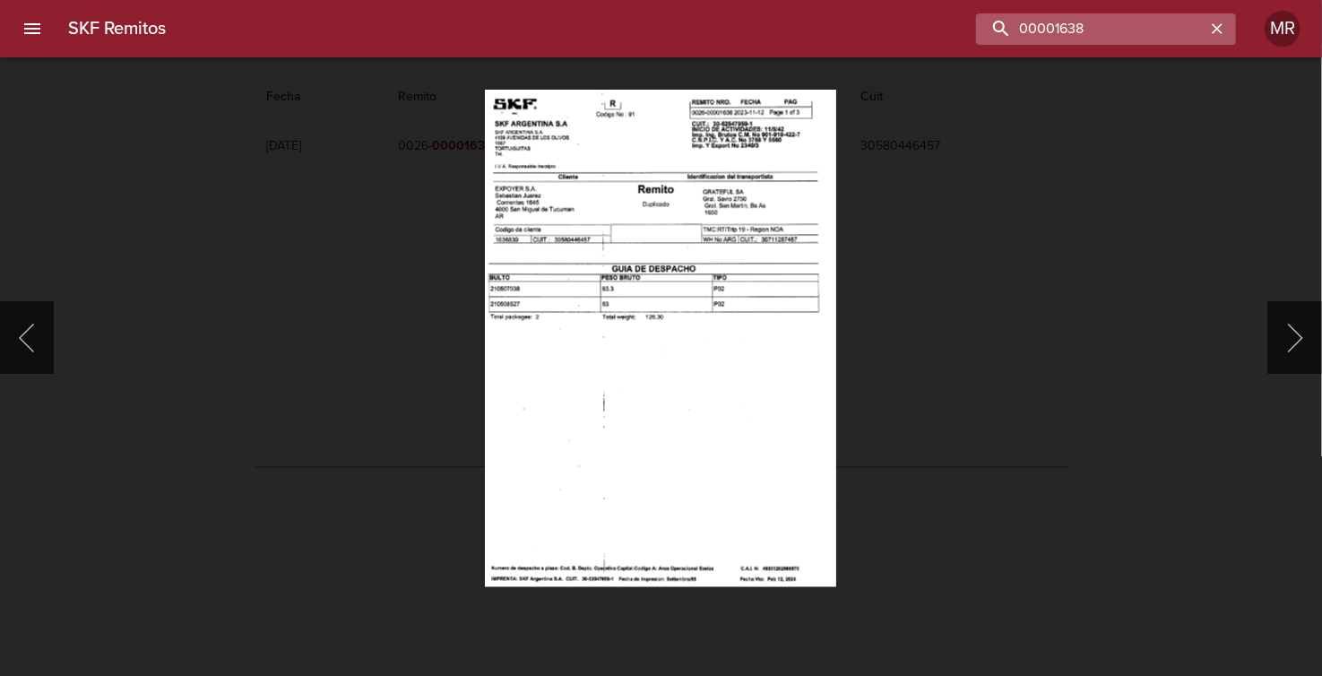
click at [1127, 28] on input "00001638" at bounding box center [1090, 28] width 229 height 31
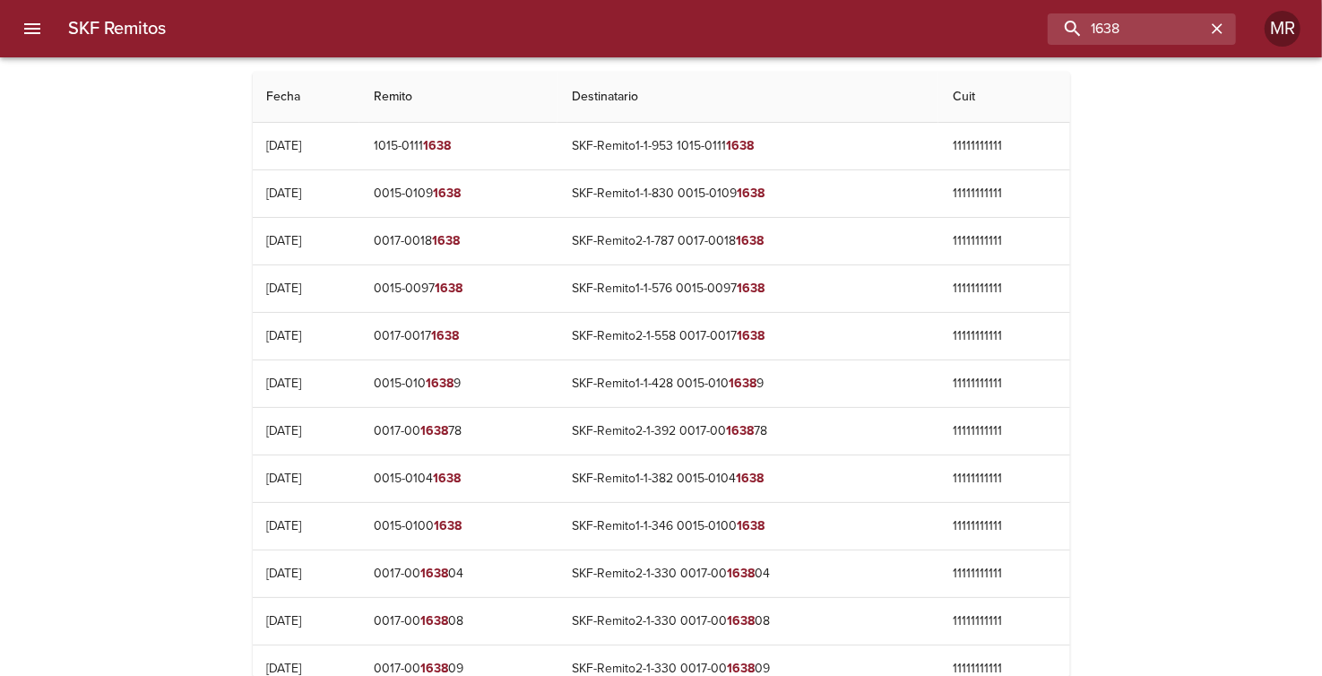
click at [1207, 191] on div "SKF Remitos Fecha Remito Destinatario Cuit [DATE] 1015-0111 1638 SKF-Remito1-1-…" at bounding box center [661, 612] width 1322 height 1080
click at [1187, 349] on div "SKF Remitos Fecha Remito Destinatario Cuit [DATE] 1015-0111 1638 SKF-Remito1-1-…" at bounding box center [661, 612] width 1322 height 1080
click at [1177, 418] on div "SKF Remitos Fecha Remito Destinatario Cuit [DATE] 1015-0111 1638 SKF-Remito1-1-…" at bounding box center [661, 612] width 1322 height 1080
click at [1142, 22] on input "1638" at bounding box center [1090, 28] width 229 height 31
type input "1"
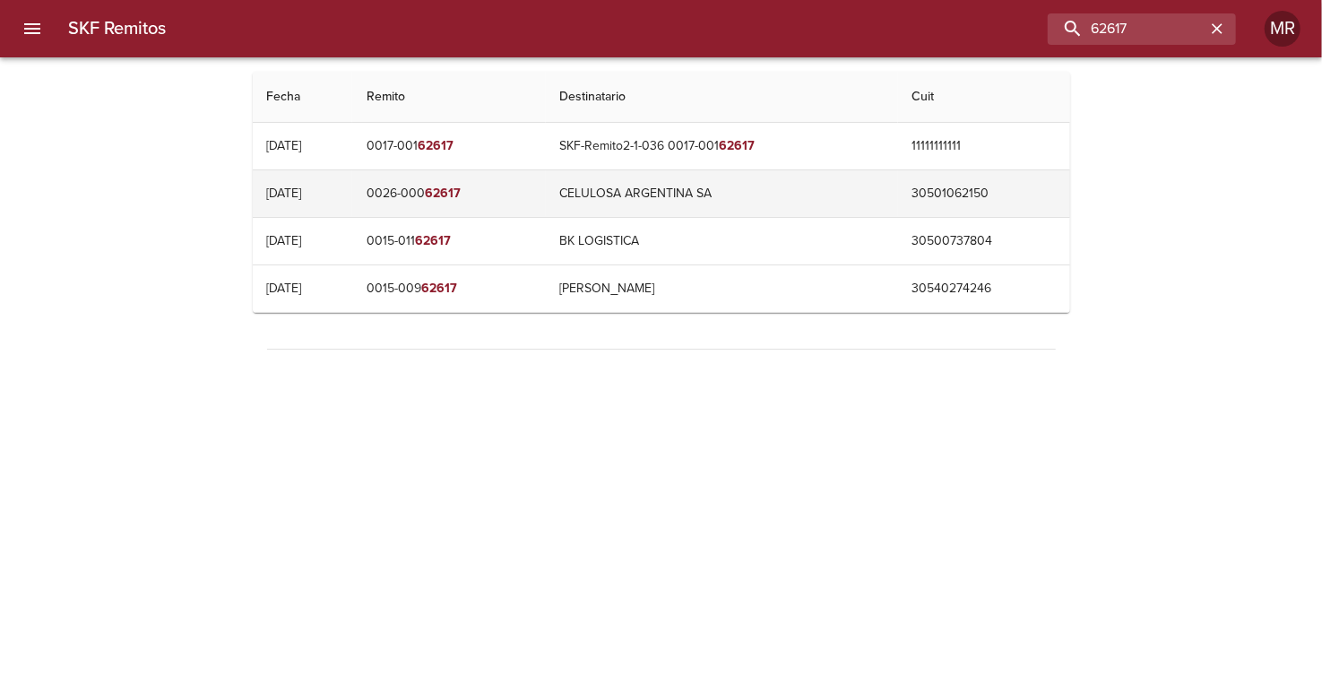
click at [447, 192] on td "0026-000 62617" at bounding box center [448, 193] width 193 height 47
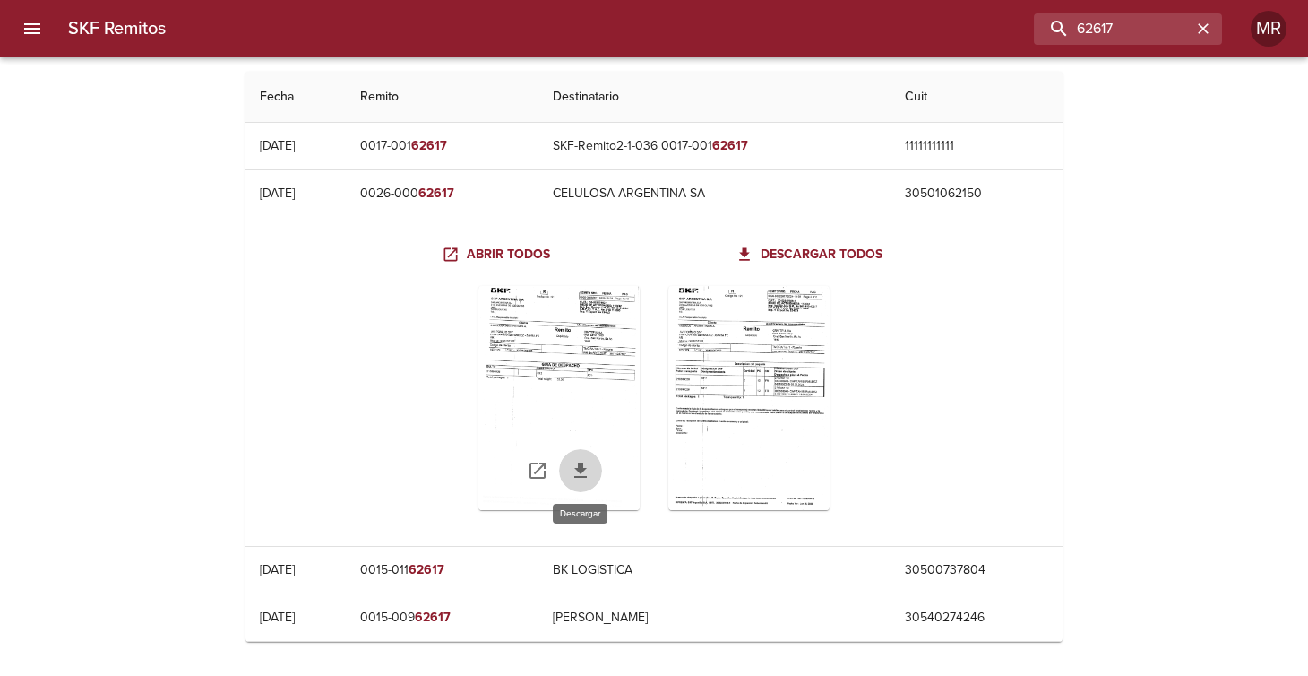
click at [580, 469] on icon "Table digitalización - SKF Remitos" at bounding box center [580, 469] width 13 height 15
click at [779, 468] on icon "Table digitalización - SKF Remitos" at bounding box center [771, 471] width 22 height 22
click at [758, 379] on div "Table digitalización - SKF Remitos" at bounding box center [748, 398] width 161 height 224
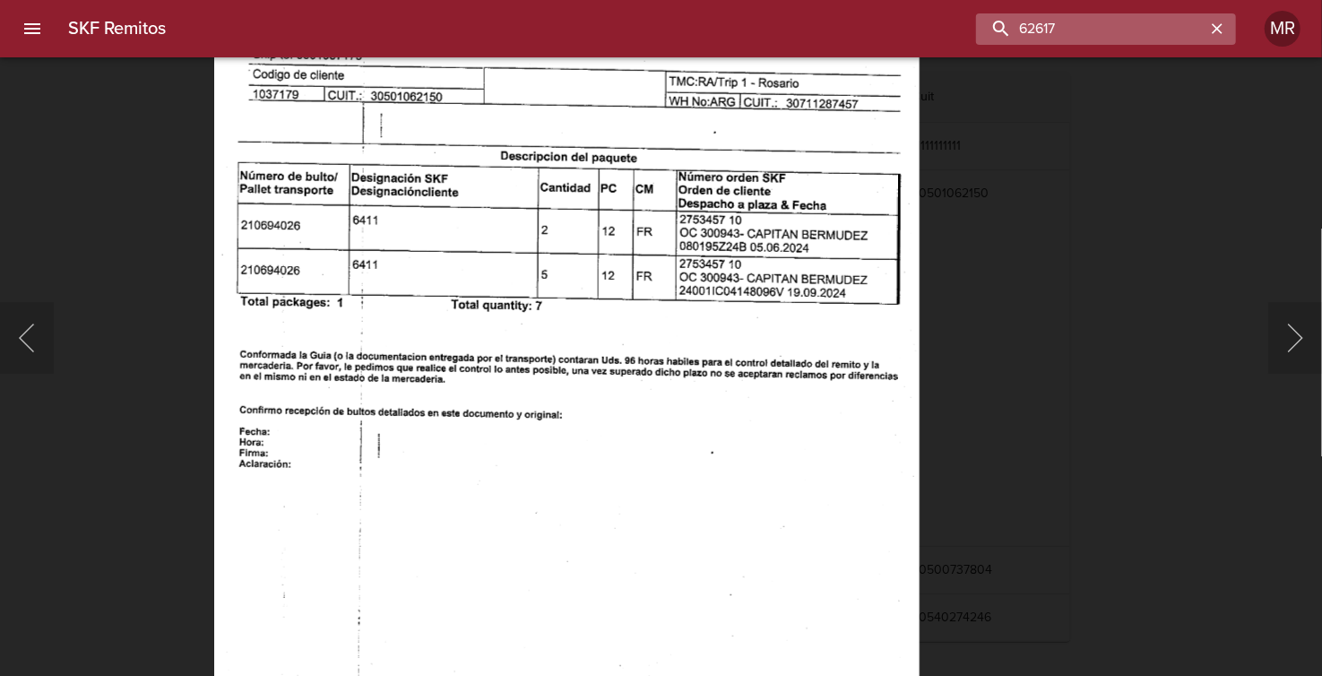
drag, startPoint x: 1146, startPoint y: 24, endPoint x: 999, endPoint y: 36, distance: 147.4
click at [999, 36] on input "62617" at bounding box center [1090, 28] width 229 height 31
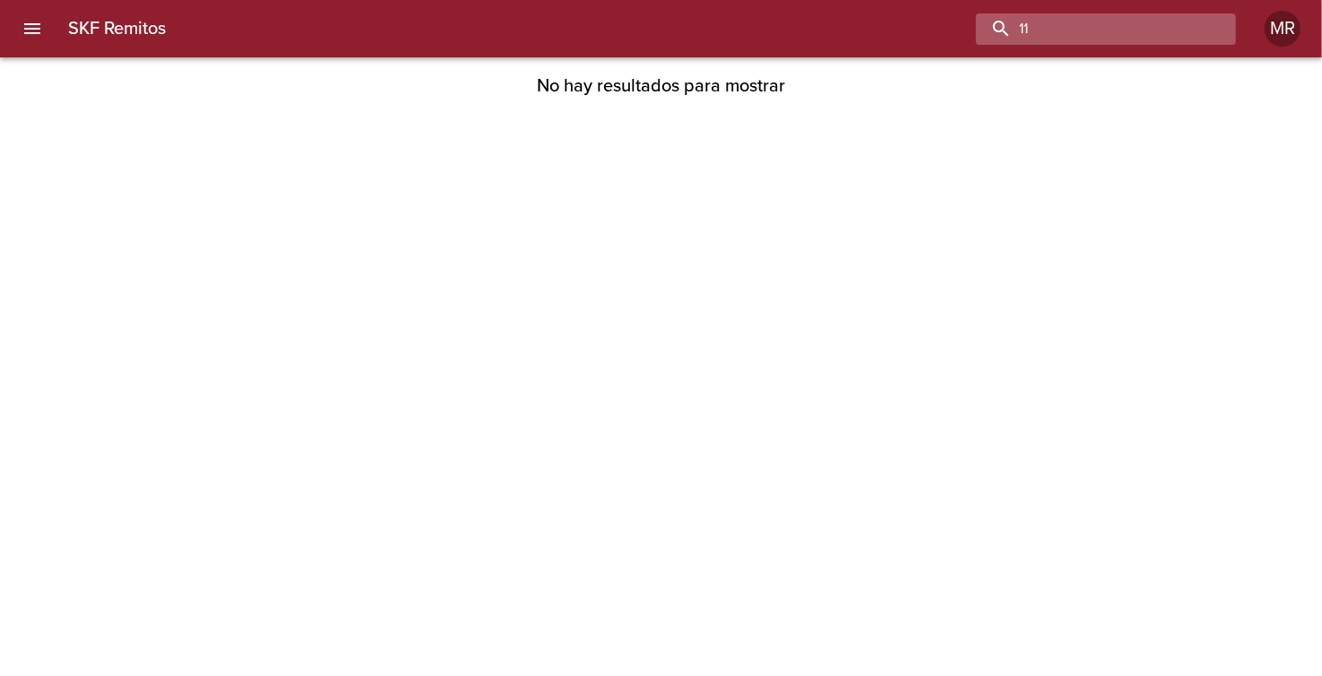
type input "1"
type input "69024"
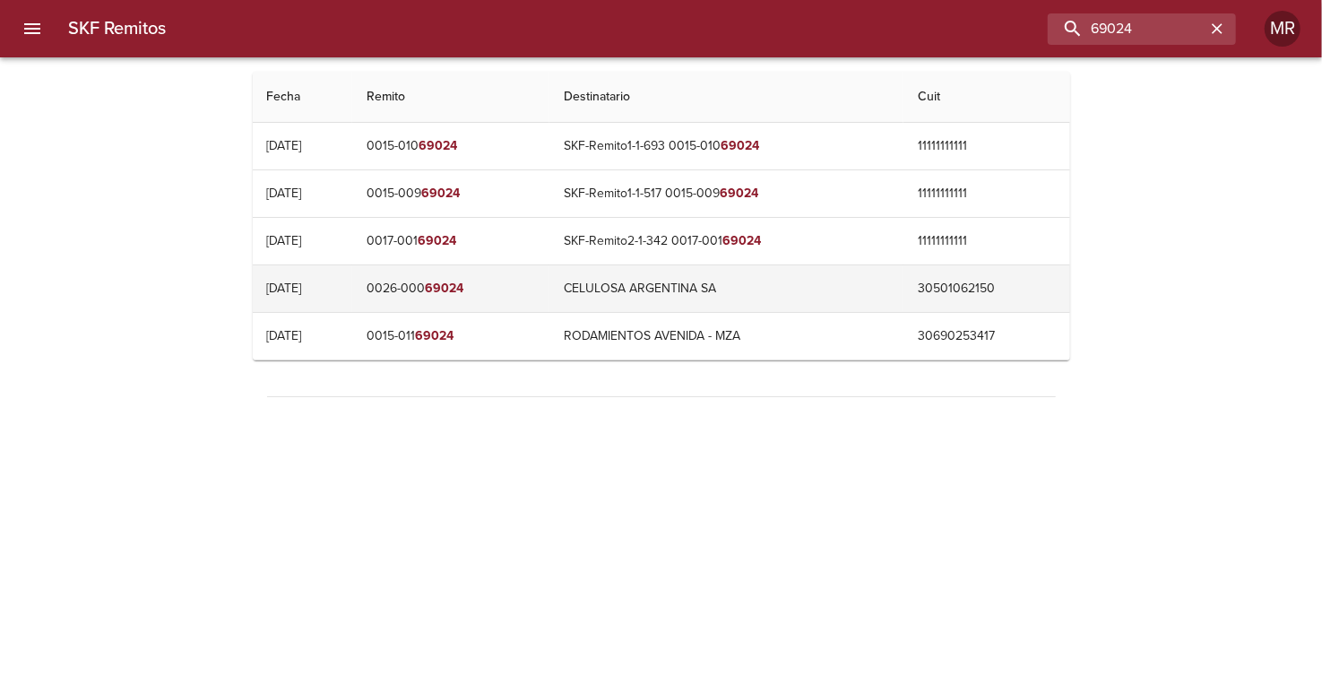
click at [457, 288] on td "0026-000 69024" at bounding box center [450, 288] width 197 height 47
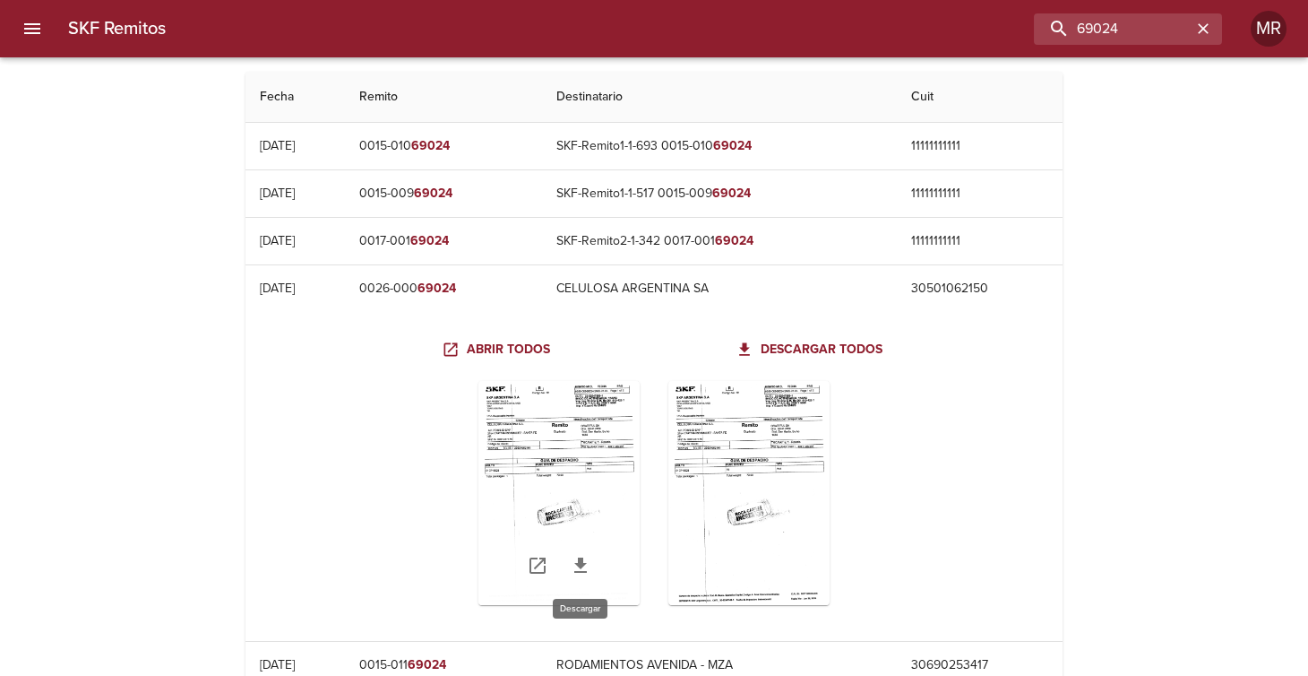
click at [575, 562] on icon "Table digitalización - SKF Remitos" at bounding box center [580, 564] width 13 height 15
click at [772, 565] on icon "Table digitalización - SKF Remitos" at bounding box center [771, 566] width 22 height 22
